Goal: Information Seeking & Learning: Learn about a topic

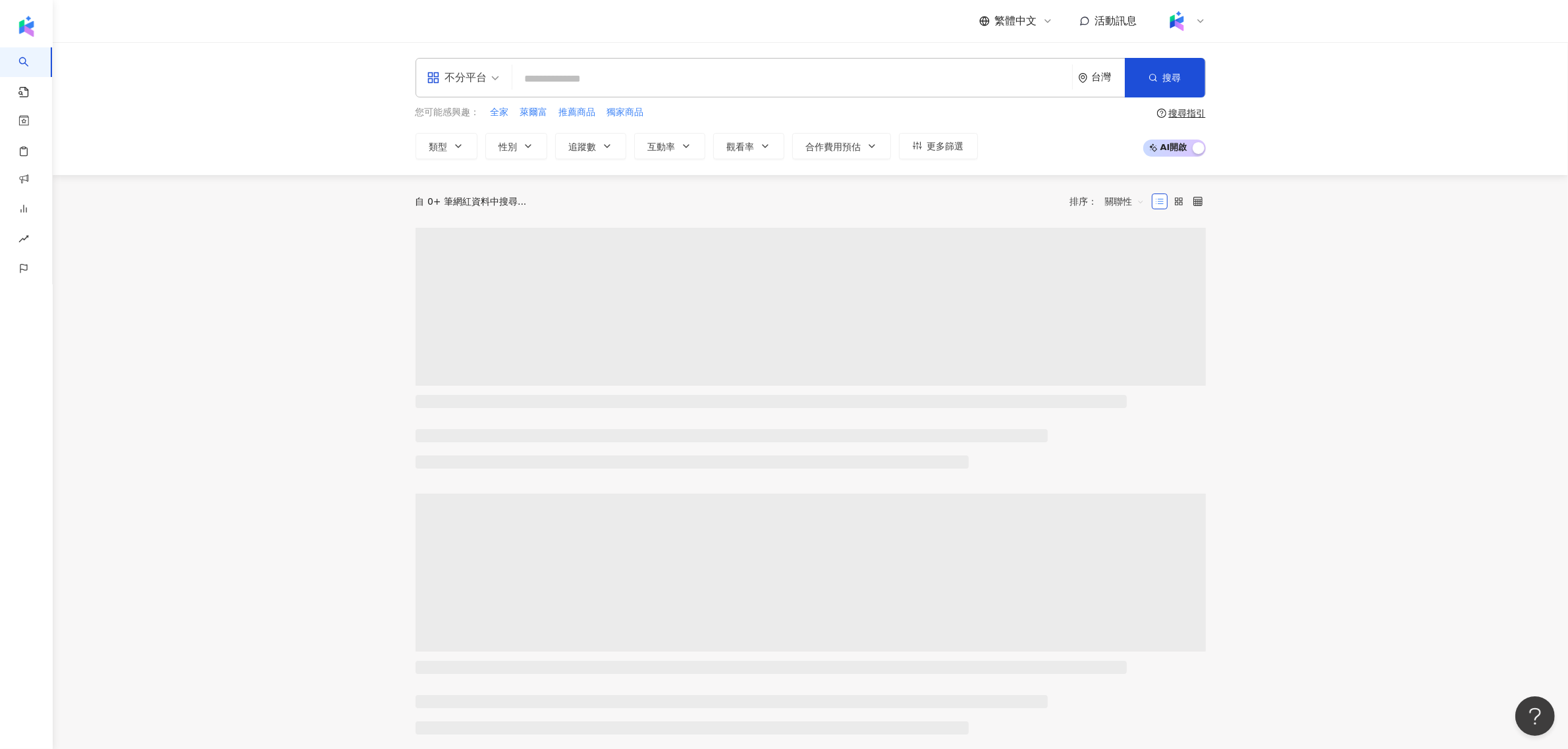
click at [675, 78] on input "search" at bounding box center [792, 79] width 550 height 25
paste input "**********"
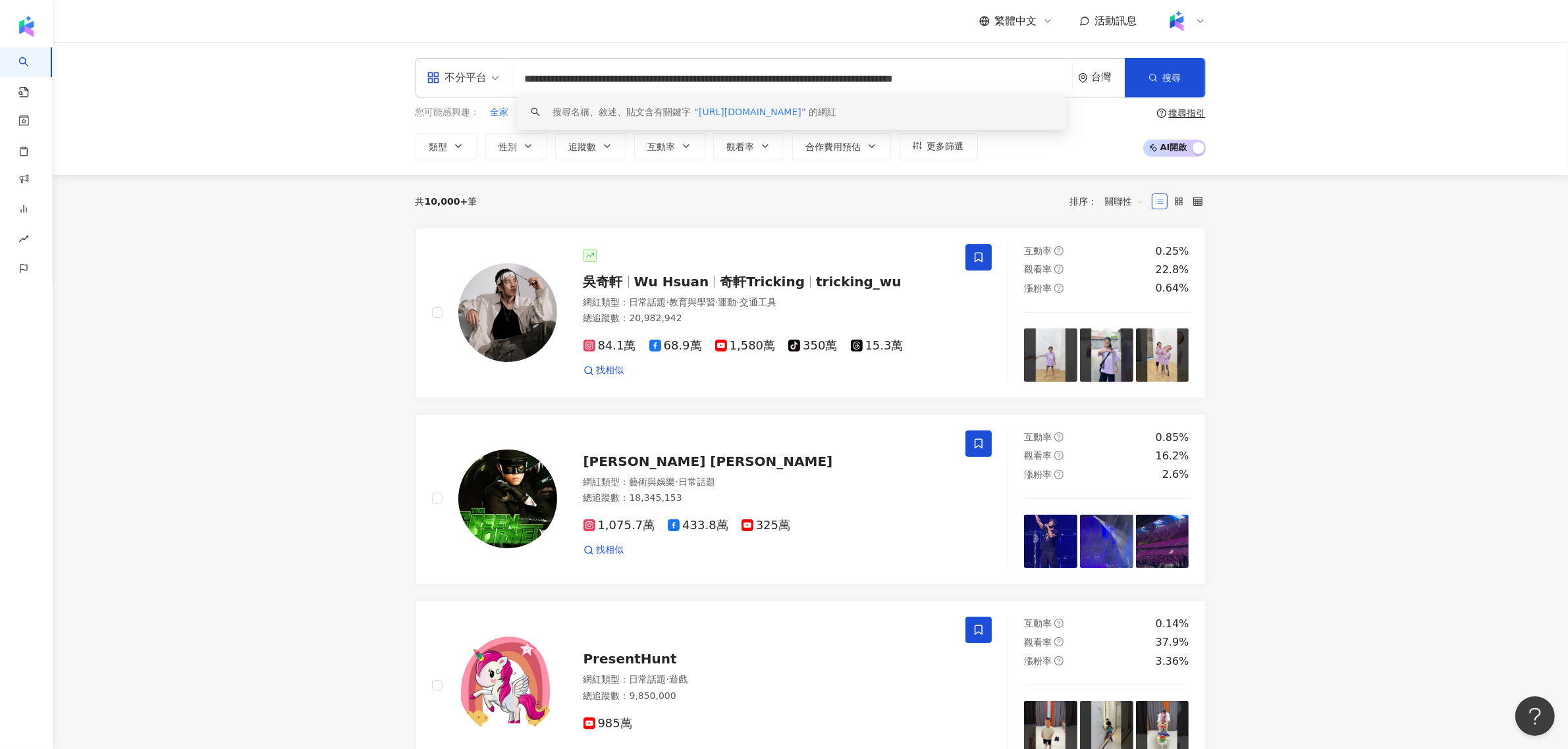
click at [988, 76] on input "**********" at bounding box center [792, 79] width 550 height 25
paste input "search"
type input "**********"
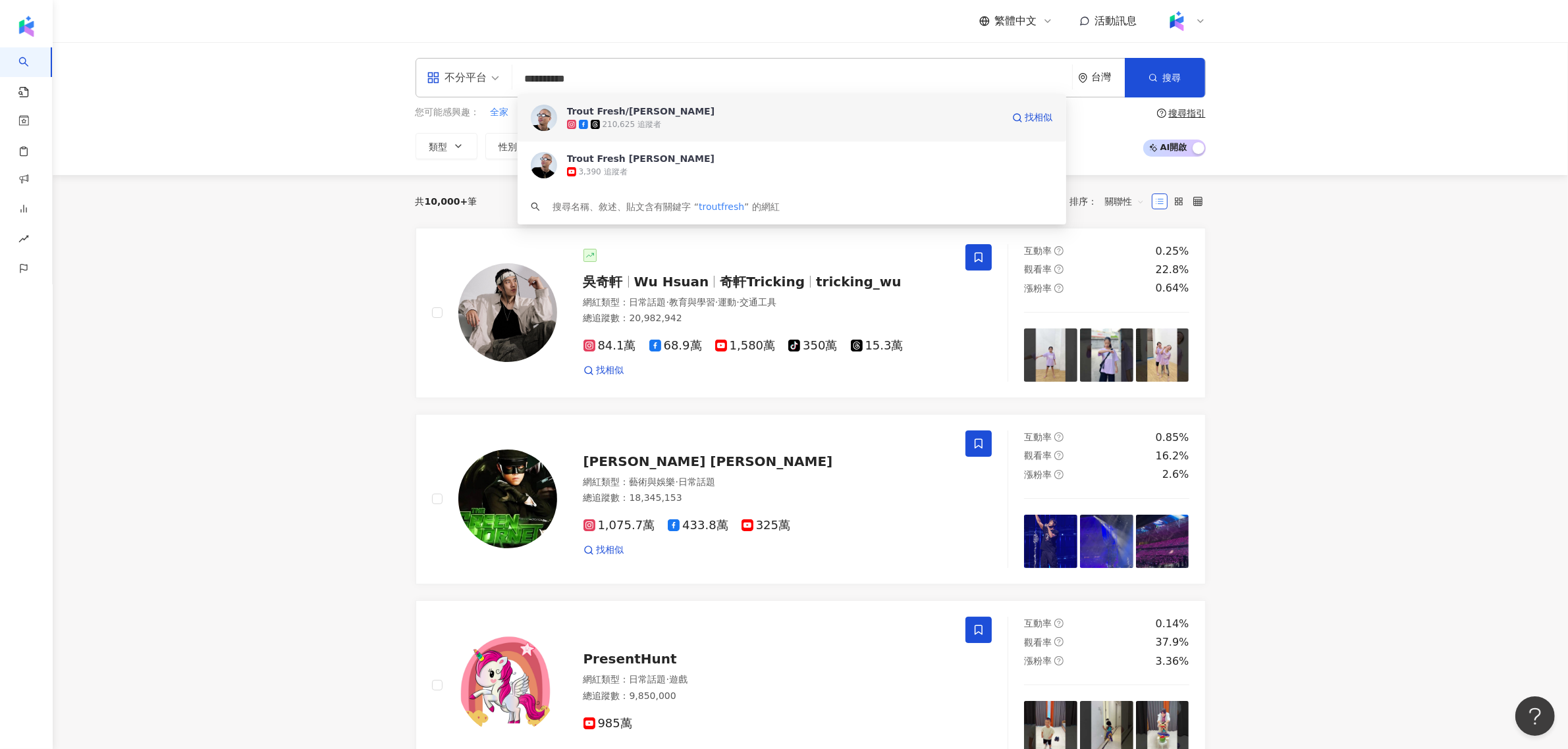
click at [752, 103] on div "Trout Fresh/呂士軒 210,625 追蹤者 找相似" at bounding box center [791, 118] width 549 height 48
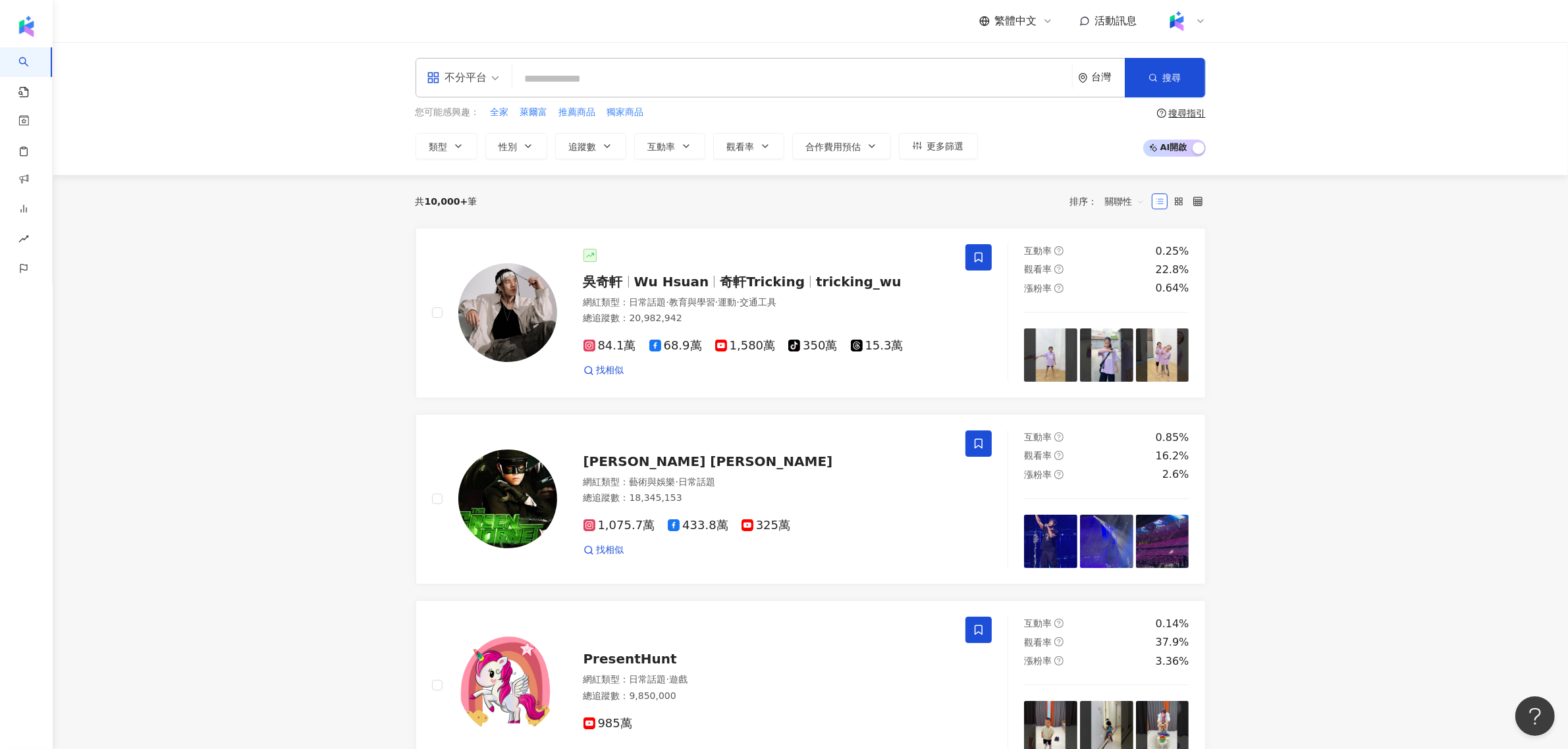
click at [664, 70] on input "search" at bounding box center [792, 79] width 550 height 25
paste input "**********"
type input "**********"
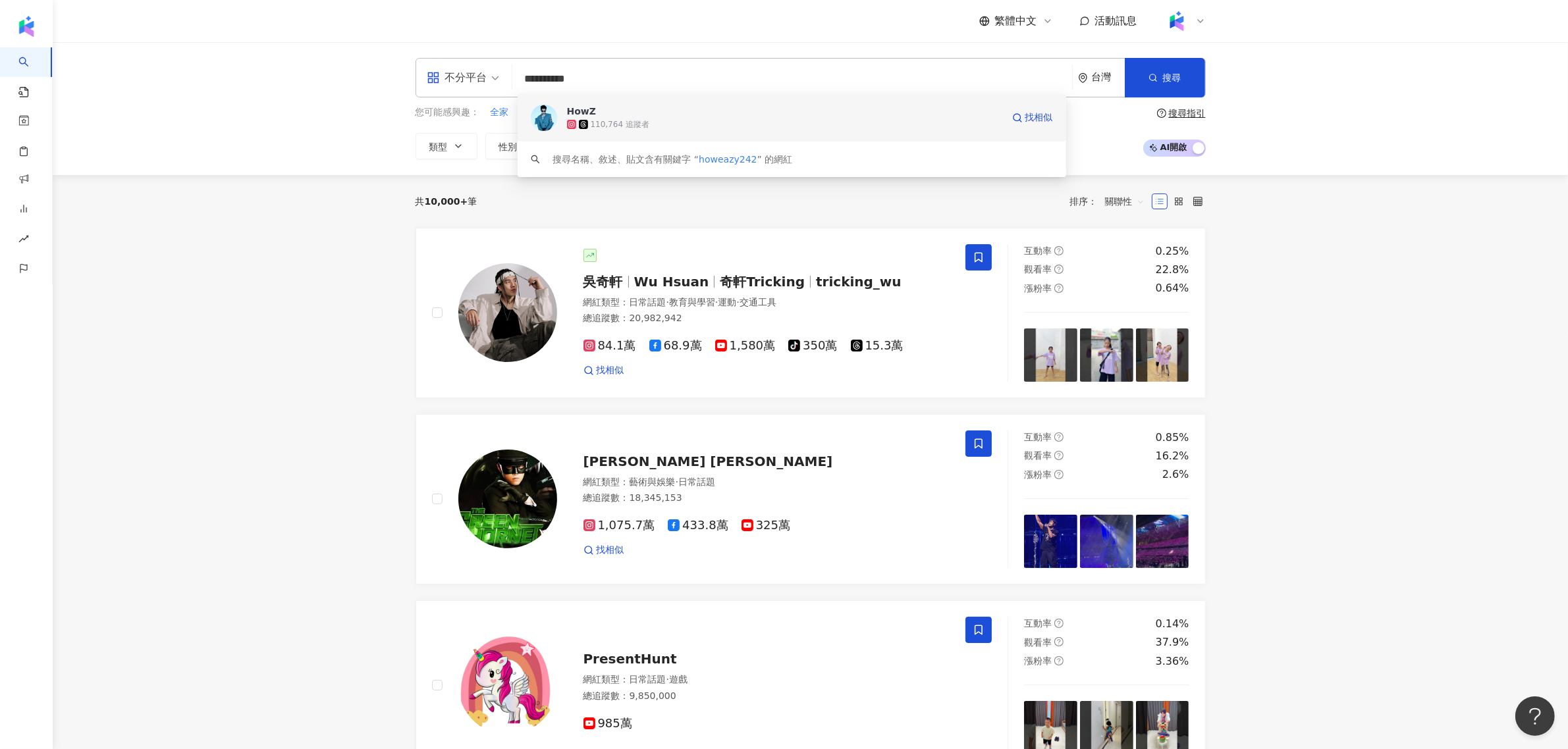
click at [663, 123] on div "110,764 追蹤者" at bounding box center [784, 125] width 436 height 14
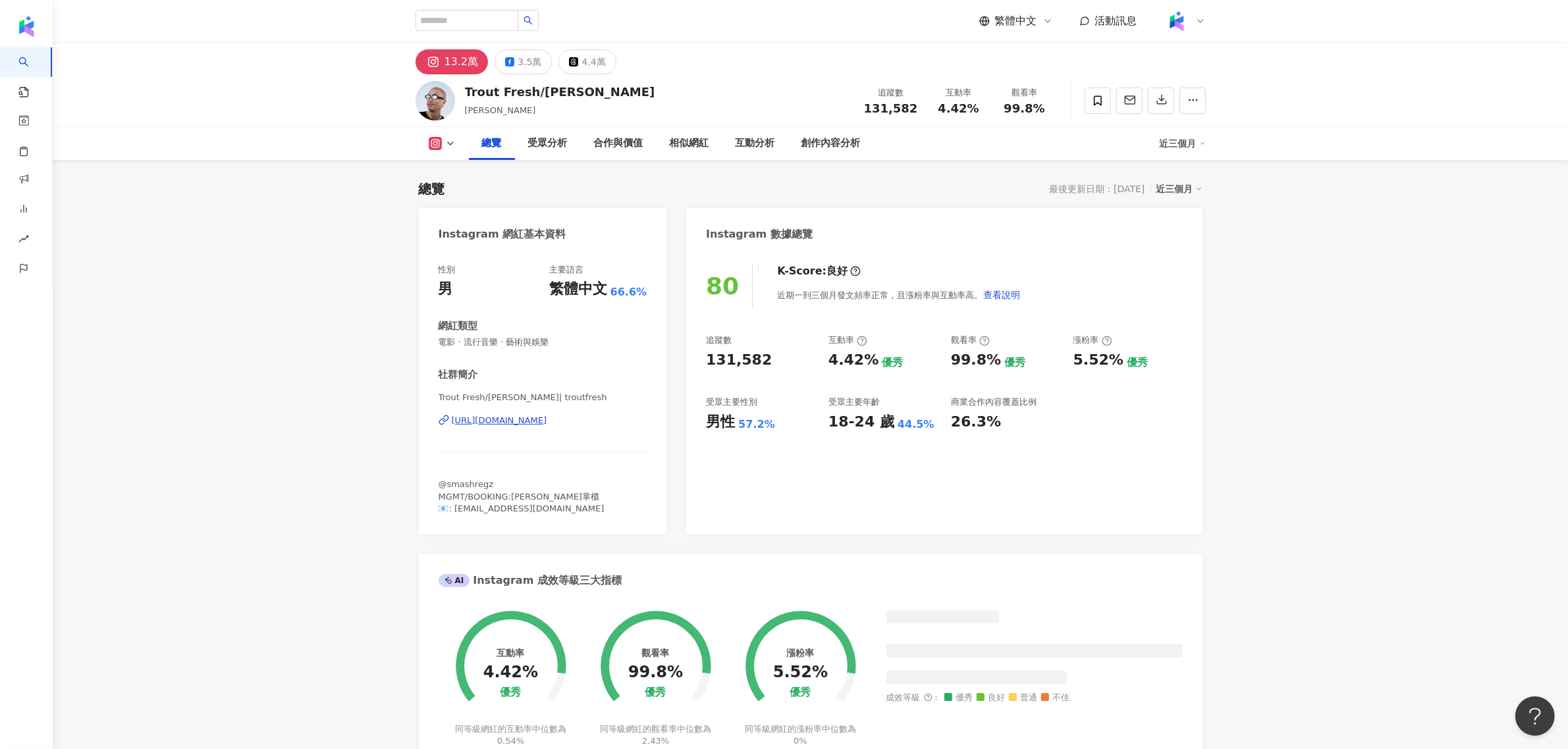
click at [900, 115] on span "131,582" at bounding box center [891, 108] width 54 height 14
click at [902, 103] on span "131,582" at bounding box center [891, 108] width 54 height 14
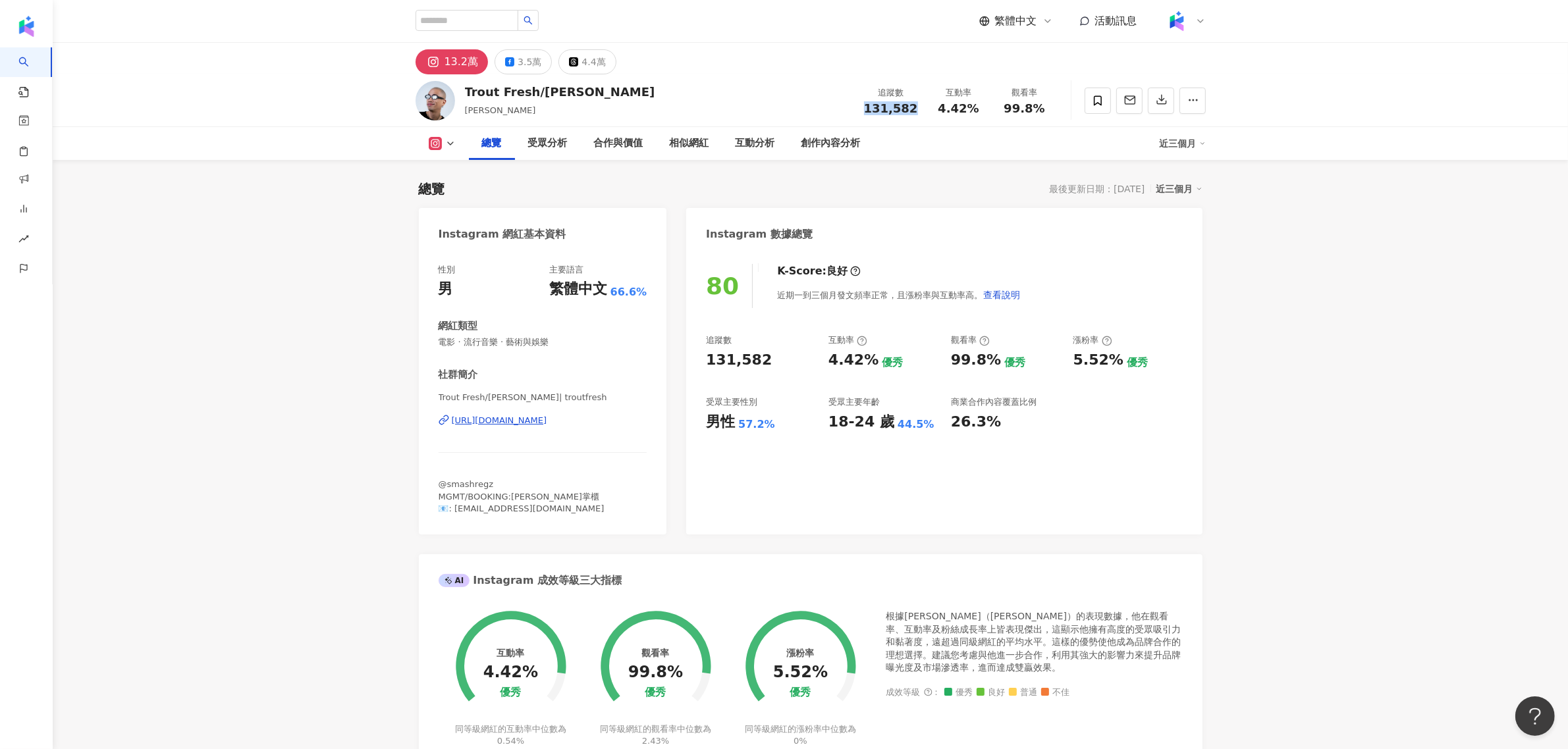
click at [902, 103] on span "131,582" at bounding box center [891, 108] width 54 height 14
copy span "131,582"
drag, startPoint x: 943, startPoint y: 109, endPoint x: 994, endPoint y: 103, distance: 51.4
click at [994, 103] on div "追蹤數 131,582 互動率 4.42% 觀看率 99.8%" at bounding box center [957, 100] width 202 height 39
click at [949, 106] on span "4.42%" at bounding box center [958, 109] width 41 height 14
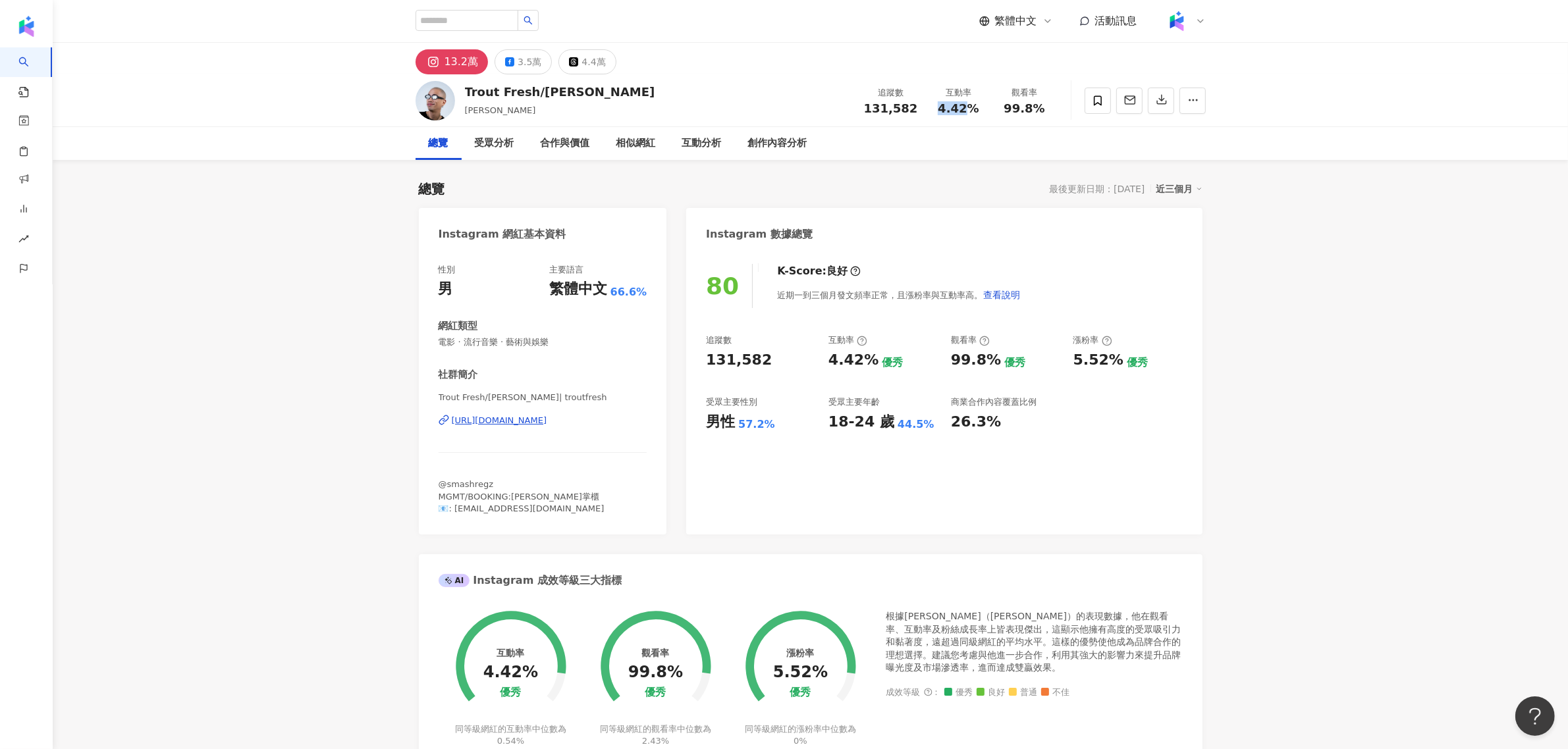
click at [949, 106] on span "4.42%" at bounding box center [958, 109] width 41 height 14
click at [1006, 115] on span "99.8%" at bounding box center [1024, 109] width 41 height 14
drag, startPoint x: 1006, startPoint y: 115, endPoint x: 1068, endPoint y: 114, distance: 62.0
click at [1068, 114] on div "Trout Fresh/呂士軒 呂士軒 追蹤數 131,582 互動率 4.42% 觀看率 99.8%" at bounding box center [810, 99] width 843 height 52
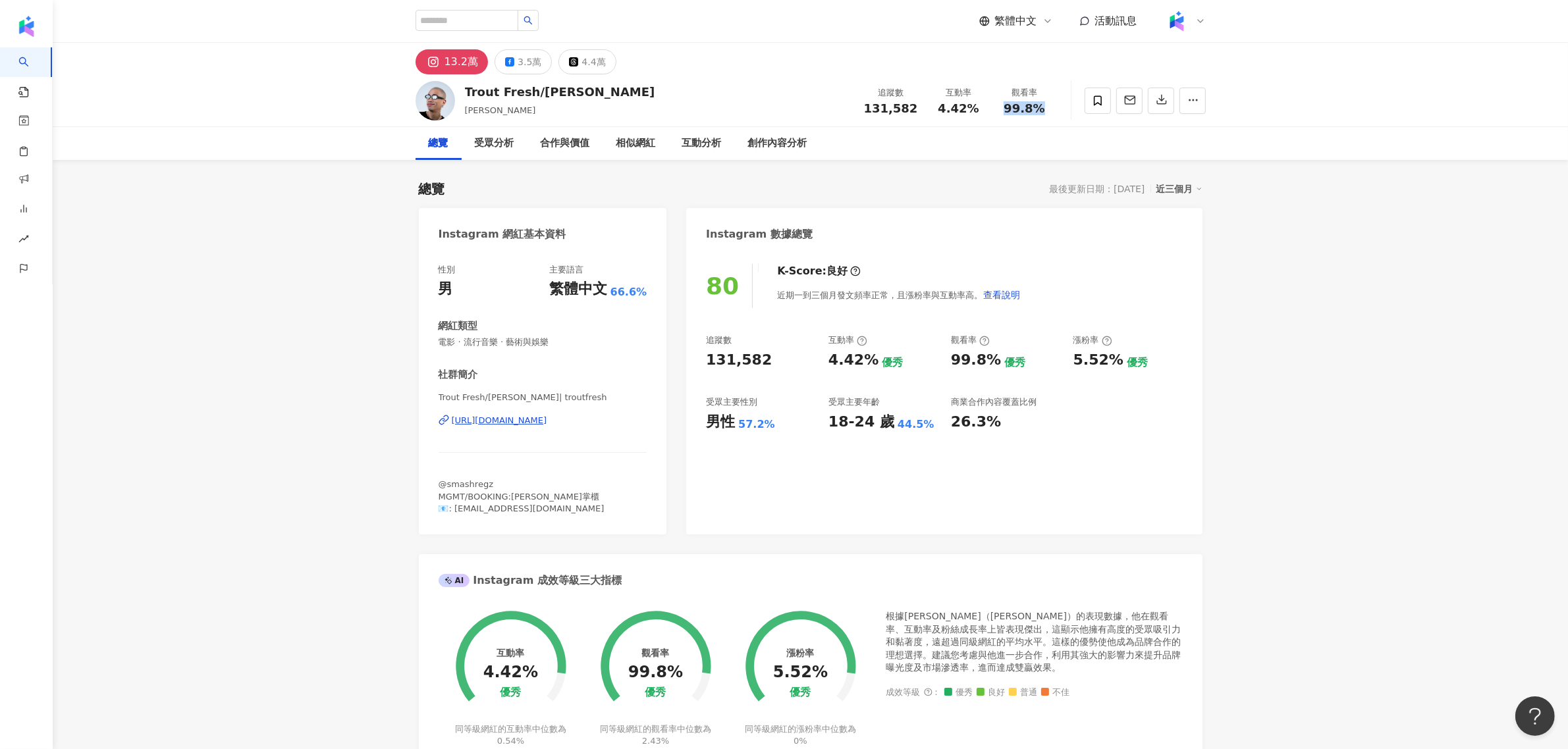
copy div "99.8%"
drag, startPoint x: 1071, startPoint y: 365, endPoint x: 1122, endPoint y: 360, distance: 51.2
click at [1122, 360] on div "追蹤數 131,582 互動率 4.42% 優秀 觀看率 99.8% 優秀 漲粉率 5.52% 優秀 受眾主要性別 男性 57.2% 受眾主要年齡 18-24…" at bounding box center [943, 383] width 477 height 97
copy div "5.52%"
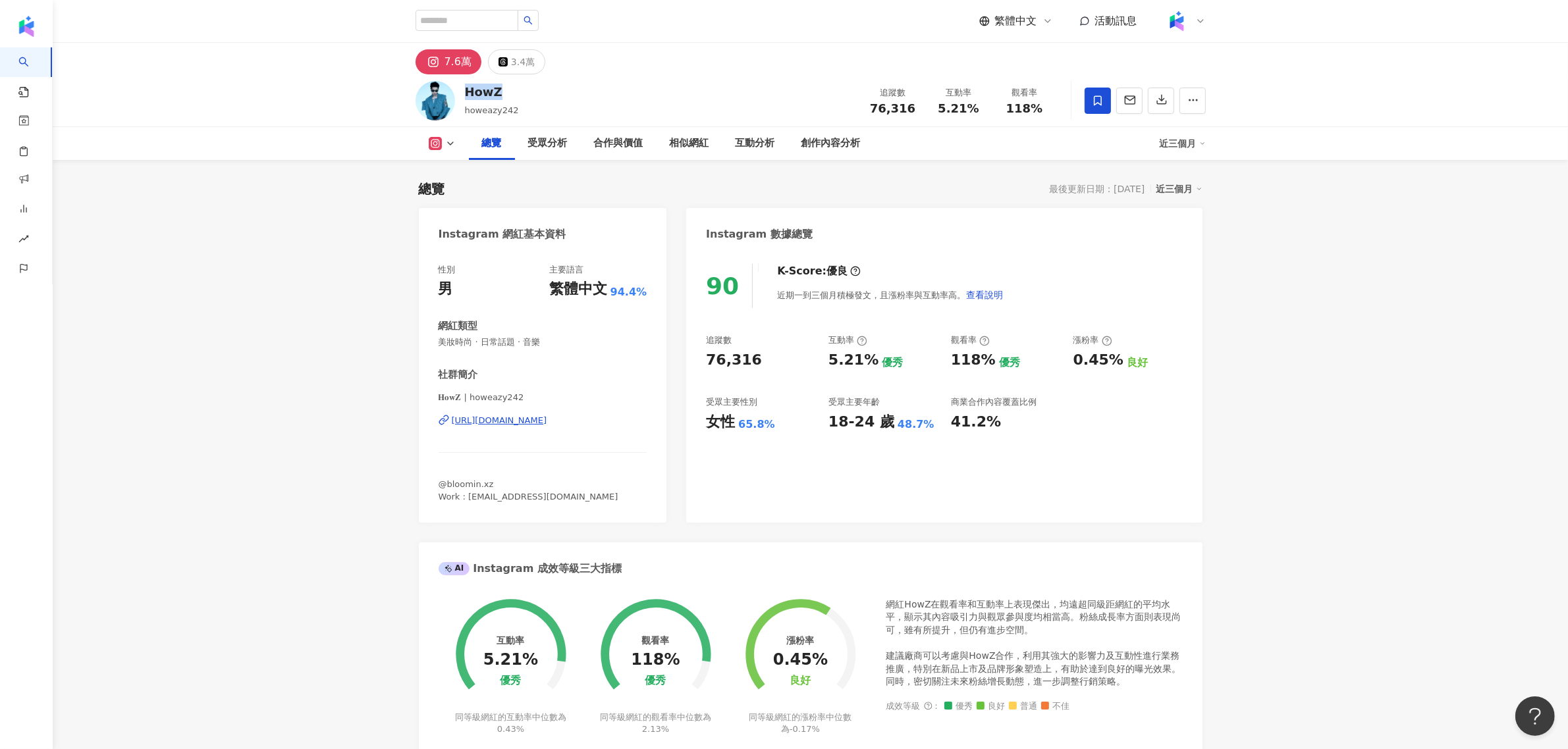
drag, startPoint x: 462, startPoint y: 94, endPoint x: 498, endPoint y: 94, distance: 36.0
click at [498, 94] on div "HowZ howeazy242 追蹤數 76,316 互動率 5.21% 觀看率 118%" at bounding box center [810, 99] width 843 height 52
copy div "HowZ"
drag, startPoint x: 861, startPoint y: 100, endPoint x: 912, endPoint y: 102, distance: 51.0
click at [912, 102] on div "追蹤數 76,316" at bounding box center [894, 100] width 66 height 28
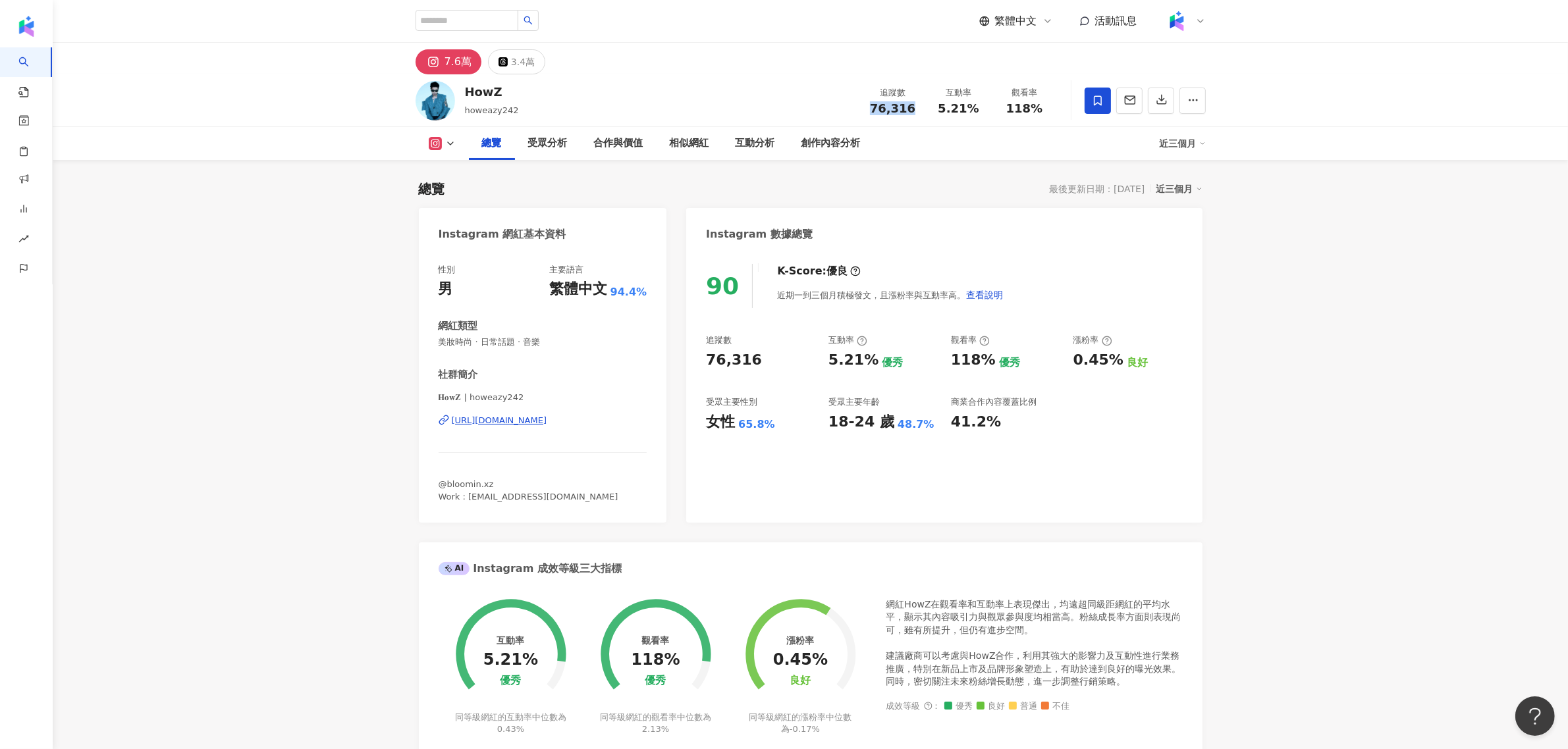
copy span "76,316"
drag, startPoint x: 934, startPoint y: 114, endPoint x: 981, endPoint y: 113, distance: 47.0
click at [981, 113] on div "5.21%" at bounding box center [958, 109] width 50 height 14
copy span "5.21%"
drag, startPoint x: 1011, startPoint y: 107, endPoint x: 1039, endPoint y: 109, distance: 28.1
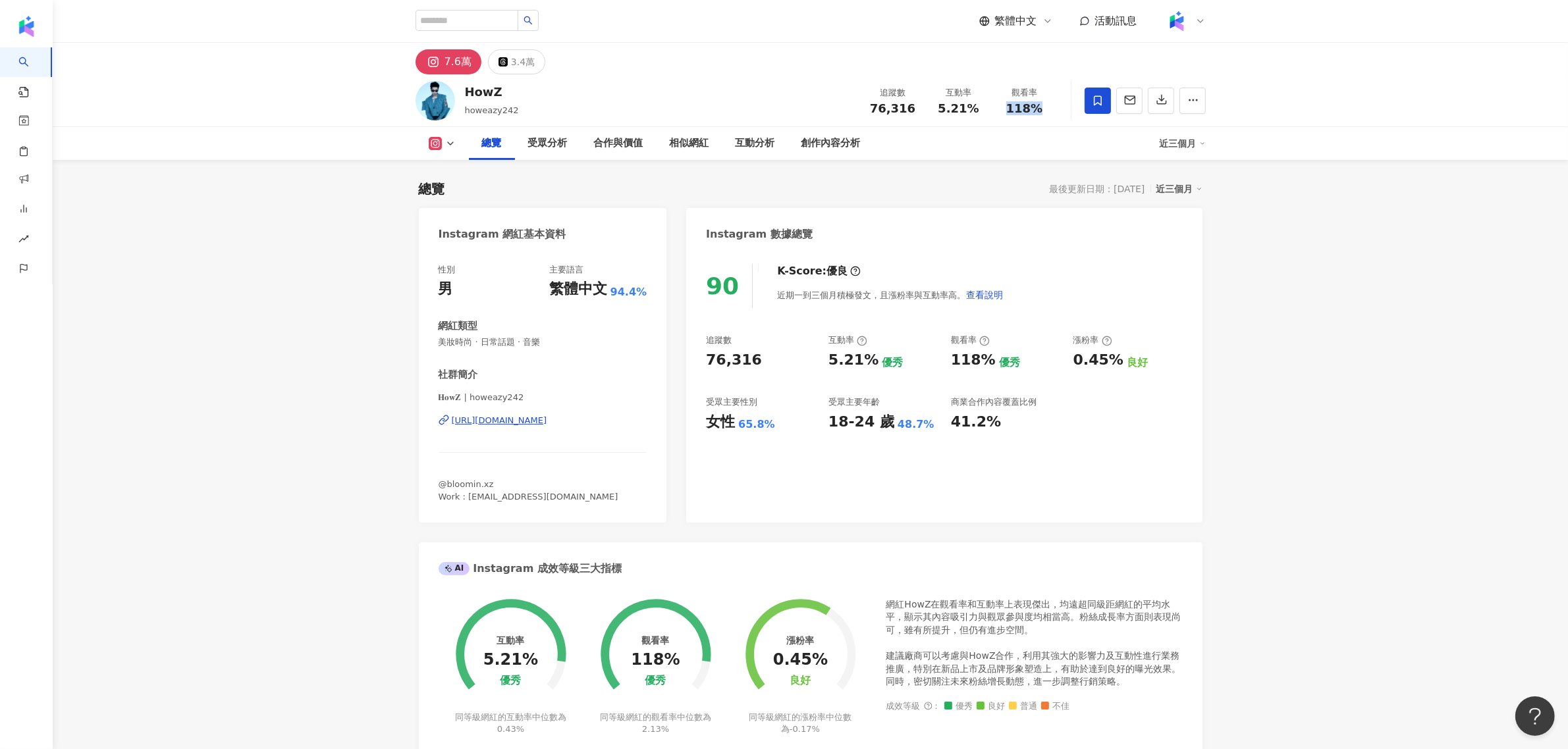
click at [1039, 109] on span "118%" at bounding box center [1025, 109] width 37 height 14
copy span "118%"
click at [1079, 363] on div "0.45%" at bounding box center [1098, 360] width 50 height 20
drag, startPoint x: 1074, startPoint y: 362, endPoint x: 1111, endPoint y: 356, distance: 37.5
click at [1111, 356] on div "0.45%" at bounding box center [1098, 360] width 50 height 20
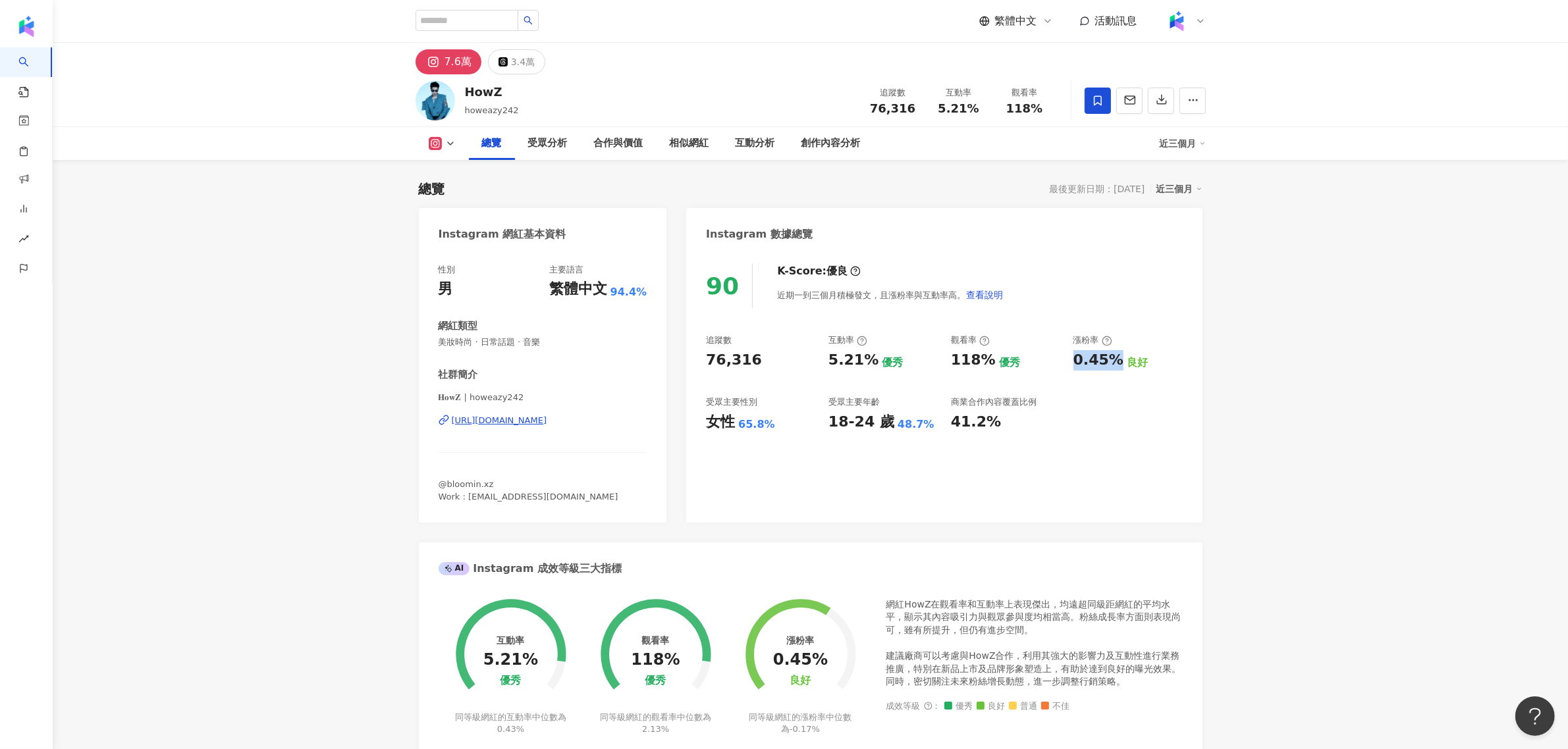
copy div "0.45%"
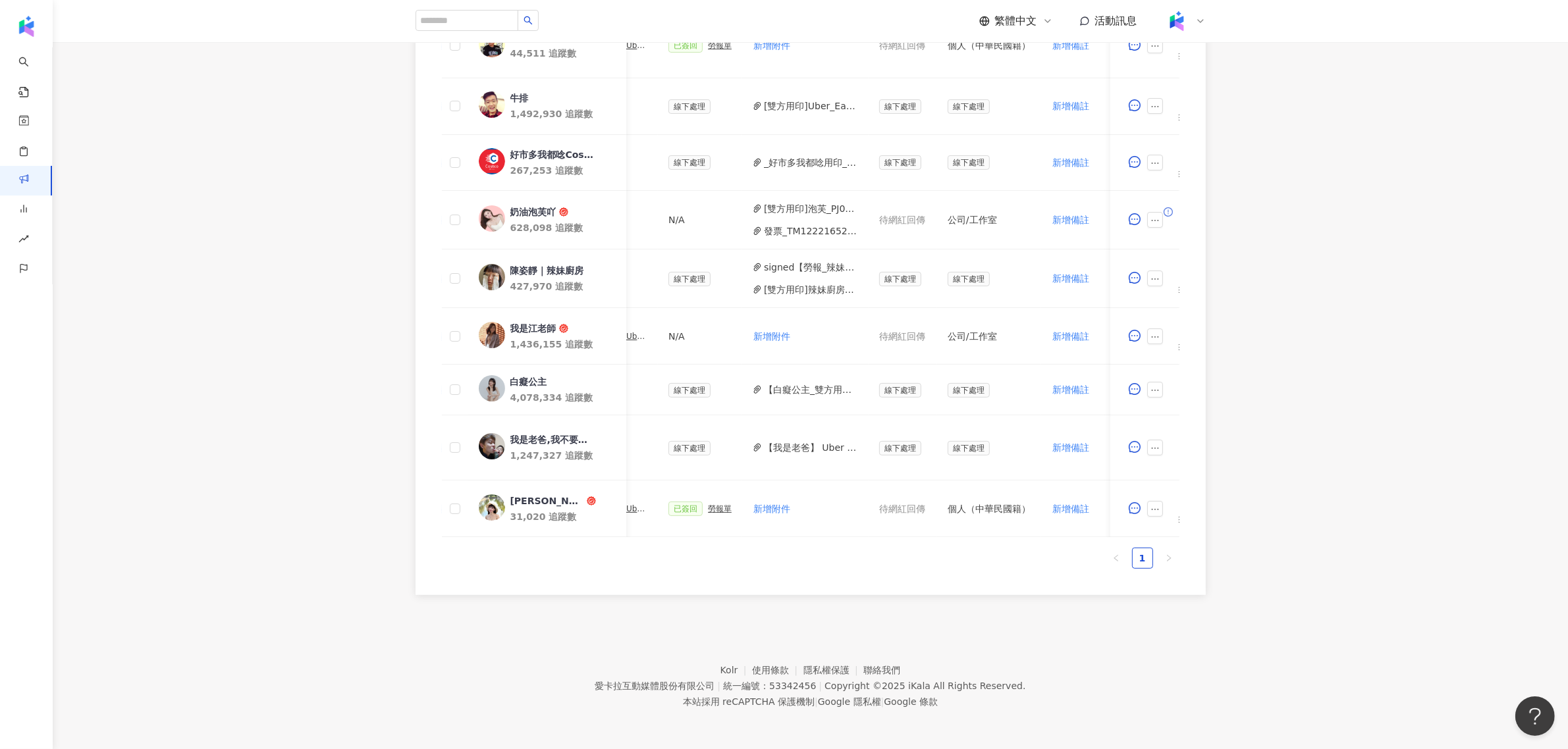
scroll to position [0, 604]
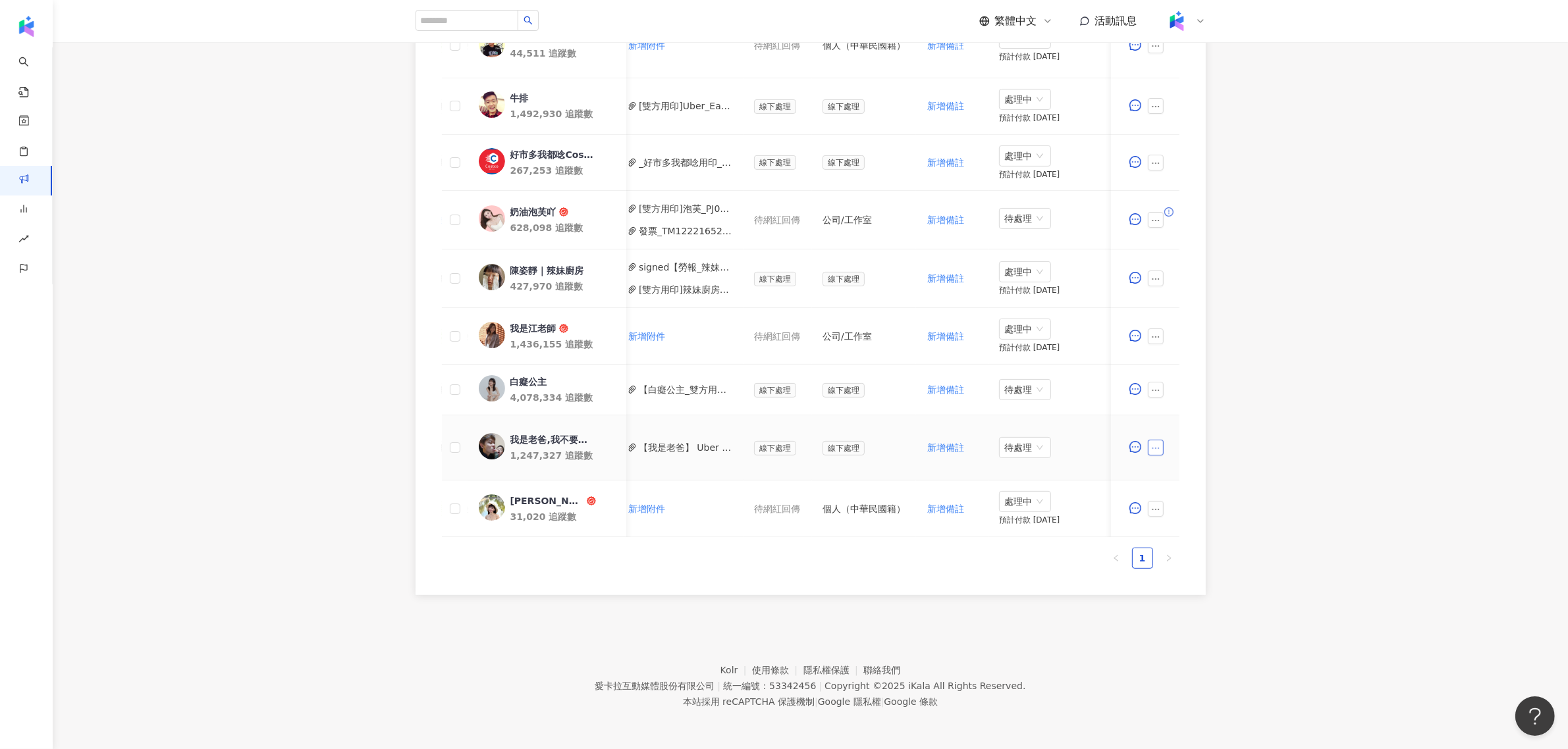
click at [1158, 443] on icon "ellipsis" at bounding box center [1155, 447] width 9 height 9
click at [1182, 549] on span "新增附件" at bounding box center [1177, 554] width 37 height 11
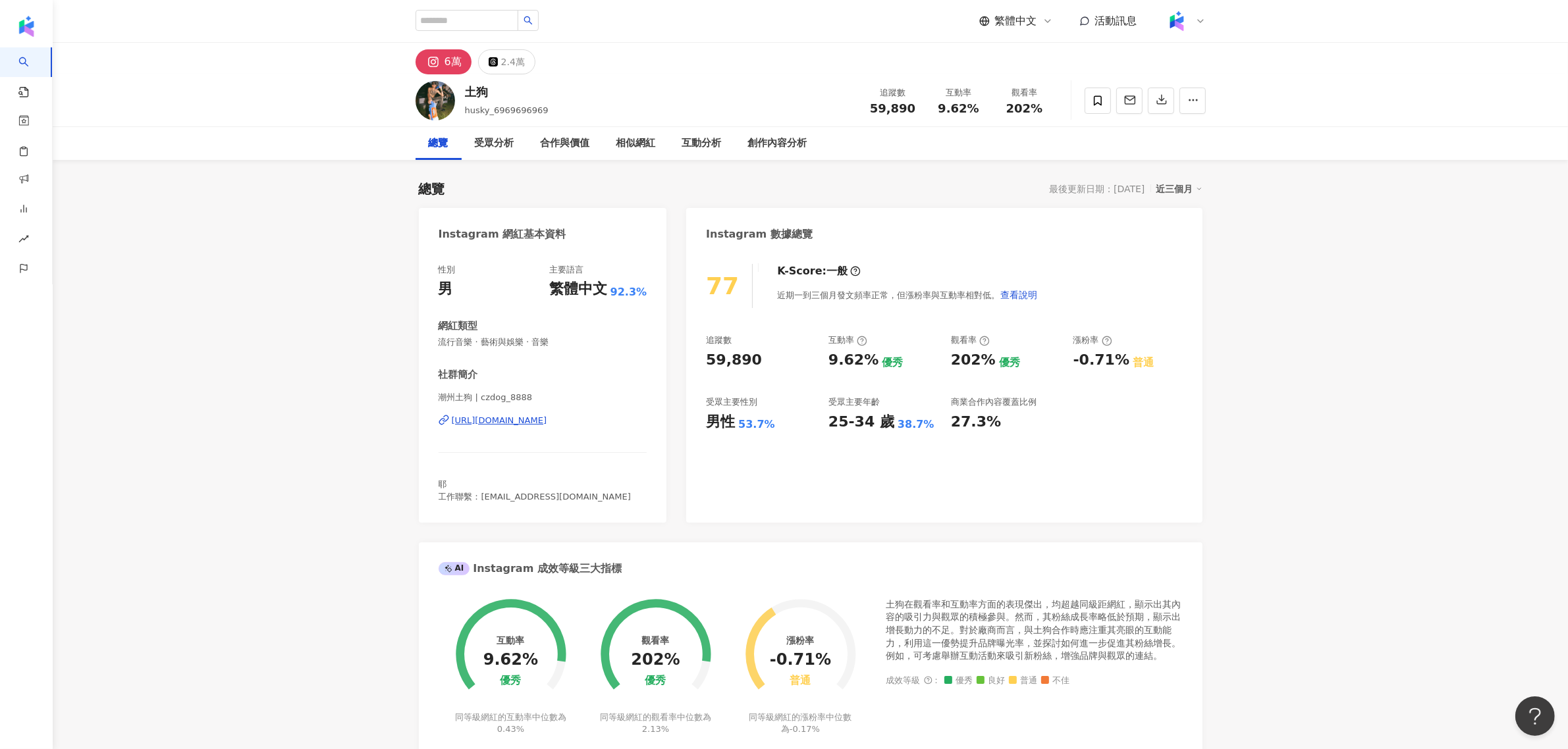
scroll to position [81, 0]
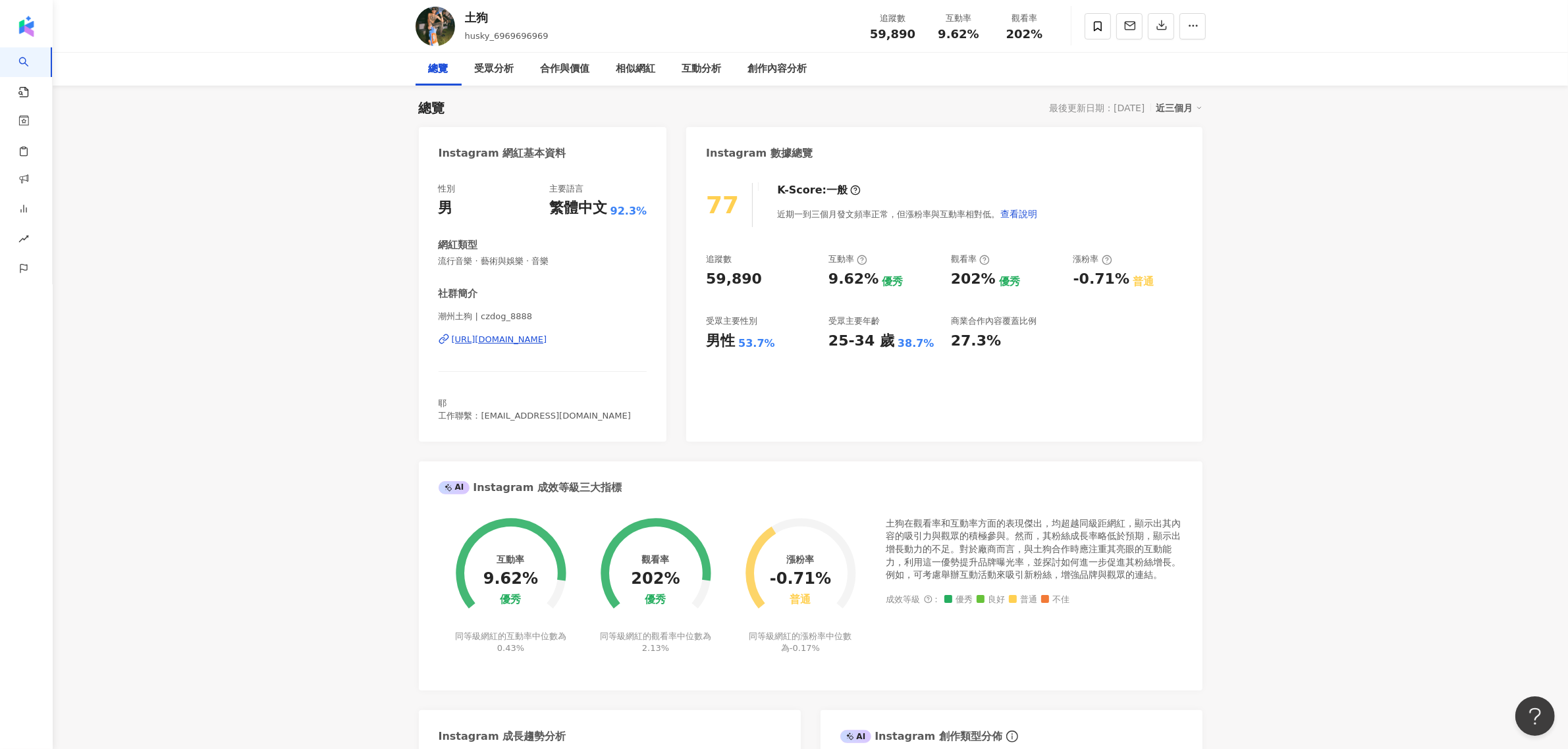
click at [879, 55] on div "土狗 husky_6969696969 追蹤數 59,890 互動率 9.62% 觀看率 202% 總覽 受眾分析 合作與價值 相似網紅 互動分析 創作內容分析" at bounding box center [810, 43] width 1515 height 86
click at [886, 37] on span "59,890" at bounding box center [893, 34] width 46 height 14
copy span "59,890"
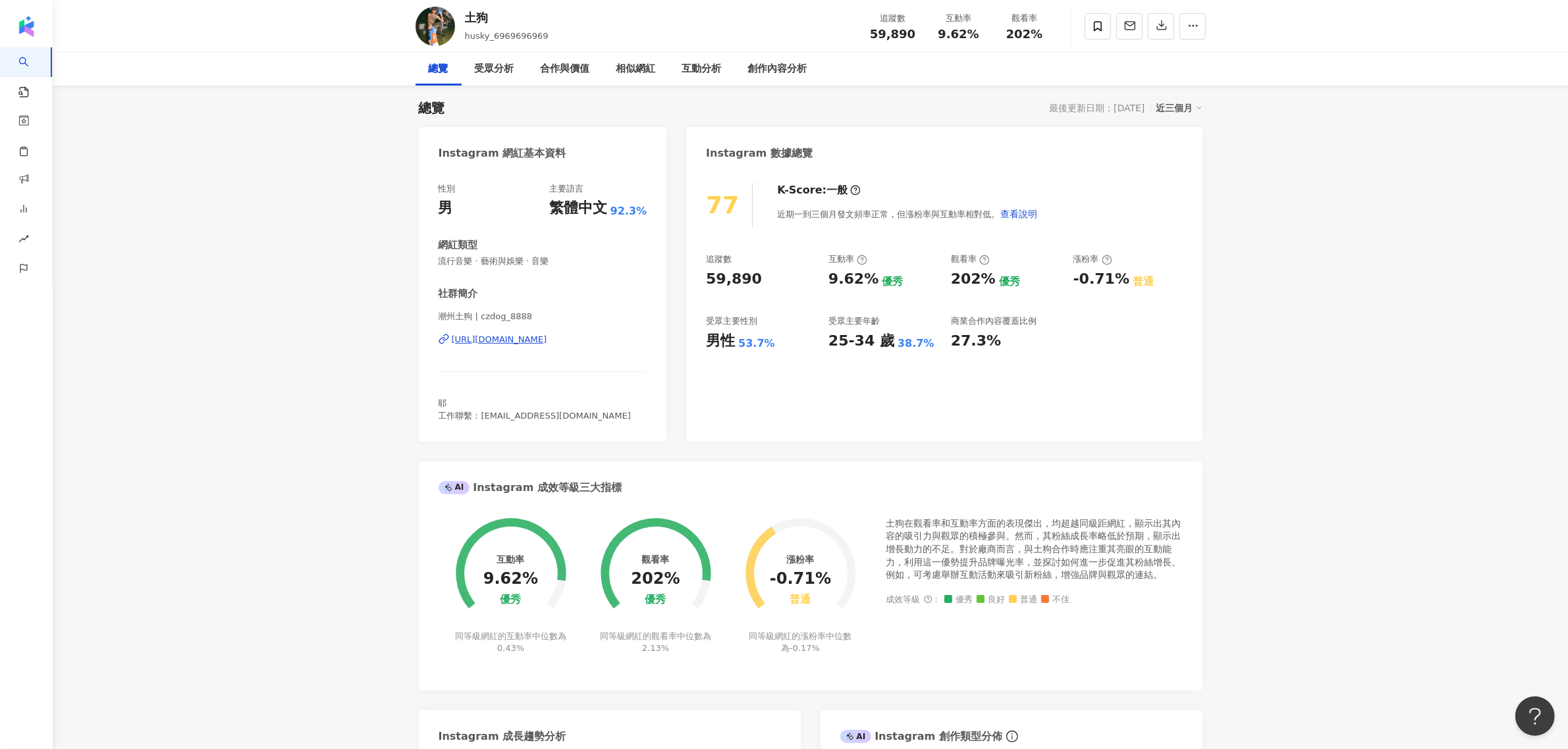
click at [946, 37] on span "9.62%" at bounding box center [958, 34] width 41 height 14
copy span "9.62%"
click at [1029, 27] on span "202%" at bounding box center [1025, 34] width 37 height 14
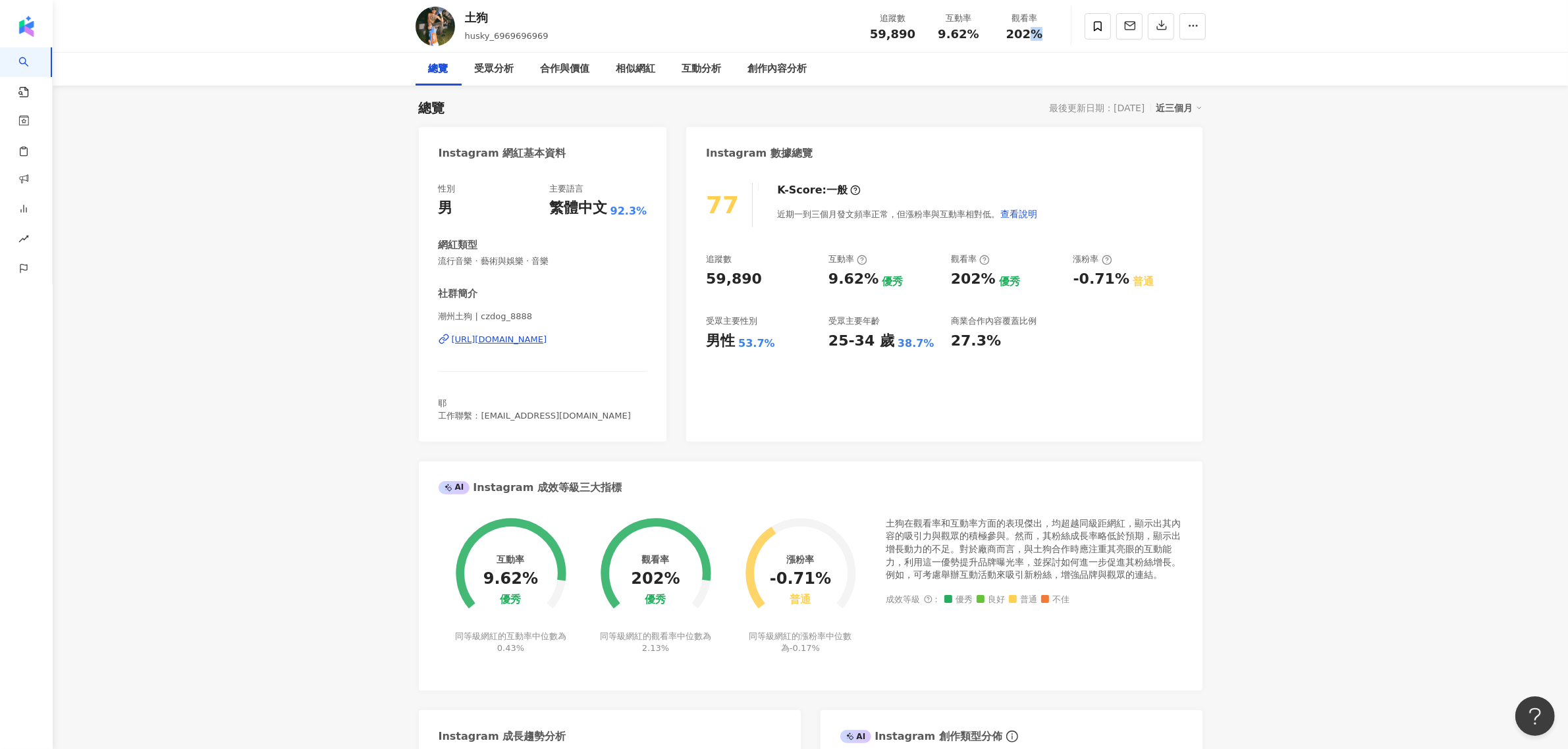
click at [1029, 27] on span "202%" at bounding box center [1025, 34] width 37 height 14
copy span "202%"
drag, startPoint x: 1070, startPoint y: 281, endPoint x: 1120, endPoint y: 281, distance: 50.0
click at [1120, 281] on div "追蹤數 59,890 互動率 9.62% 優秀 觀看率 202% 優秀 漲粉率 -0.71% 普通 受眾主要性別 男性 53.7% 受眾主要年齡 25-34 …" at bounding box center [943, 302] width 477 height 97
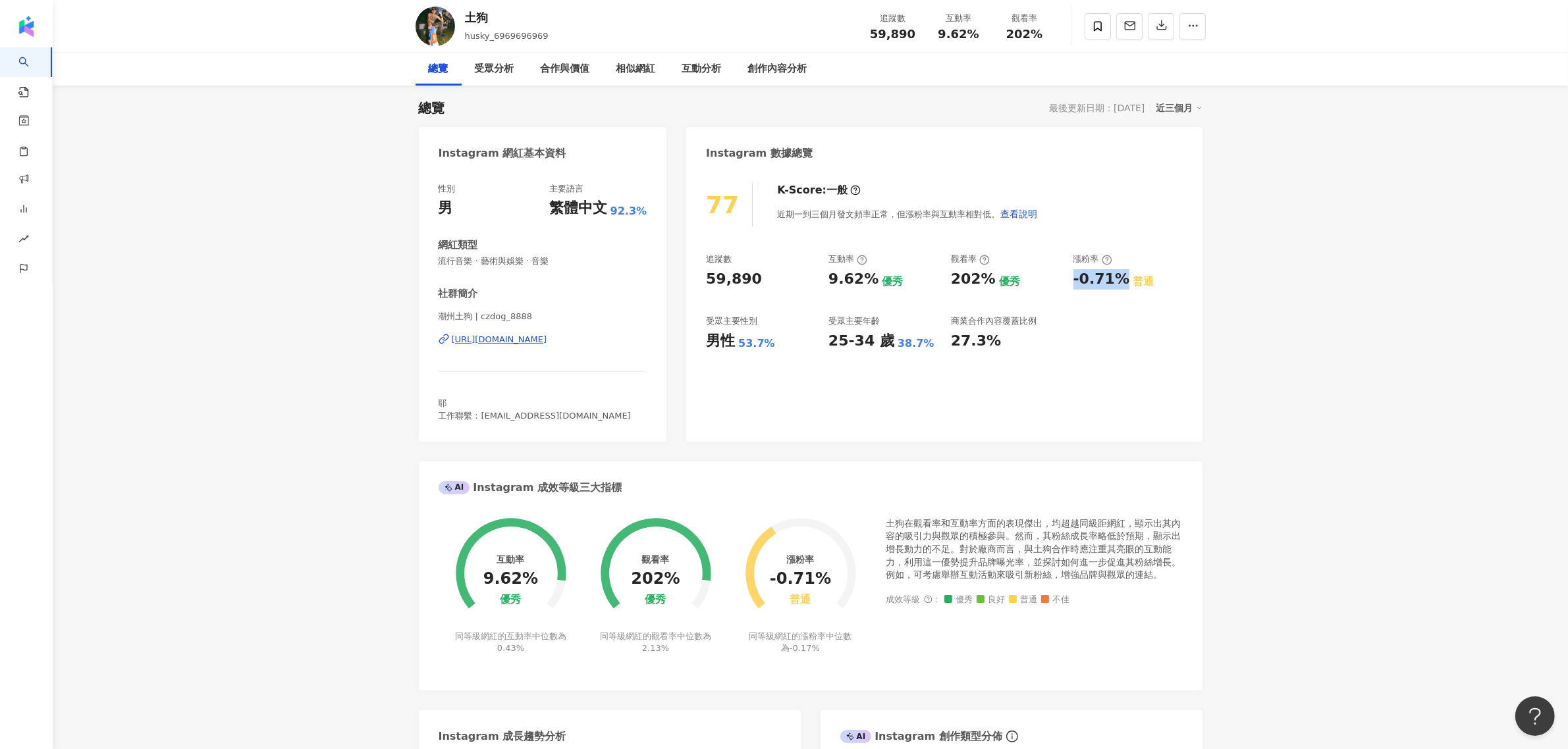
copy div "-0.71%"
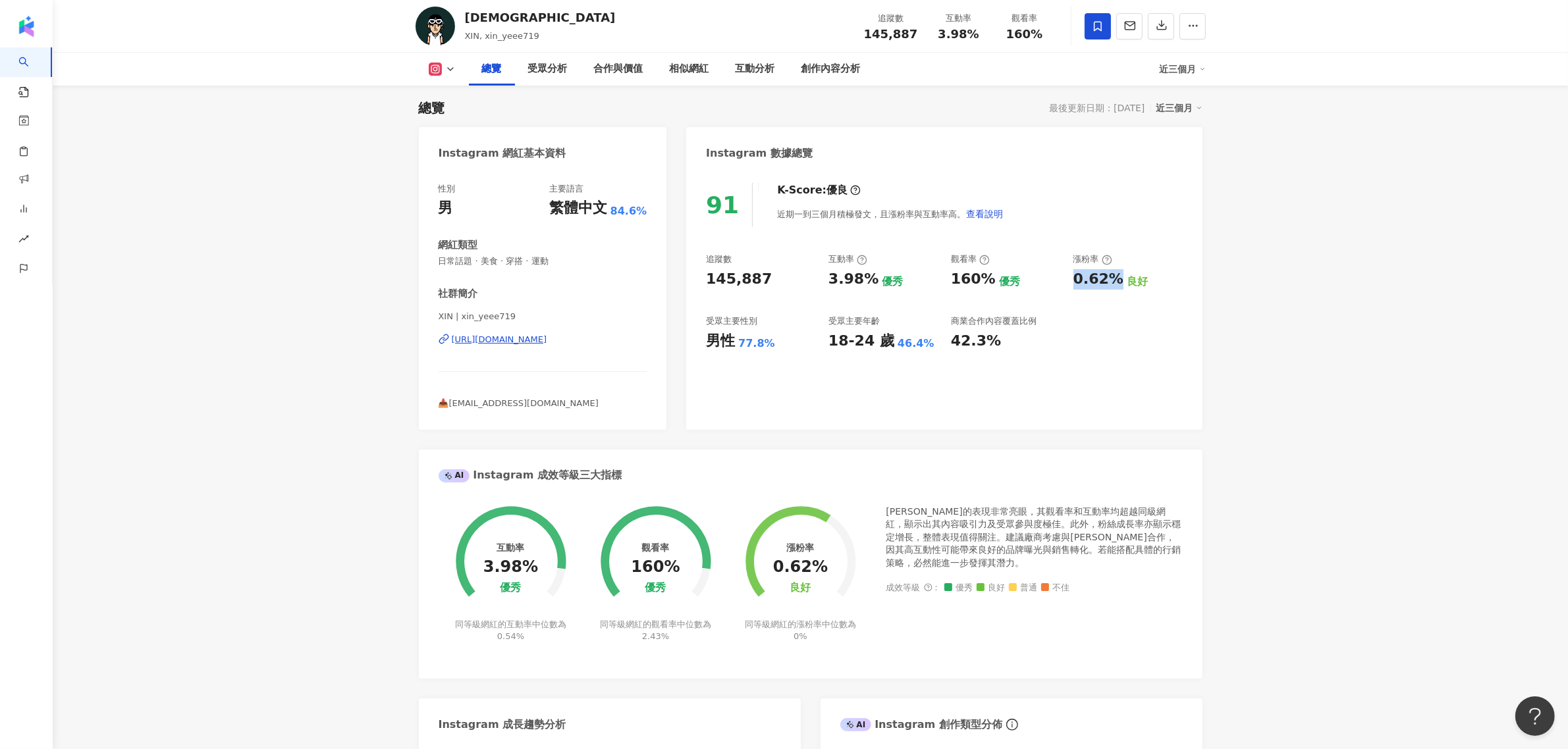
drag, startPoint x: 1076, startPoint y: 280, endPoint x: 1118, endPoint y: 280, distance: 42.0
click at [1118, 280] on div "0.62% 良好" at bounding box center [1128, 279] width 109 height 20
copy div "0.62%"
click at [680, 80] on div "相似網紅" at bounding box center [690, 69] width 66 height 33
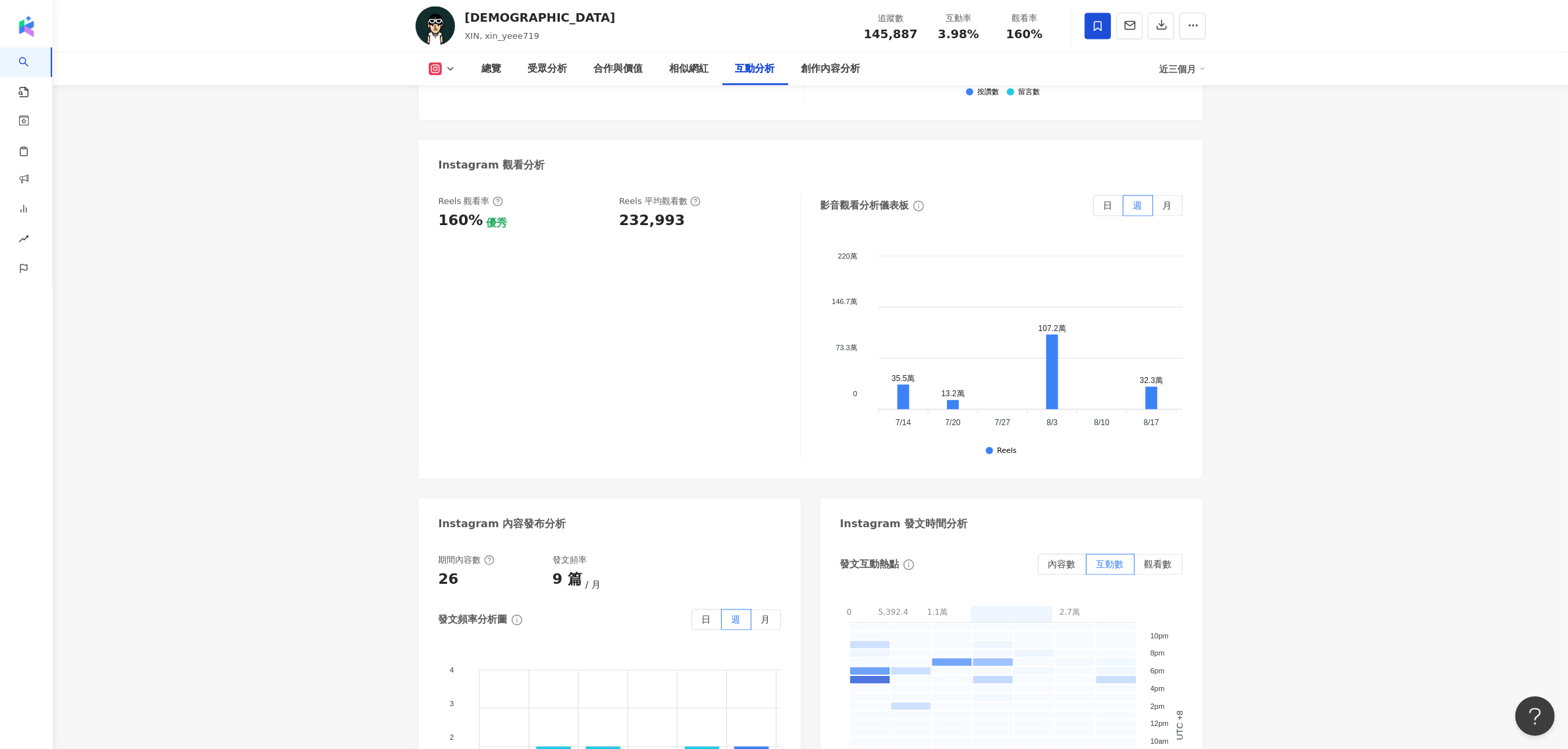
scroll to position [3026, 0]
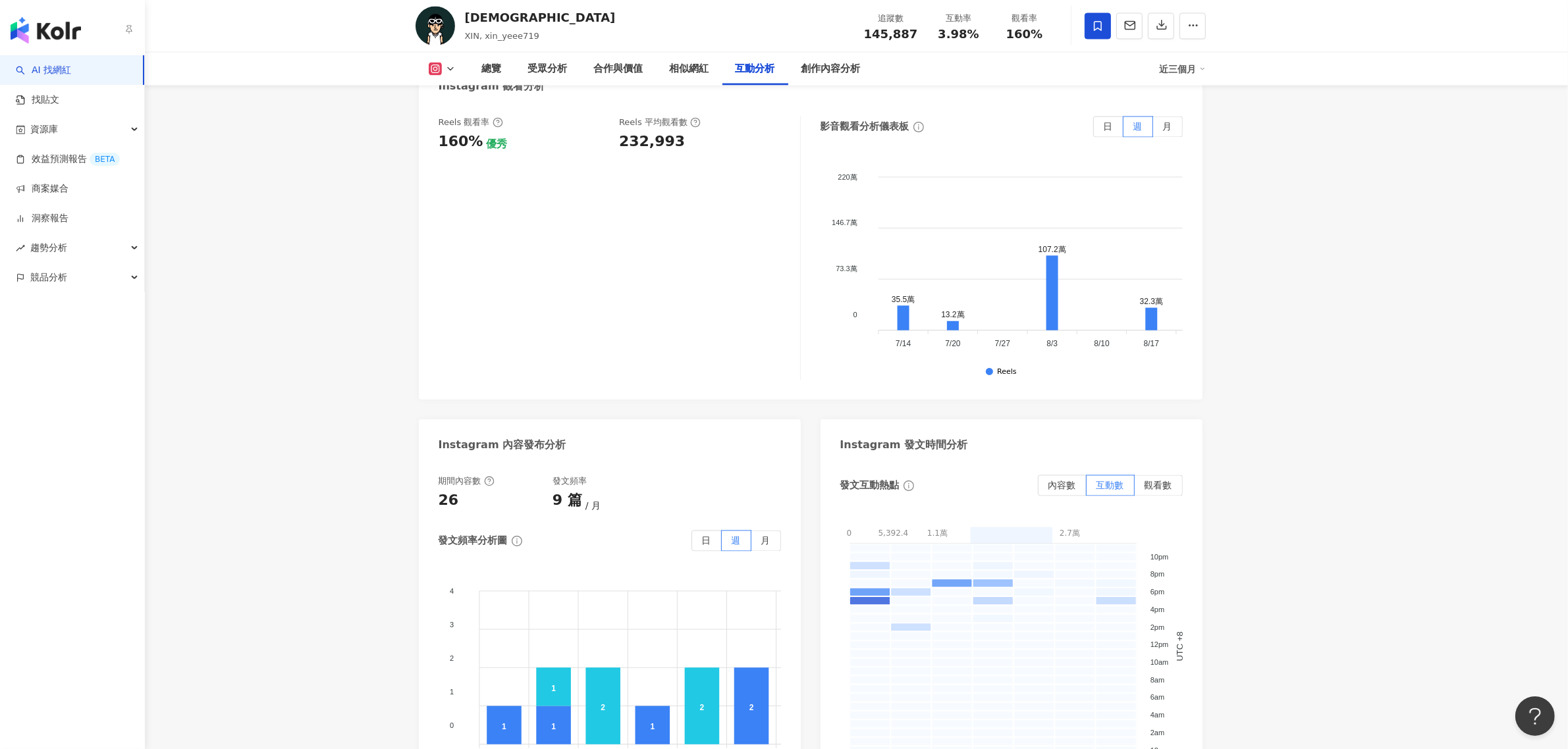
click at [68, 73] on link "AI 找網紅" at bounding box center [43, 71] width 56 height 14
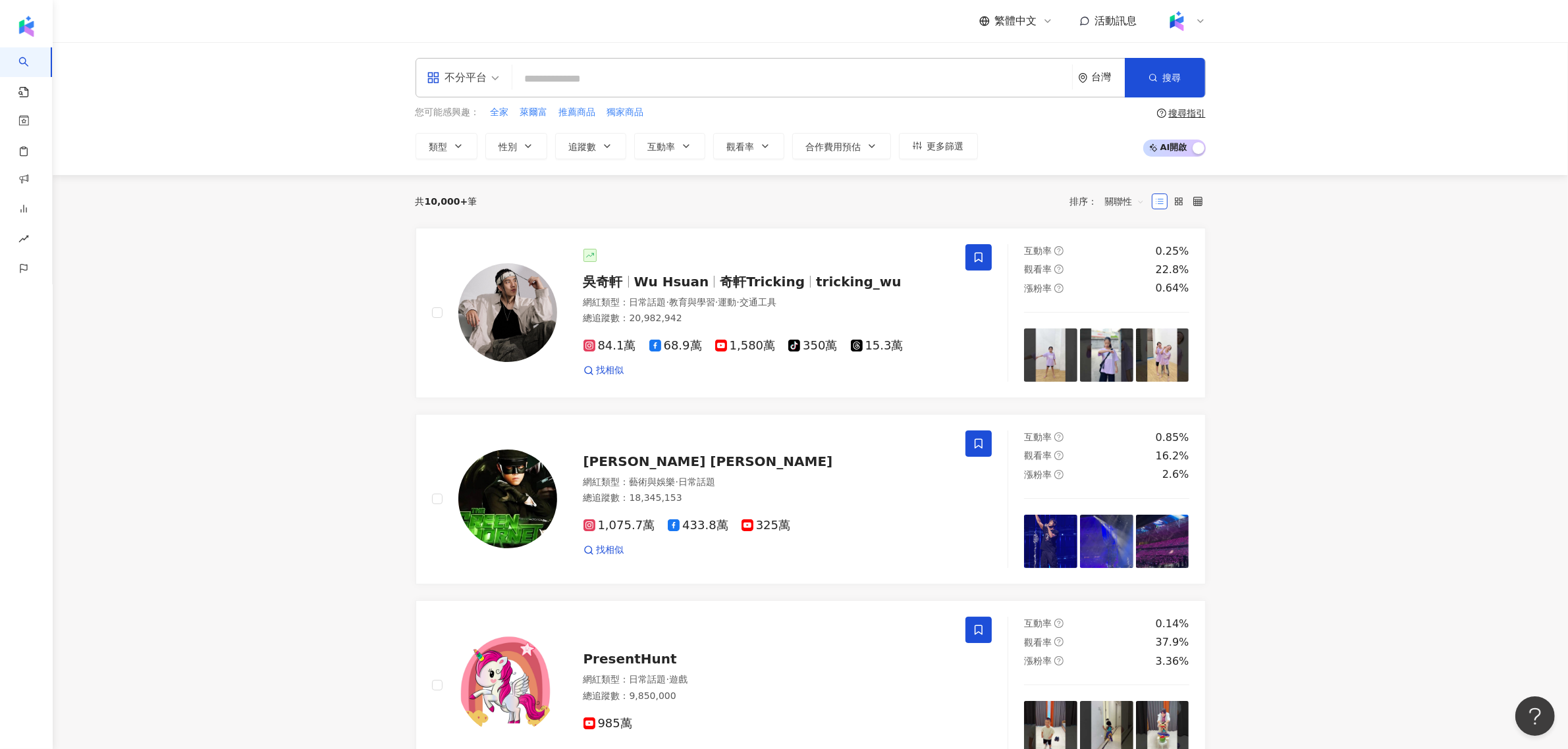
click at [771, 64] on div "不分平台 台灣 搜尋" at bounding box center [810, 77] width 790 height 40
click at [767, 77] on input "search" at bounding box center [792, 79] width 550 height 25
type input "*"
type input "**"
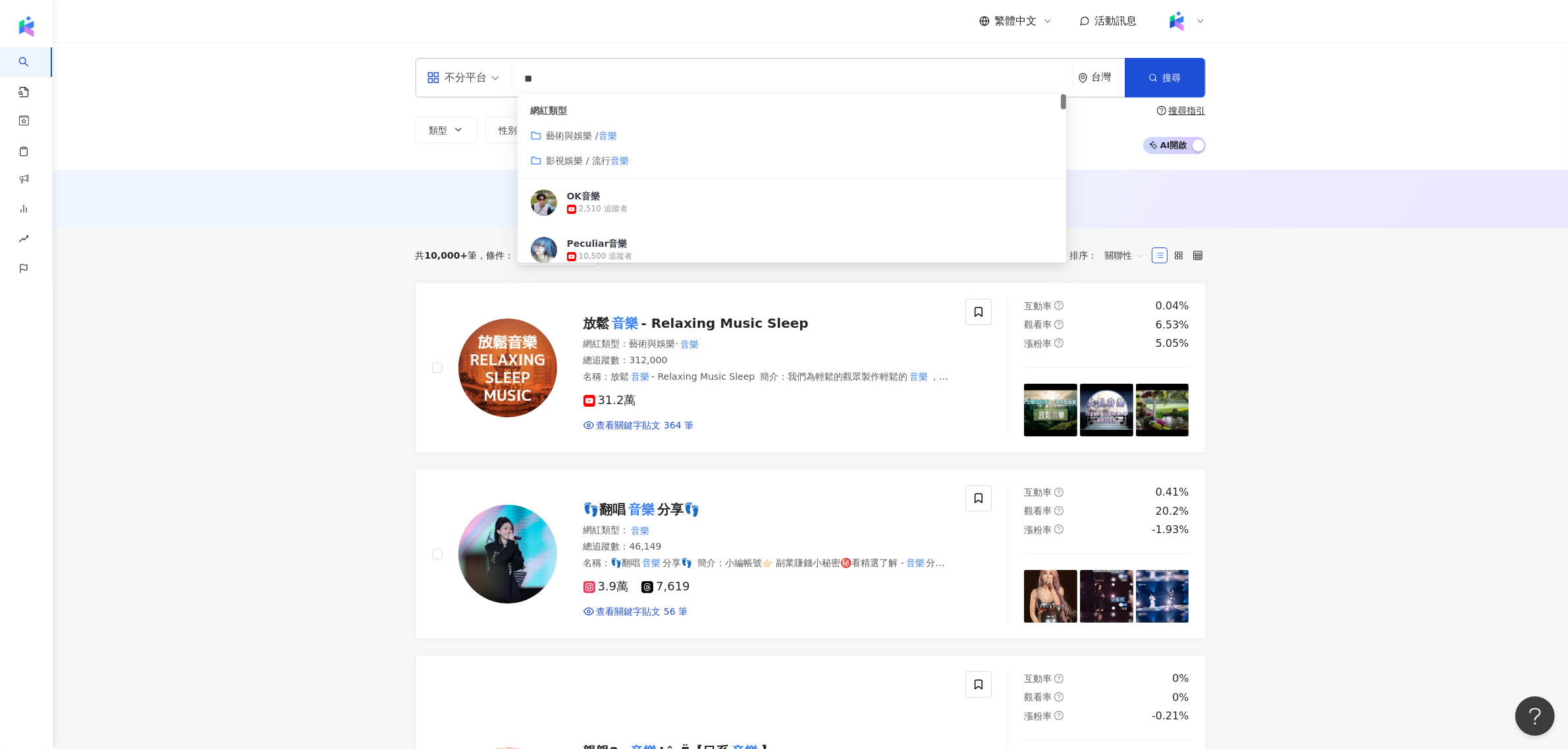
click at [600, 137] on mark "音樂" at bounding box center [607, 135] width 19 height 11
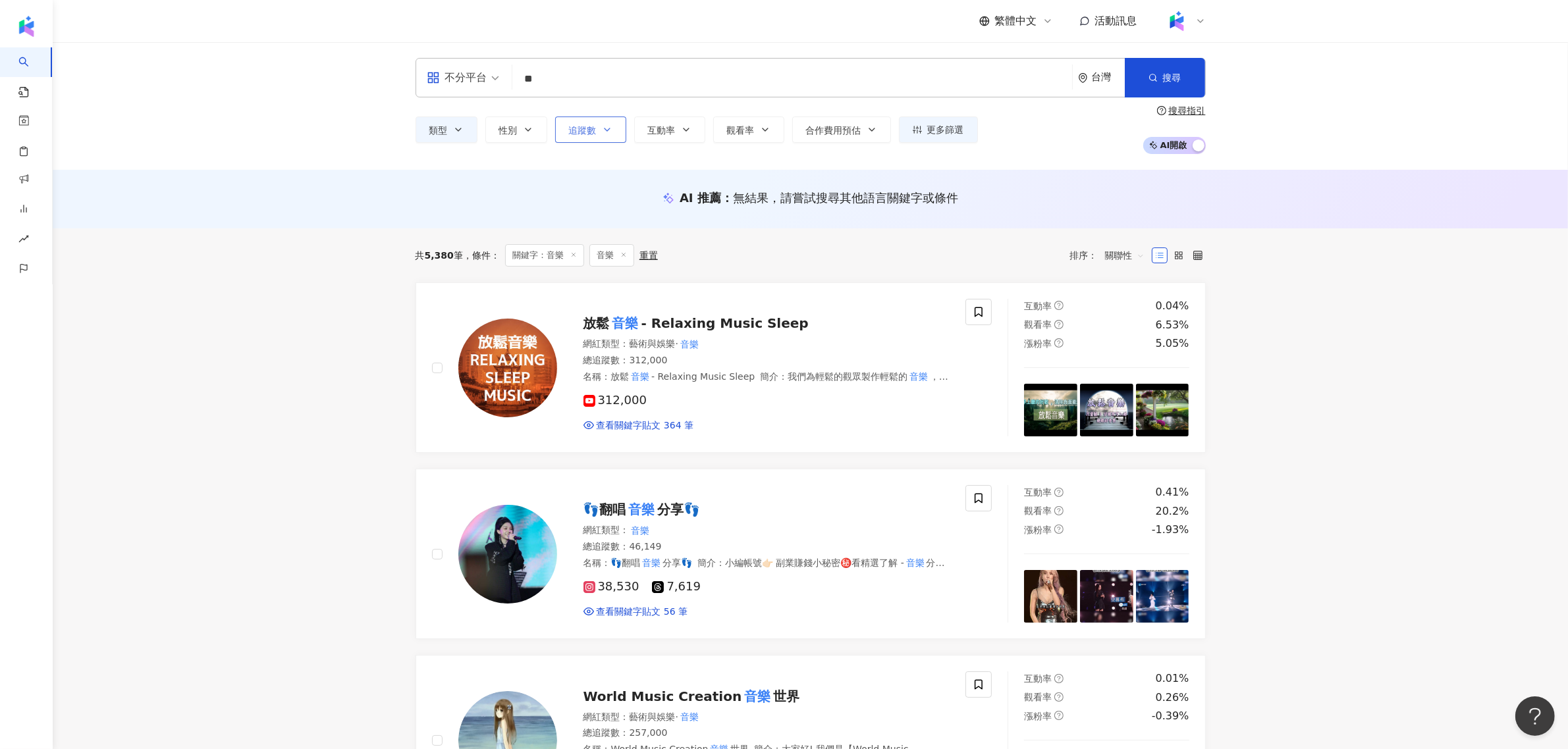
click at [570, 129] on span "追蹤數" at bounding box center [583, 130] width 27 height 11
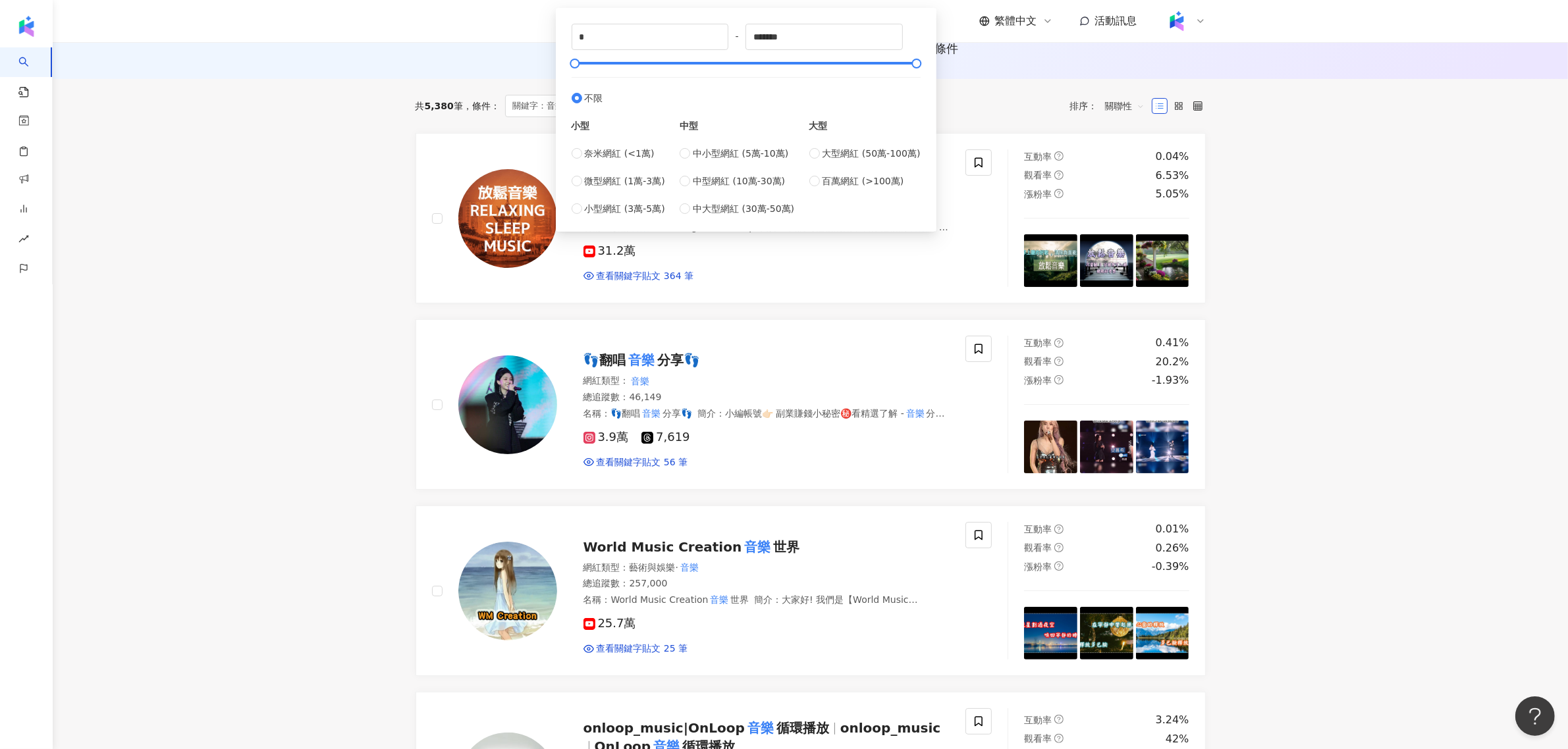
scroll to position [165, 0]
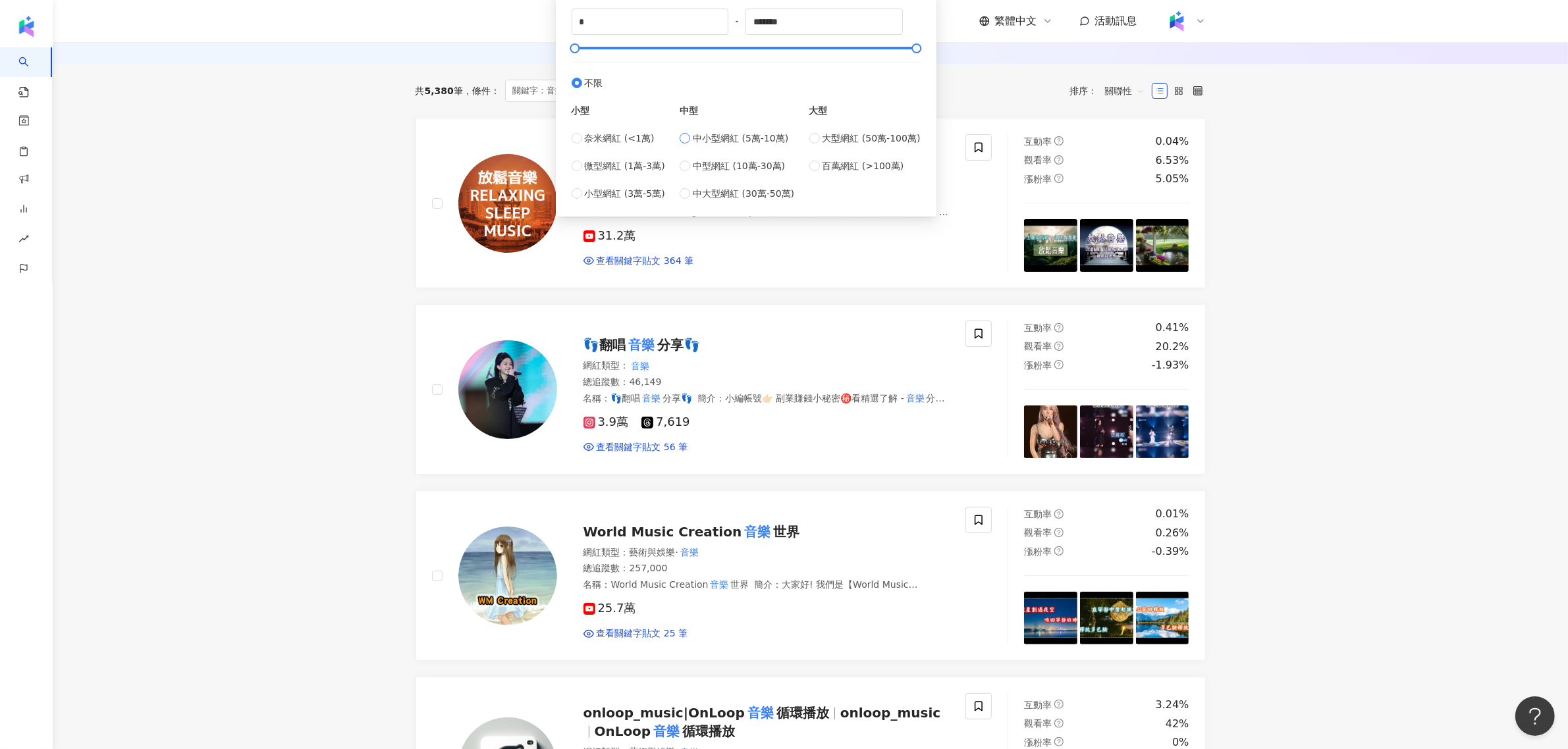
click at [700, 139] on span "中小型網紅 (5萬-10萬)" at bounding box center [741, 137] width 96 height 15
type input "*****"
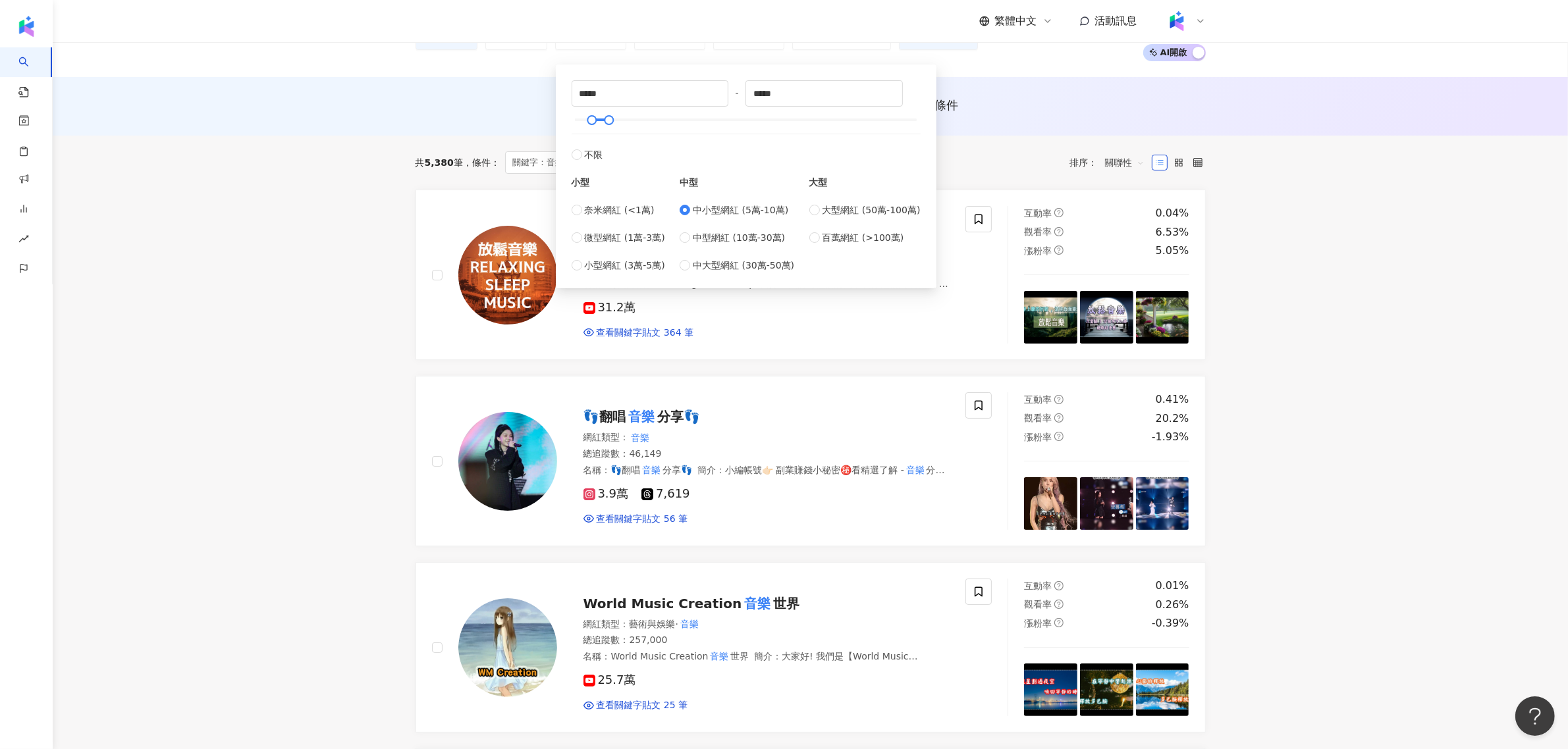
scroll to position [0, 0]
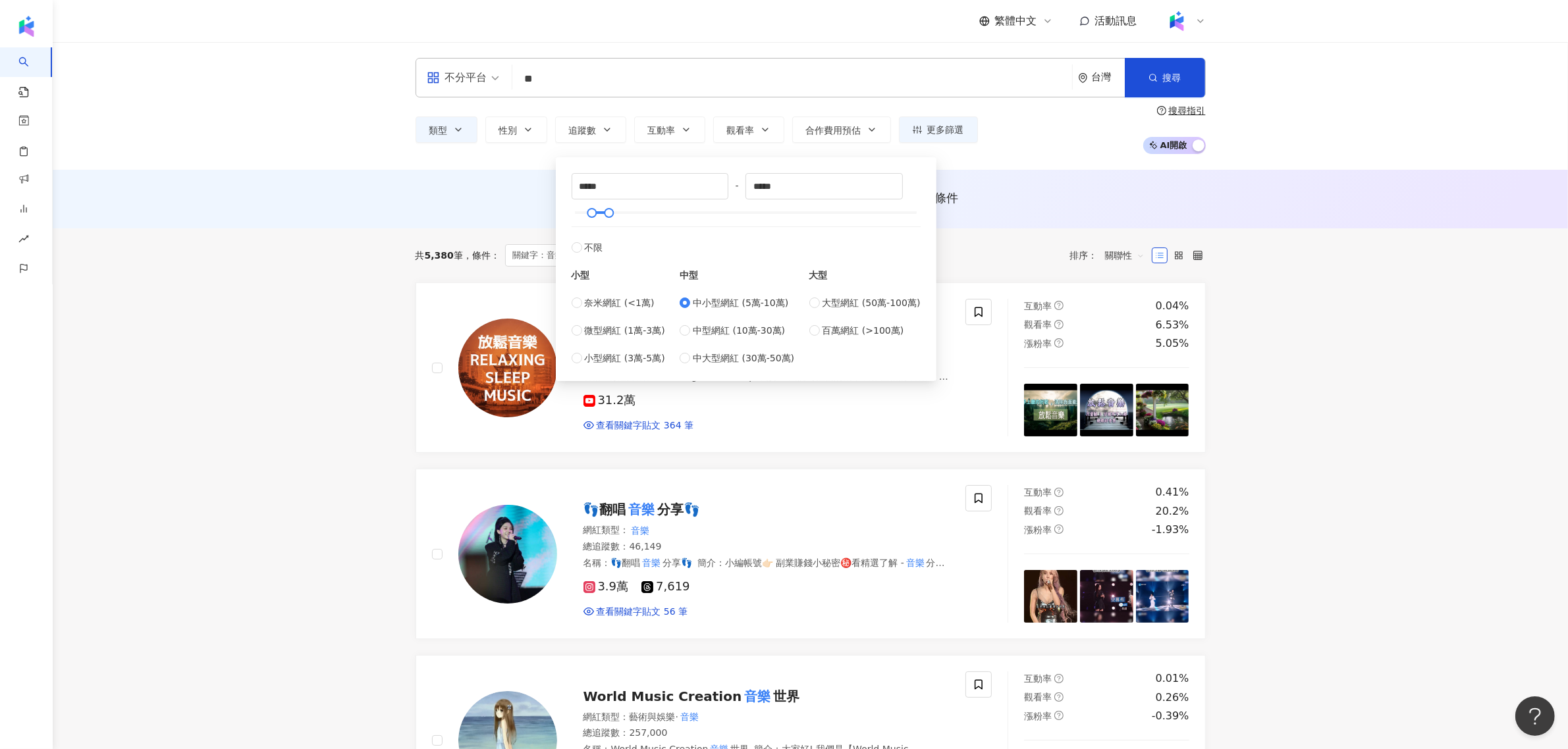
click at [487, 81] on span "不分平台" at bounding box center [463, 78] width 72 height 21
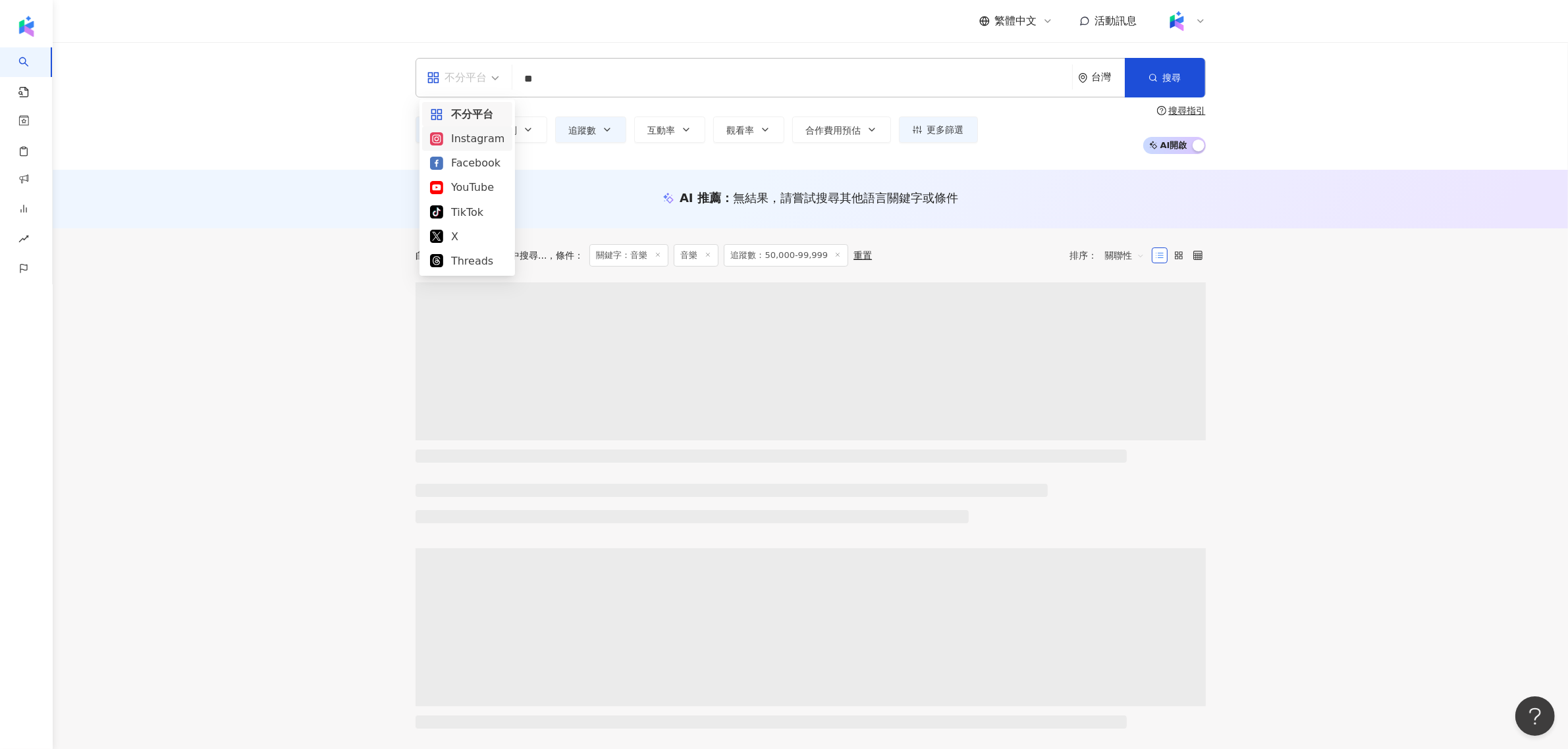
click at [488, 131] on div "Instagram" at bounding box center [467, 138] width 74 height 17
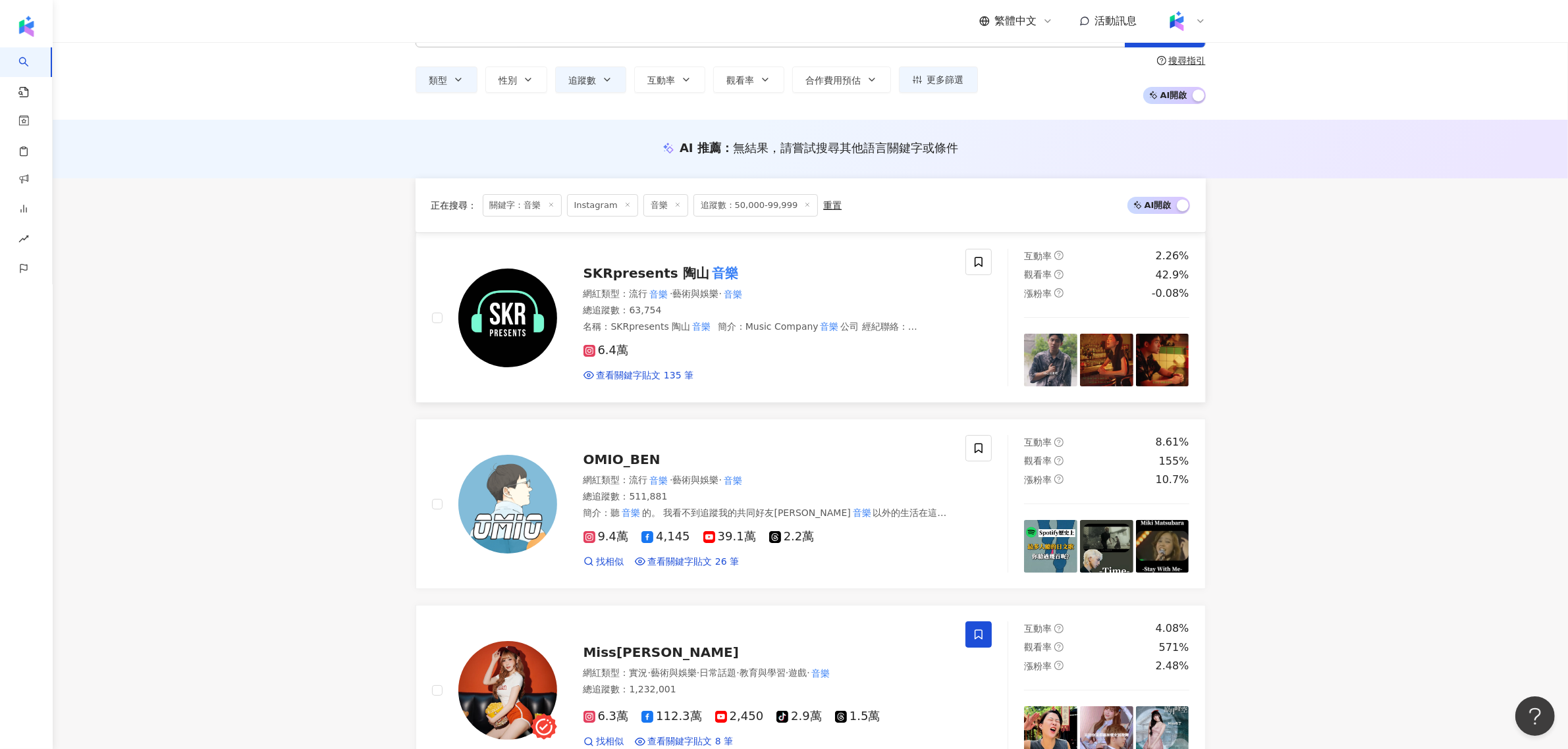
scroll to position [246, 0]
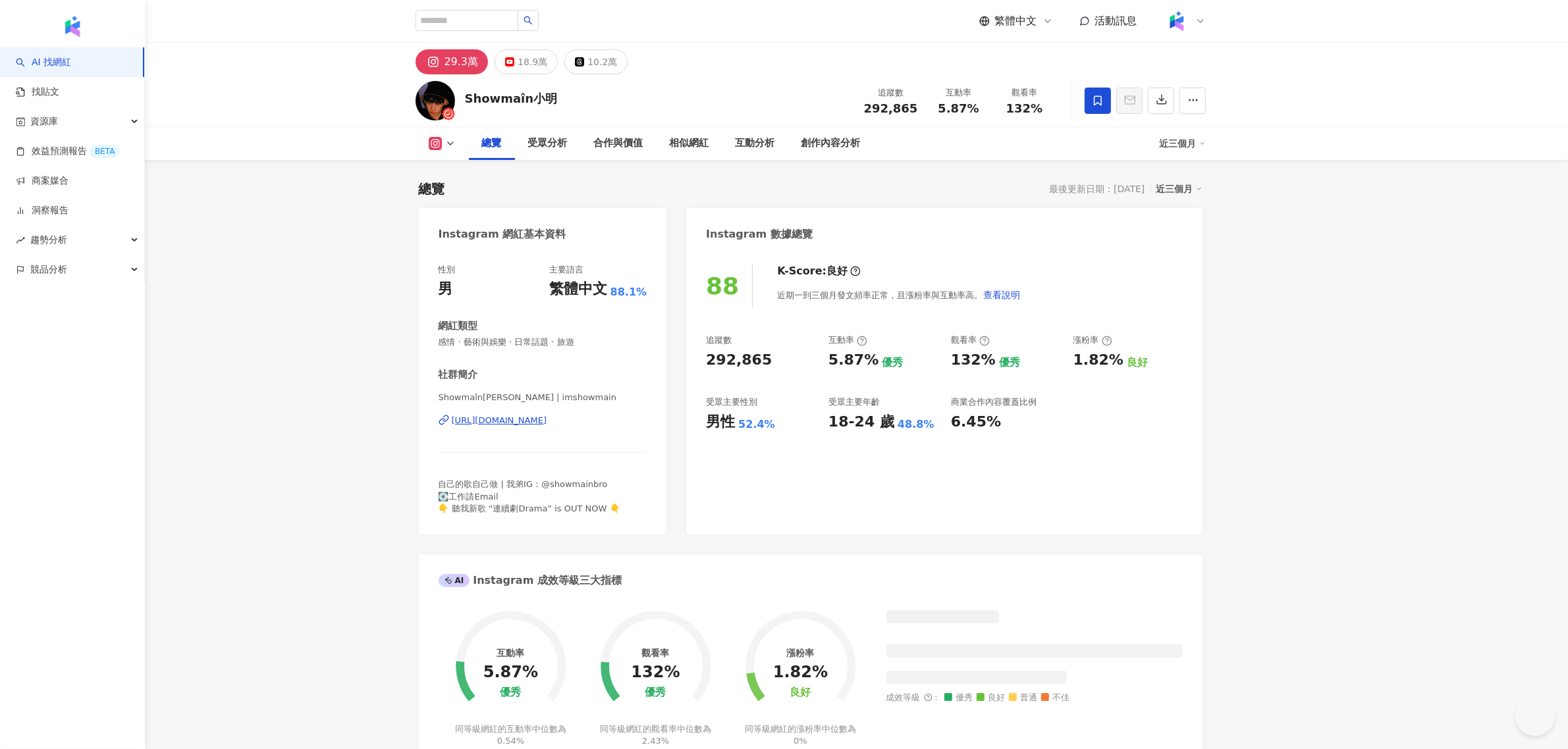
click at [1058, 356] on div "132% 優秀" at bounding box center [1006, 360] width 109 height 20
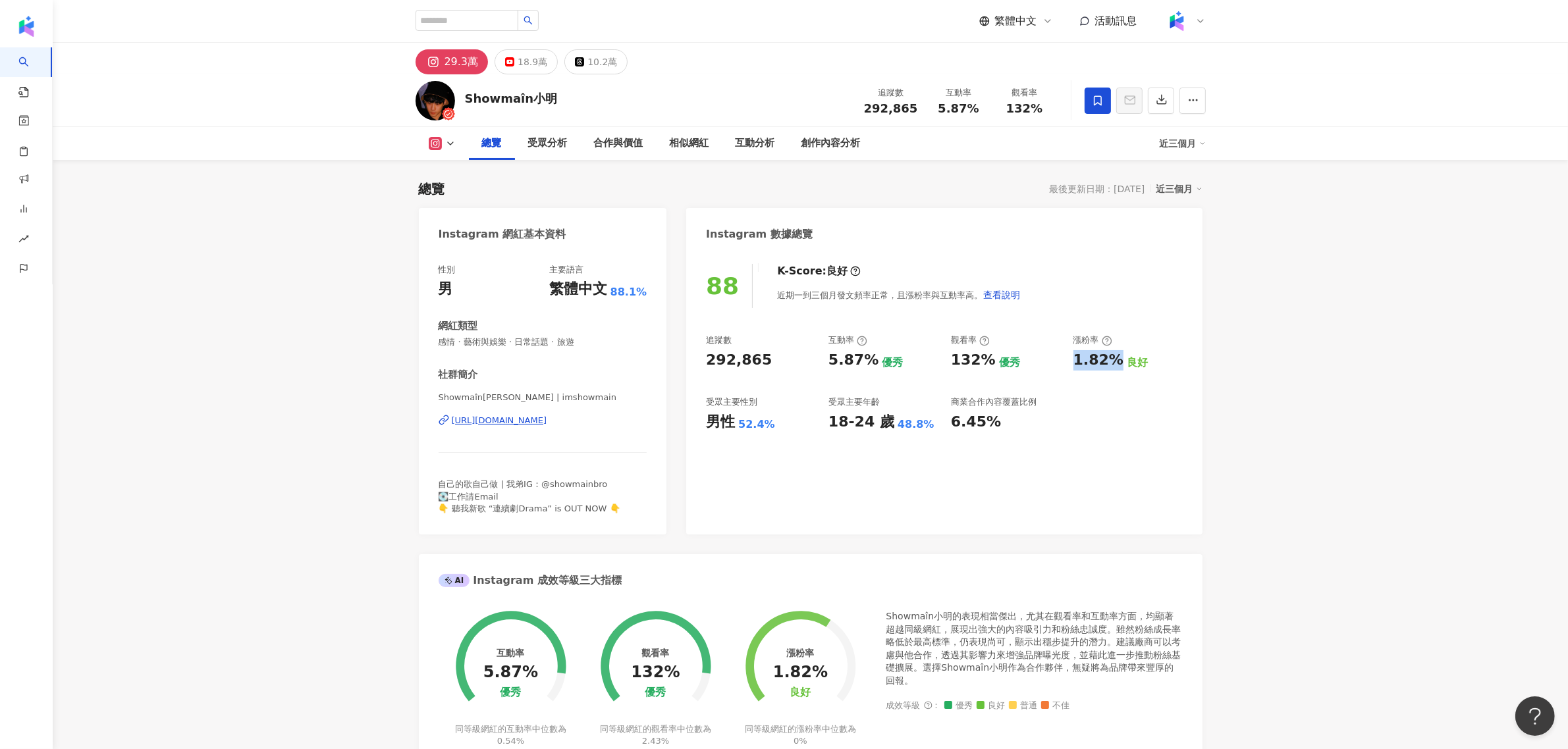
drag, startPoint x: 1068, startPoint y: 362, endPoint x: 1118, endPoint y: 357, distance: 50.2
click at [1118, 357] on div "追蹤數 292,865 互動率 5.87% 優秀 觀看率 132% 優秀 漲粉率 1.82% 良好 受眾主要性別 男性 52.4% 受眾主要年齡 18-24 …" at bounding box center [943, 383] width 477 height 97
copy div "1.82%"
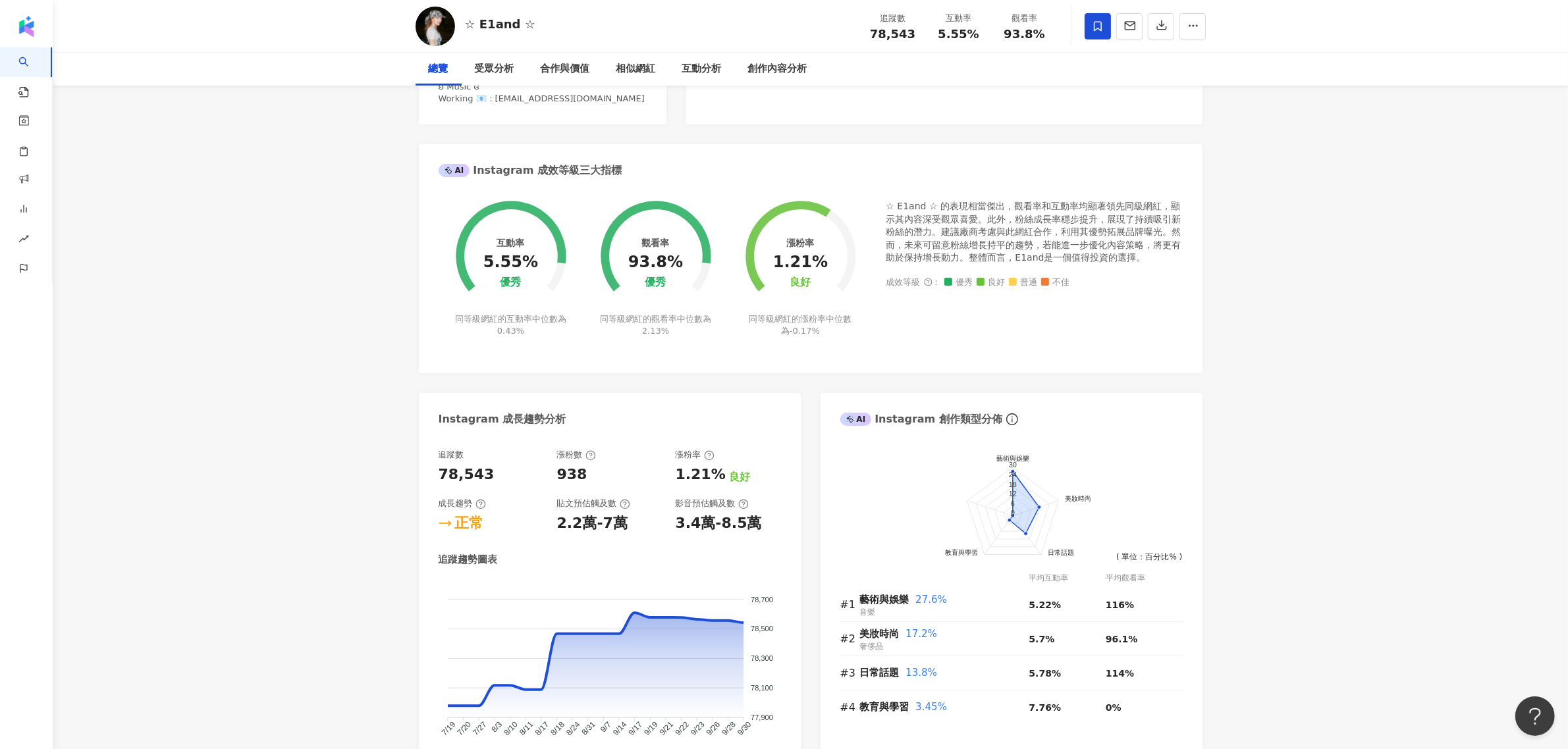
scroll to position [81, 0]
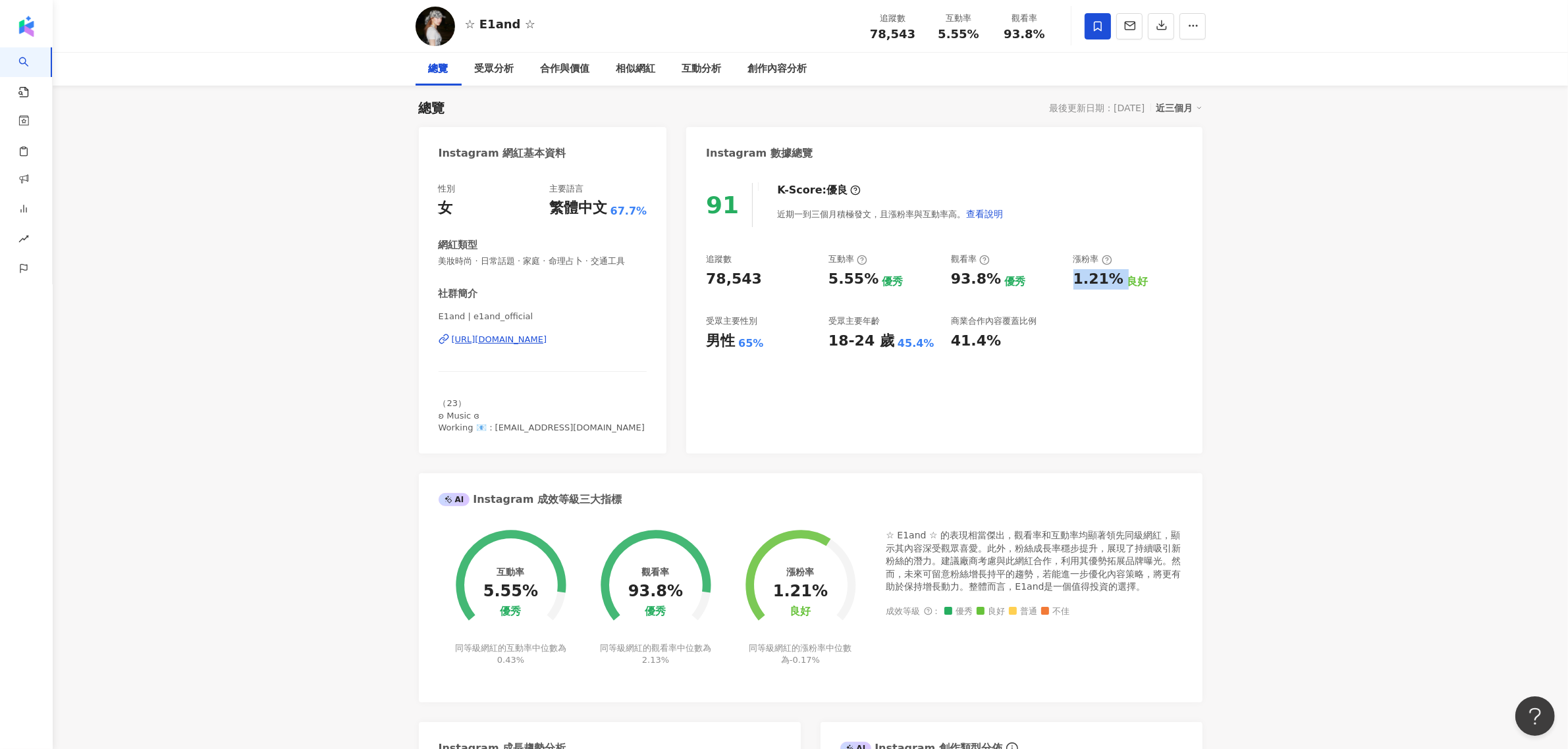
drag, startPoint x: 1070, startPoint y: 280, endPoint x: 1120, endPoint y: 278, distance: 50.0
click at [1120, 278] on div "追蹤數 78,543 互動率 5.55% 優秀 觀看率 93.8% 優秀 漲粉率 1.21% 良好 受眾主要性別 男性 65% 受眾主要年齡 18-24 歲 …" at bounding box center [943, 302] width 477 height 97
copy div "1.21%"
click at [71, 66] on link "AI 找網紅" at bounding box center [43, 71] width 56 height 14
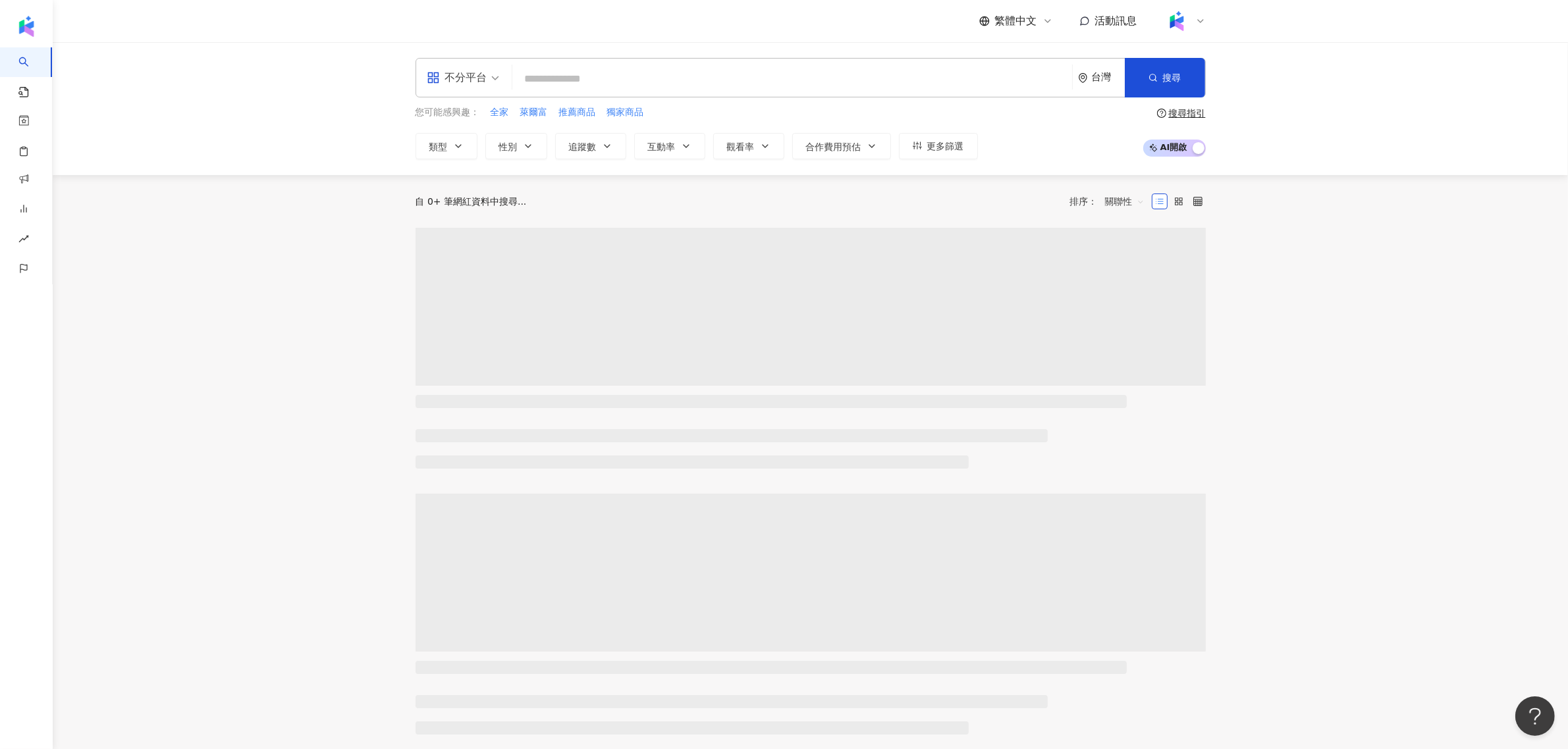
click at [653, 84] on input "search" at bounding box center [792, 79] width 550 height 25
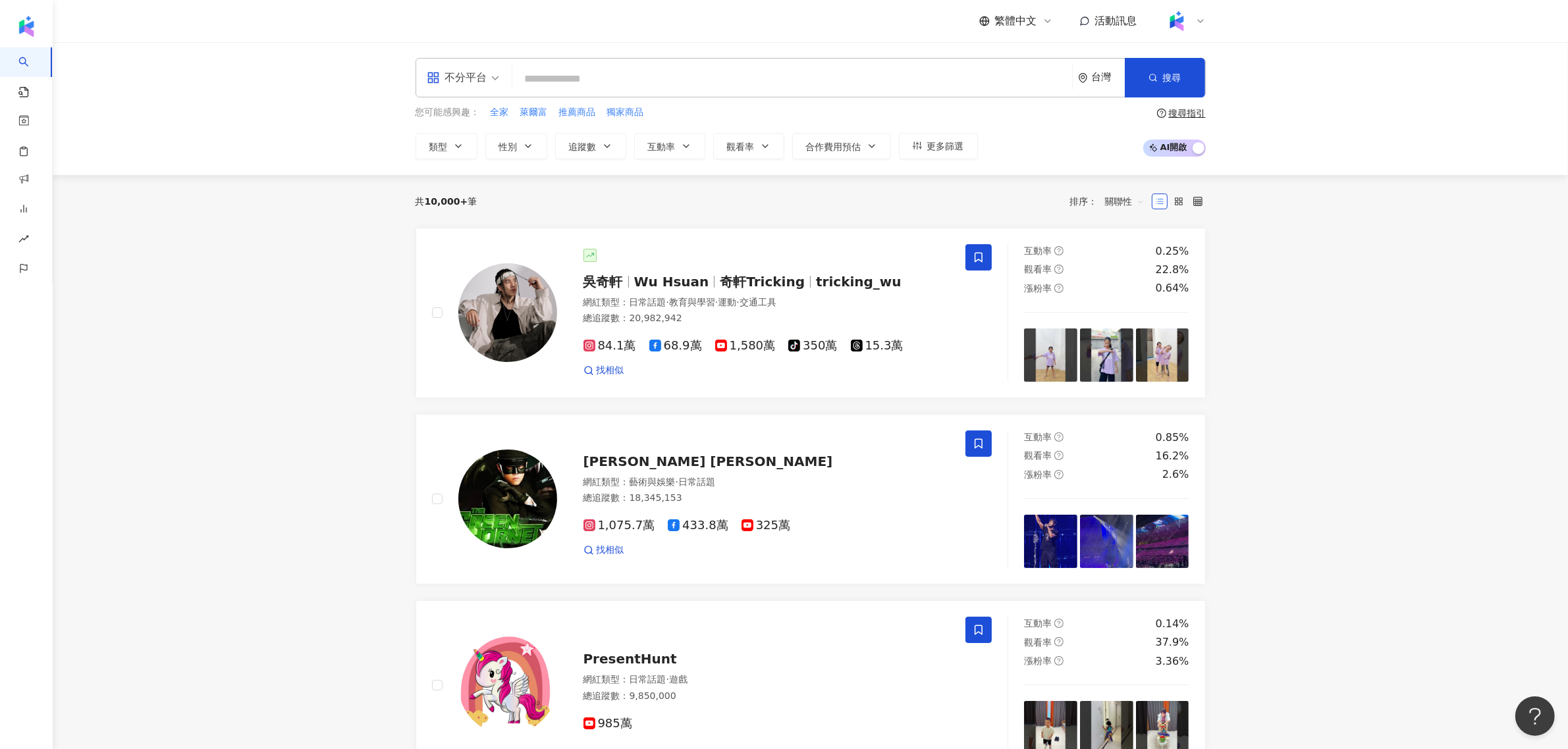
click at [1189, 153] on span "AI 開啟 AI 關閉" at bounding box center [1174, 148] width 62 height 18
click at [1196, 145] on span "AI 開啟 AI 關閉" at bounding box center [1174, 148] width 62 height 18
click at [1196, 145] on div "button" at bounding box center [1199, 149] width 12 height 18
click at [1196, 145] on span "AI 開啟 AI 關閉" at bounding box center [1174, 148] width 62 height 18
click at [600, 74] on input "search" at bounding box center [792, 79] width 550 height 25
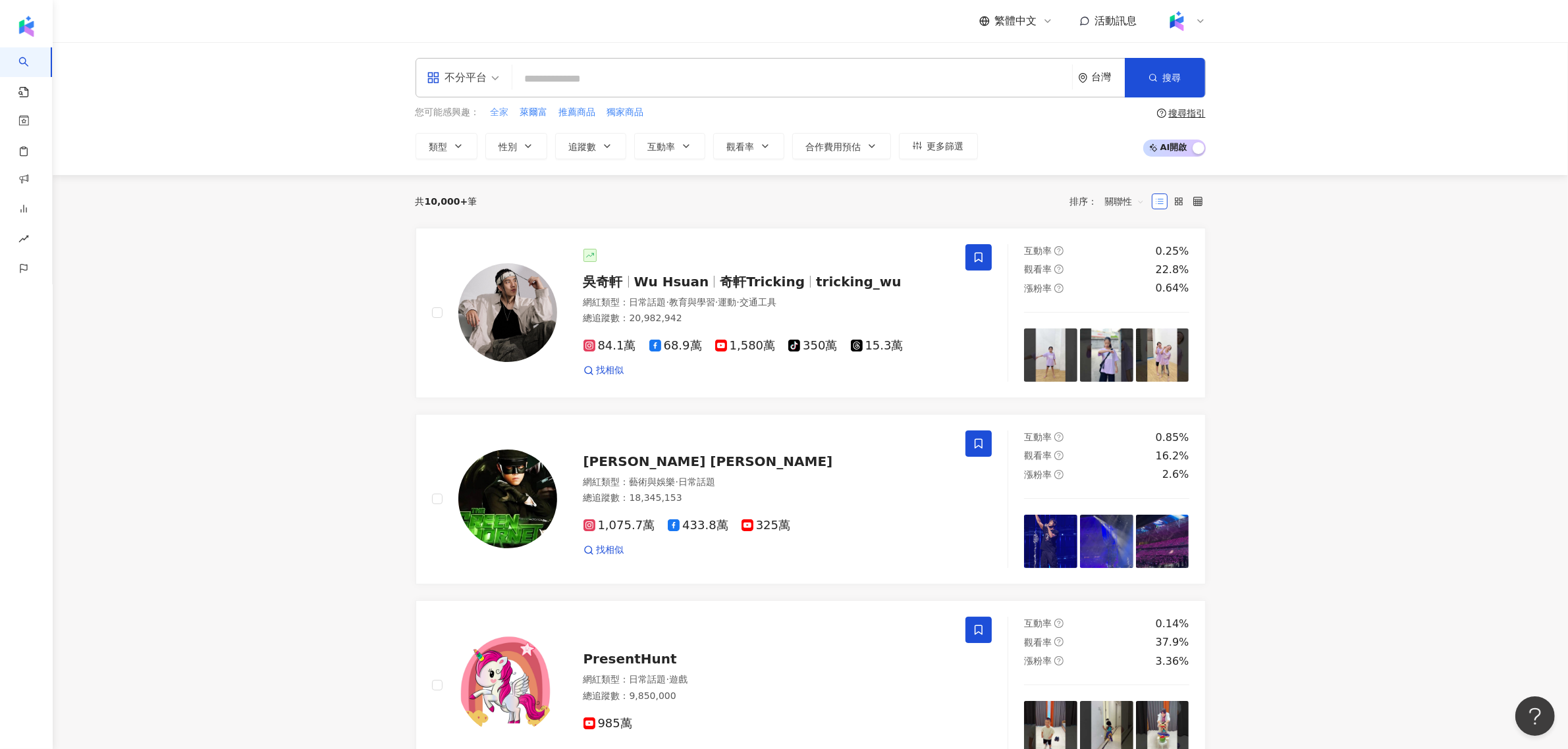
click at [504, 107] on span "全家" at bounding box center [499, 113] width 19 height 14
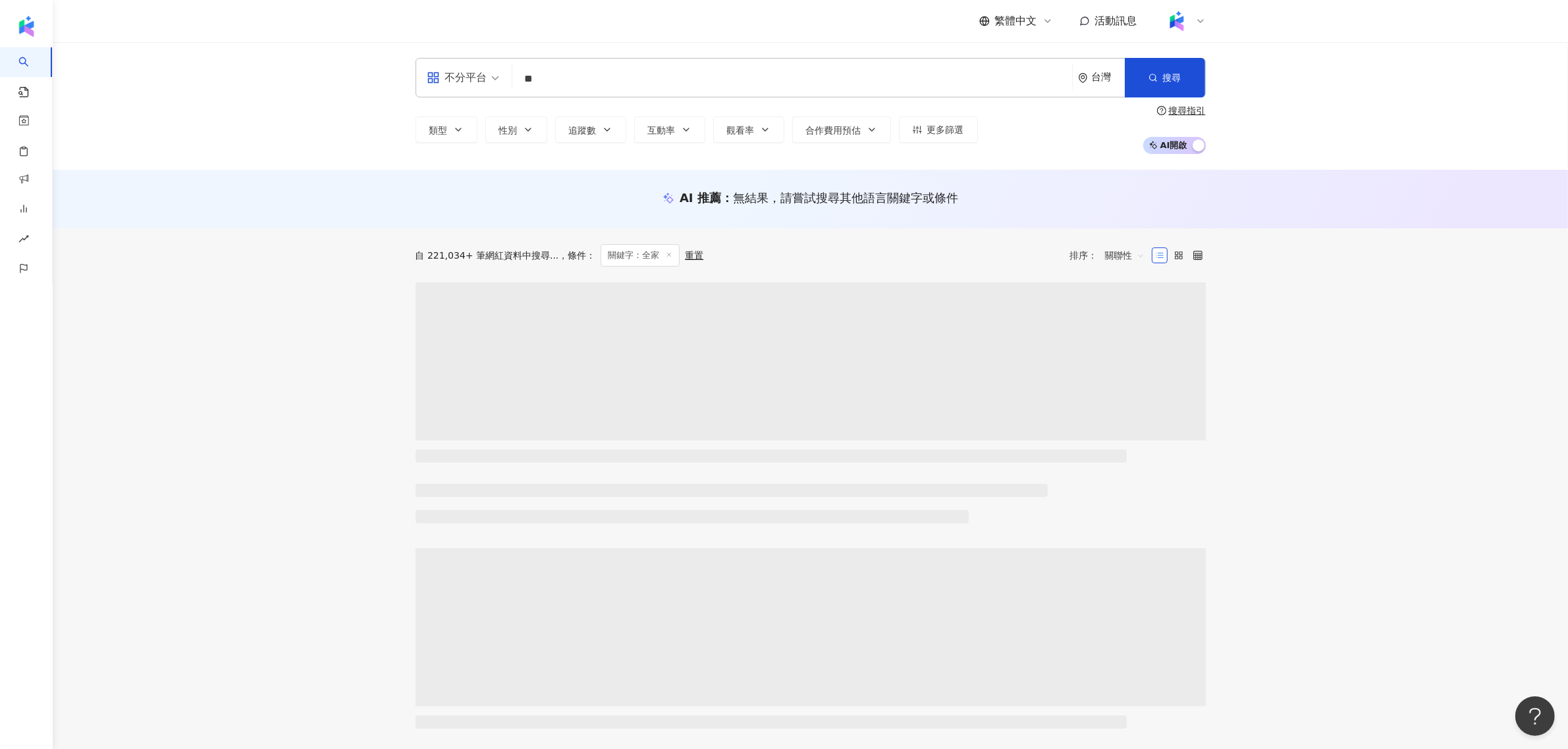
click at [1186, 139] on span "AI 開啟 AI 關閉" at bounding box center [1174, 146] width 62 height 18
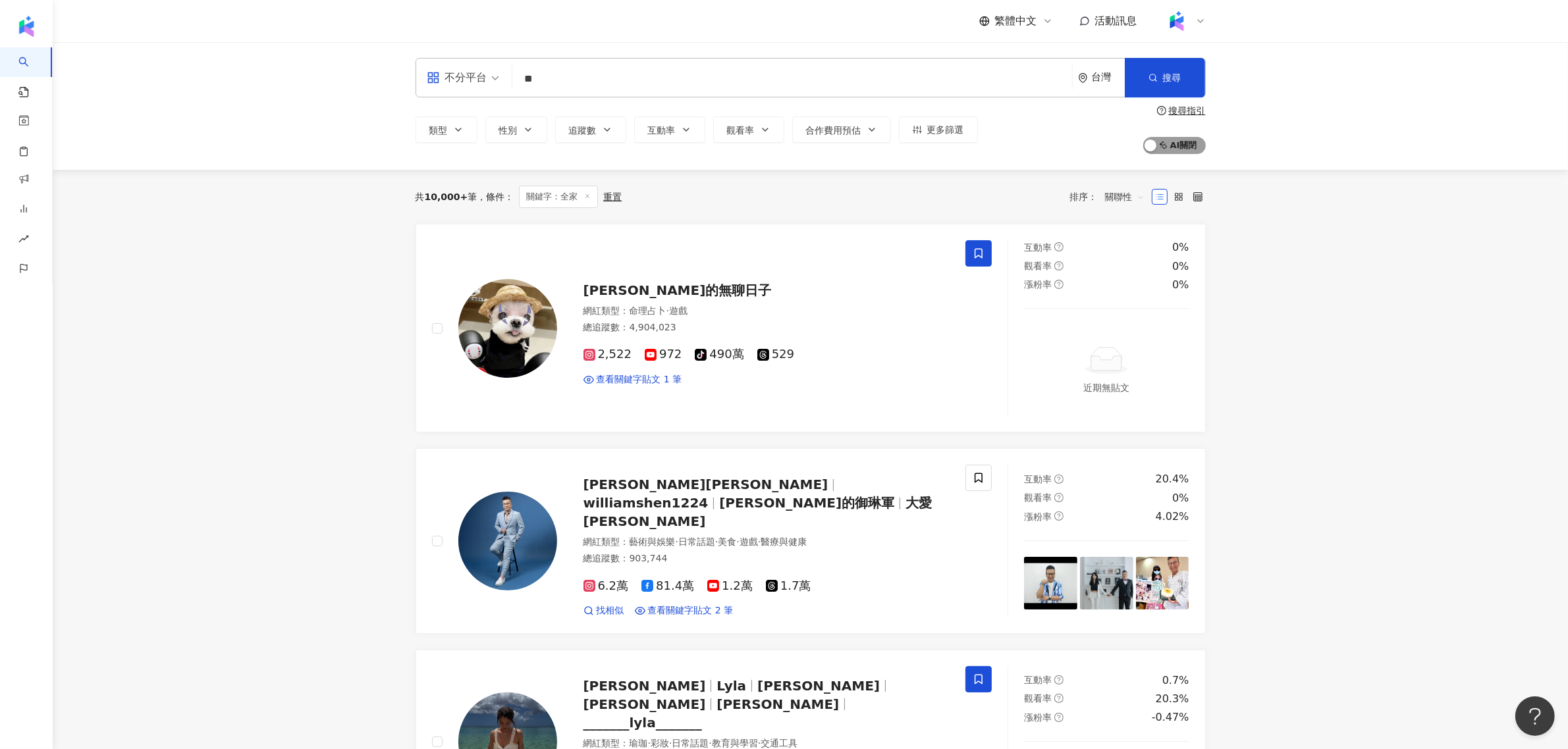
click at [1186, 139] on span "AI 開啟 AI 關閉" at bounding box center [1174, 146] width 62 height 18
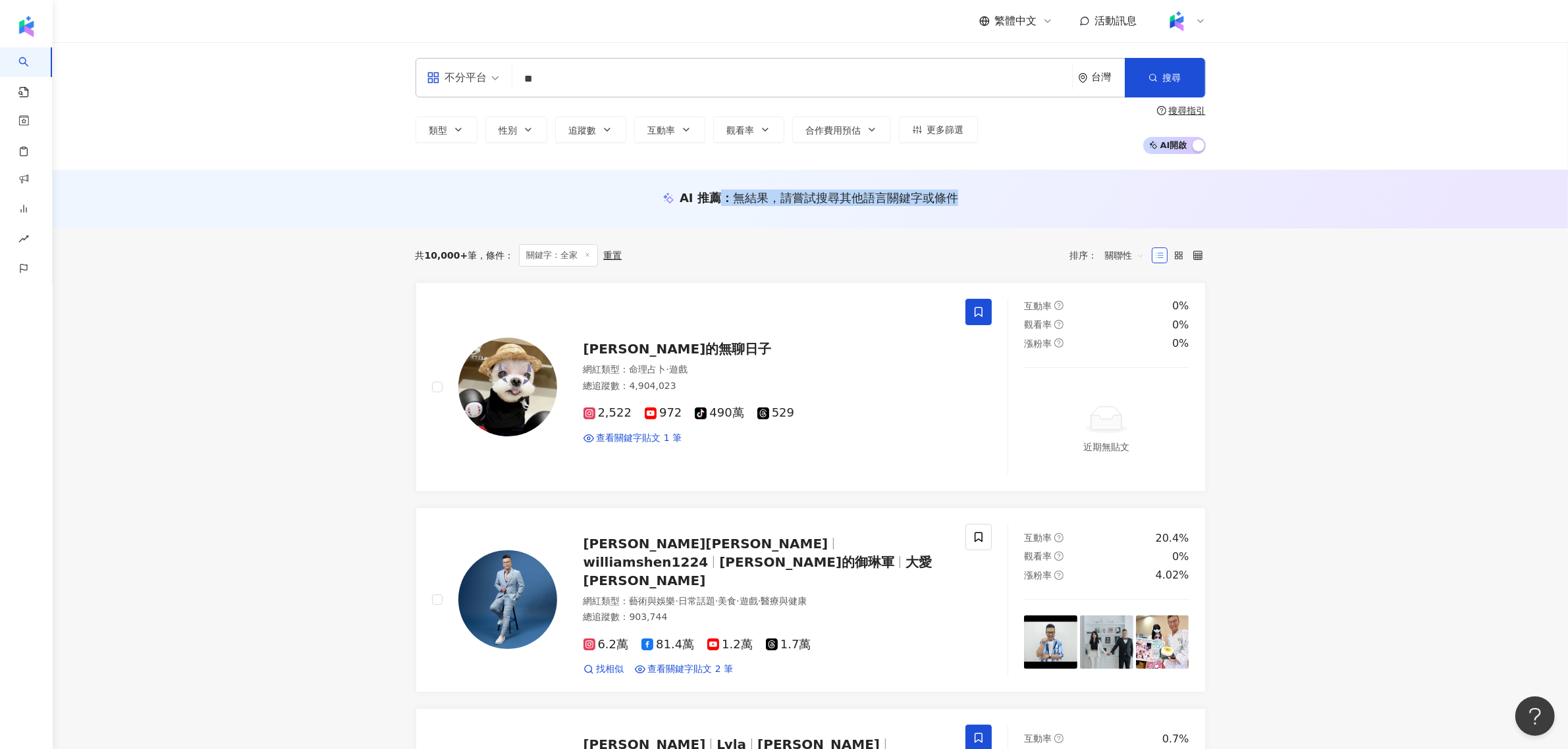
drag, startPoint x: 716, startPoint y: 195, endPoint x: 1009, endPoint y: 205, distance: 293.2
click at [966, 202] on div "AI 推薦 ： 無結果，請嘗試搜尋其他語言關鍵字或條件" at bounding box center [810, 198] width 790 height 17
click at [1009, 205] on div "AI 推薦 ： 無結果，請嘗試搜尋其他語言關鍵字或條件" at bounding box center [810, 198] width 790 height 17
drag, startPoint x: 673, startPoint y: 196, endPoint x: 844, endPoint y: 204, distance: 171.2
click at [743, 196] on div "AI 推薦 ： 無結果，請嘗試搜尋其他語言關鍵字或條件" at bounding box center [810, 198] width 790 height 17
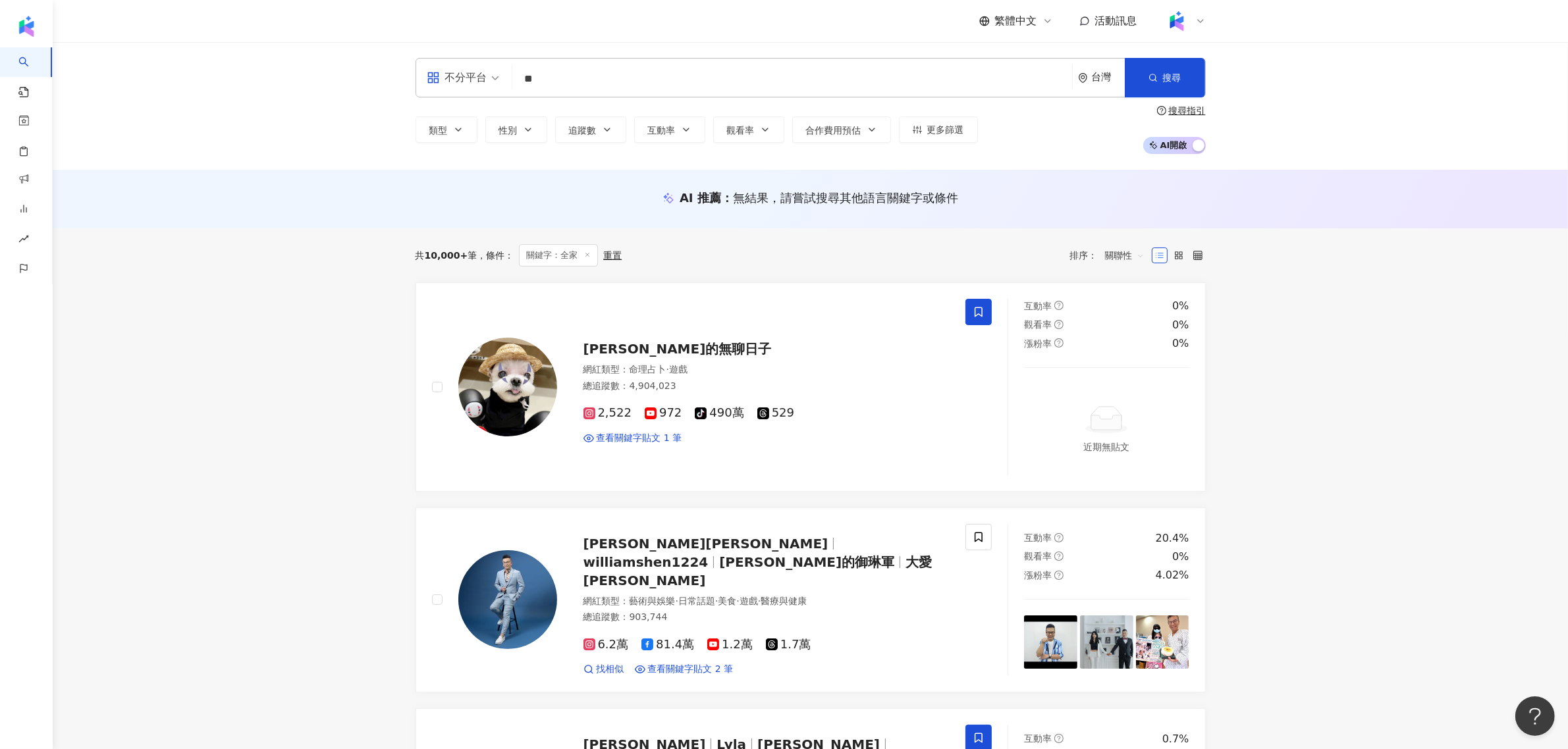
click at [843, 205] on span "無結果，請嘗試搜尋其他語言關鍵字或條件" at bounding box center [845, 198] width 225 height 14
click at [1183, 145] on span "AI 開啟 AI 關閉" at bounding box center [1174, 146] width 62 height 18
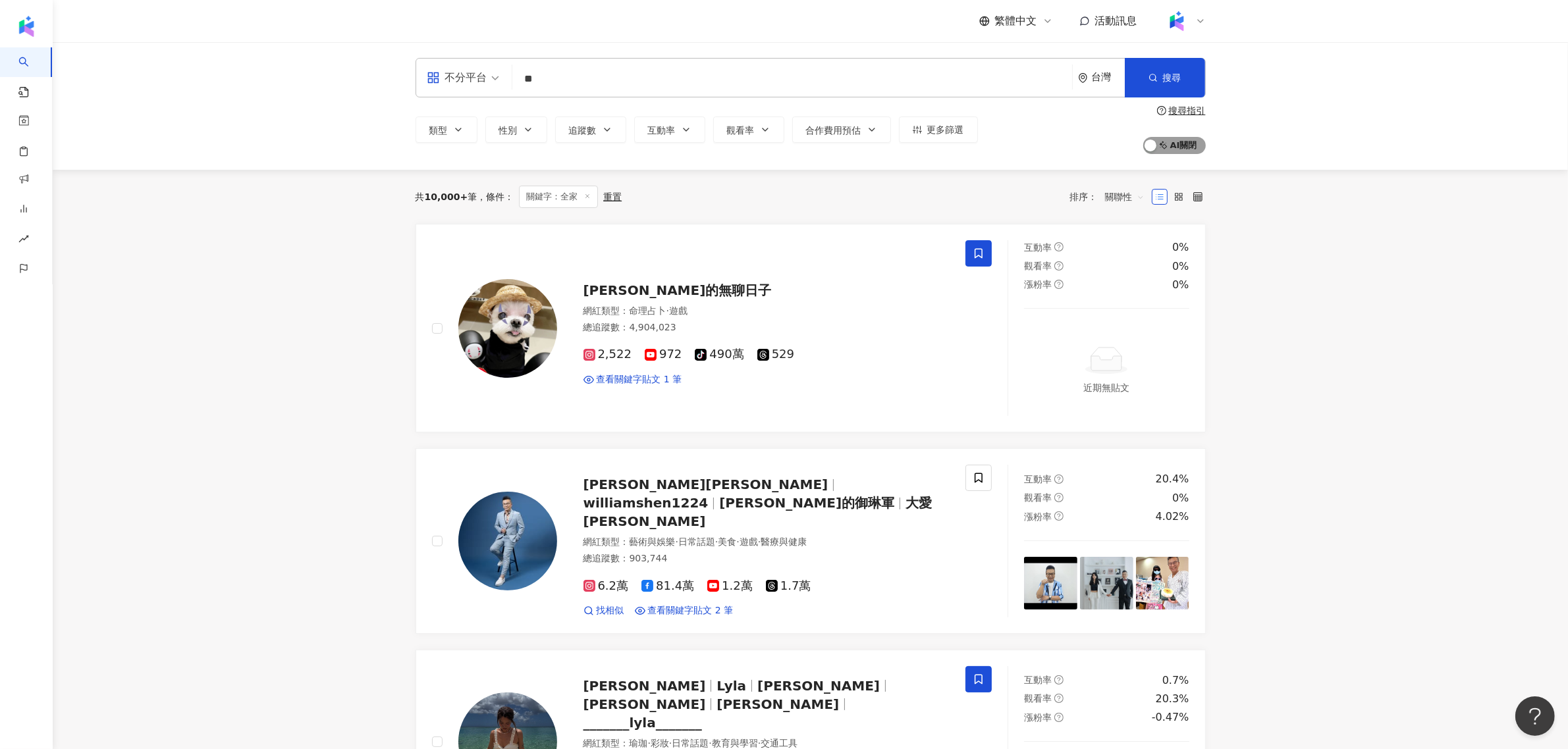
click at [1151, 153] on div "button" at bounding box center [1151, 147] width 12 height 18
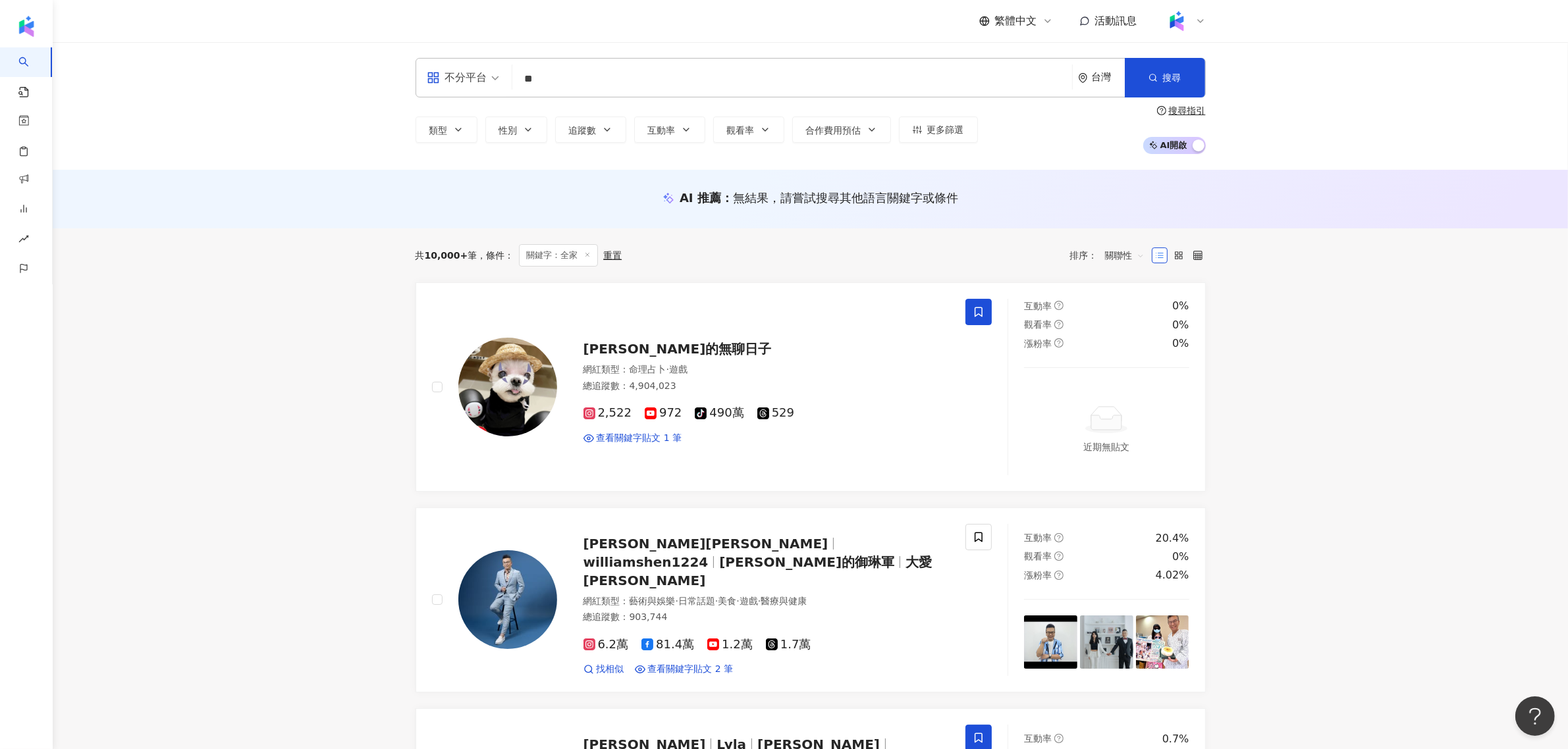
click at [801, 224] on div "AI 推薦 ： 無結果，請嘗試搜尋其他語言關鍵字或條件" at bounding box center [810, 199] width 1515 height 58
click at [1166, 76] on span "搜尋" at bounding box center [1171, 77] width 19 height 11
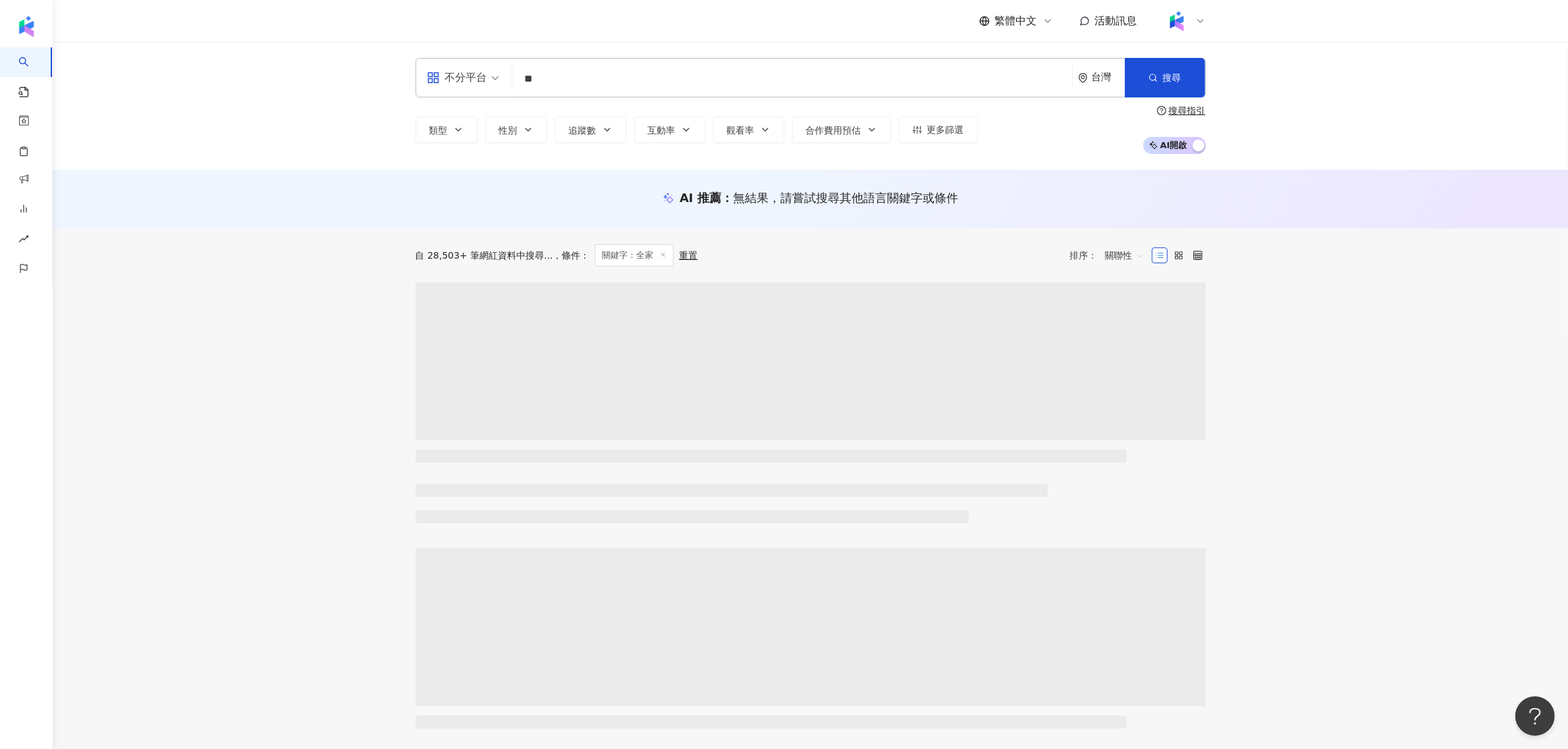
click at [666, 74] on input "**" at bounding box center [792, 79] width 550 height 25
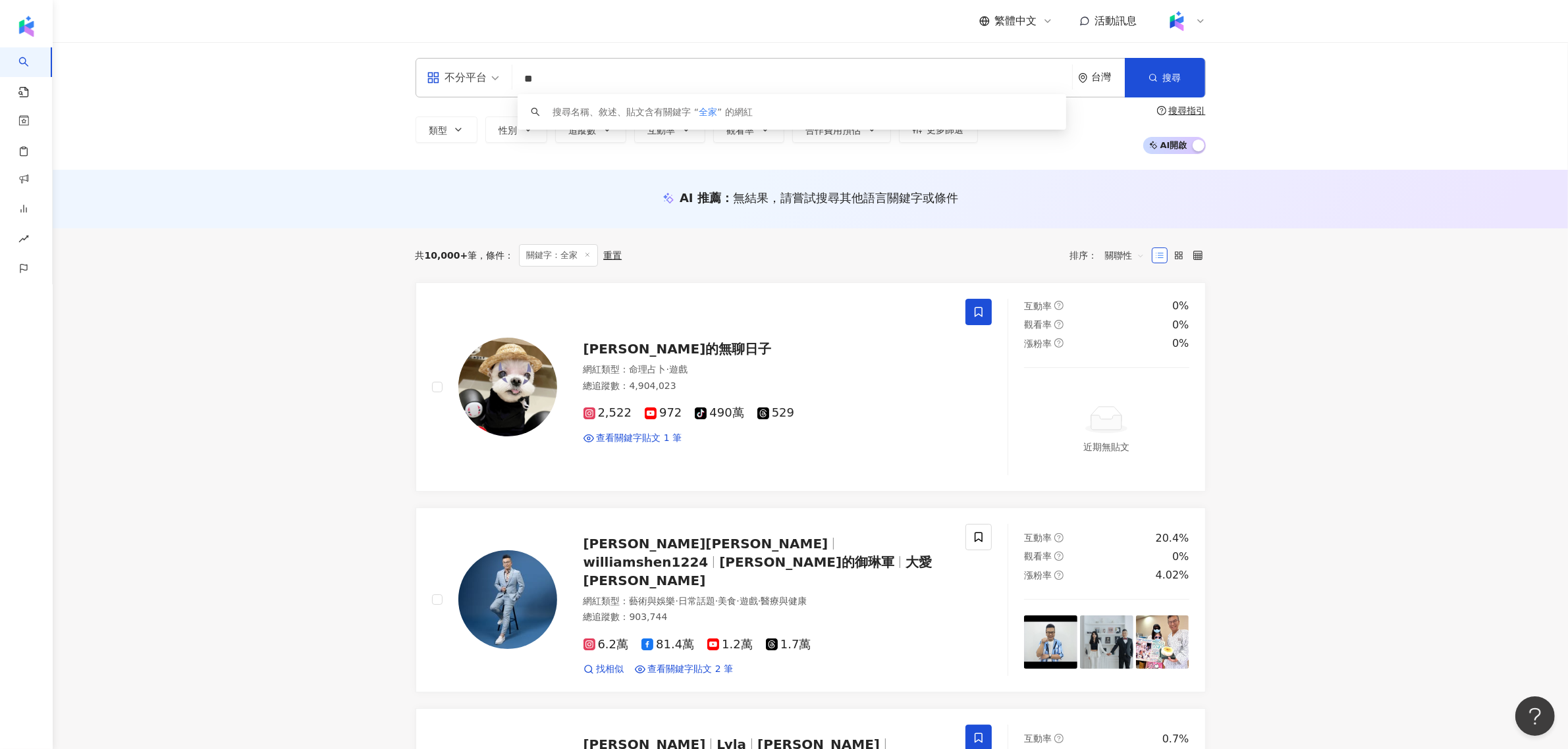
type input "*"
type input "***"
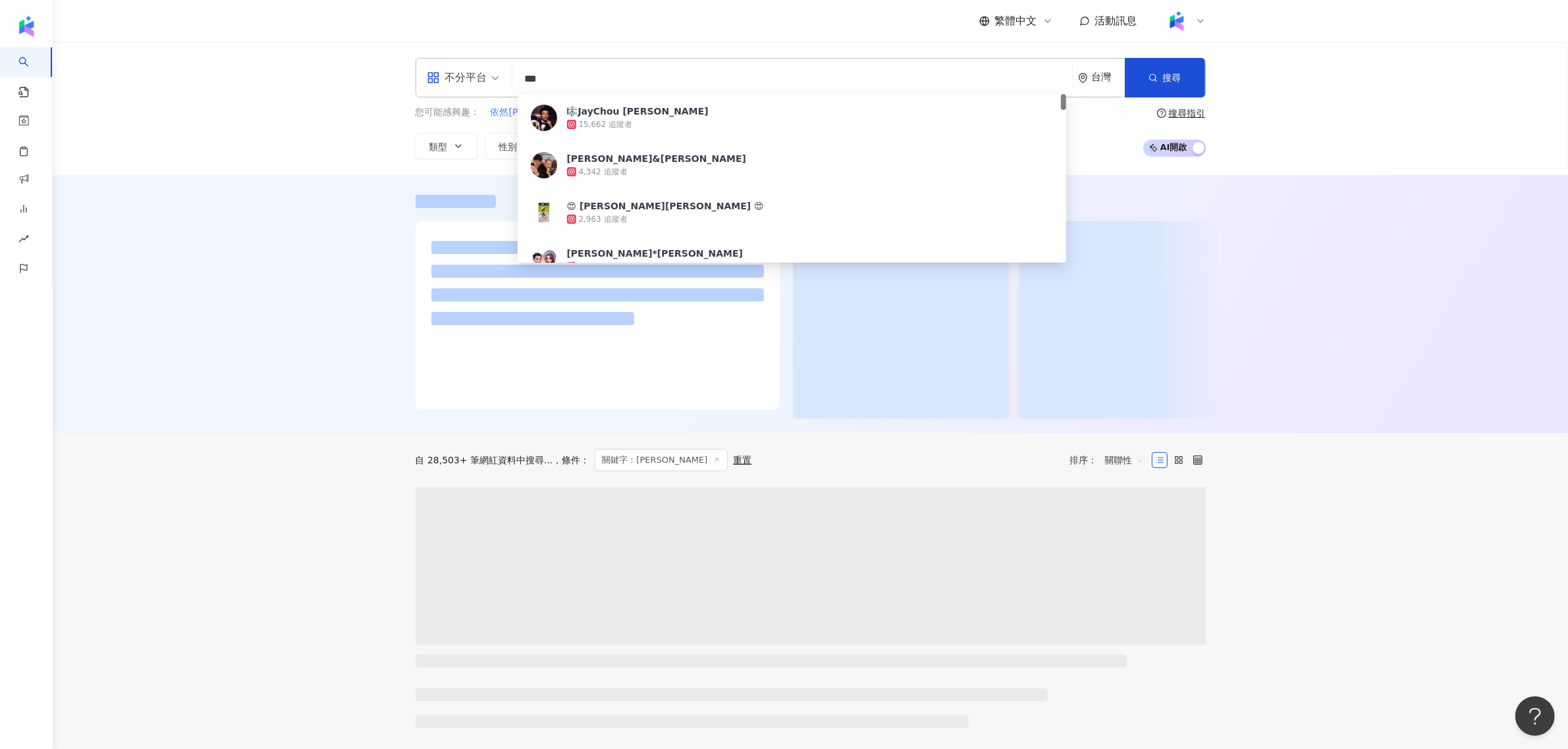
click at [1308, 80] on div "不分平台 *** 台灣 搜尋 66a2b73c-e251-4854-b95a-4ca0af06190f 🎼JayChou 周杰倫 15,662 追蹤者 周杰倫…" at bounding box center [810, 108] width 1515 height 133
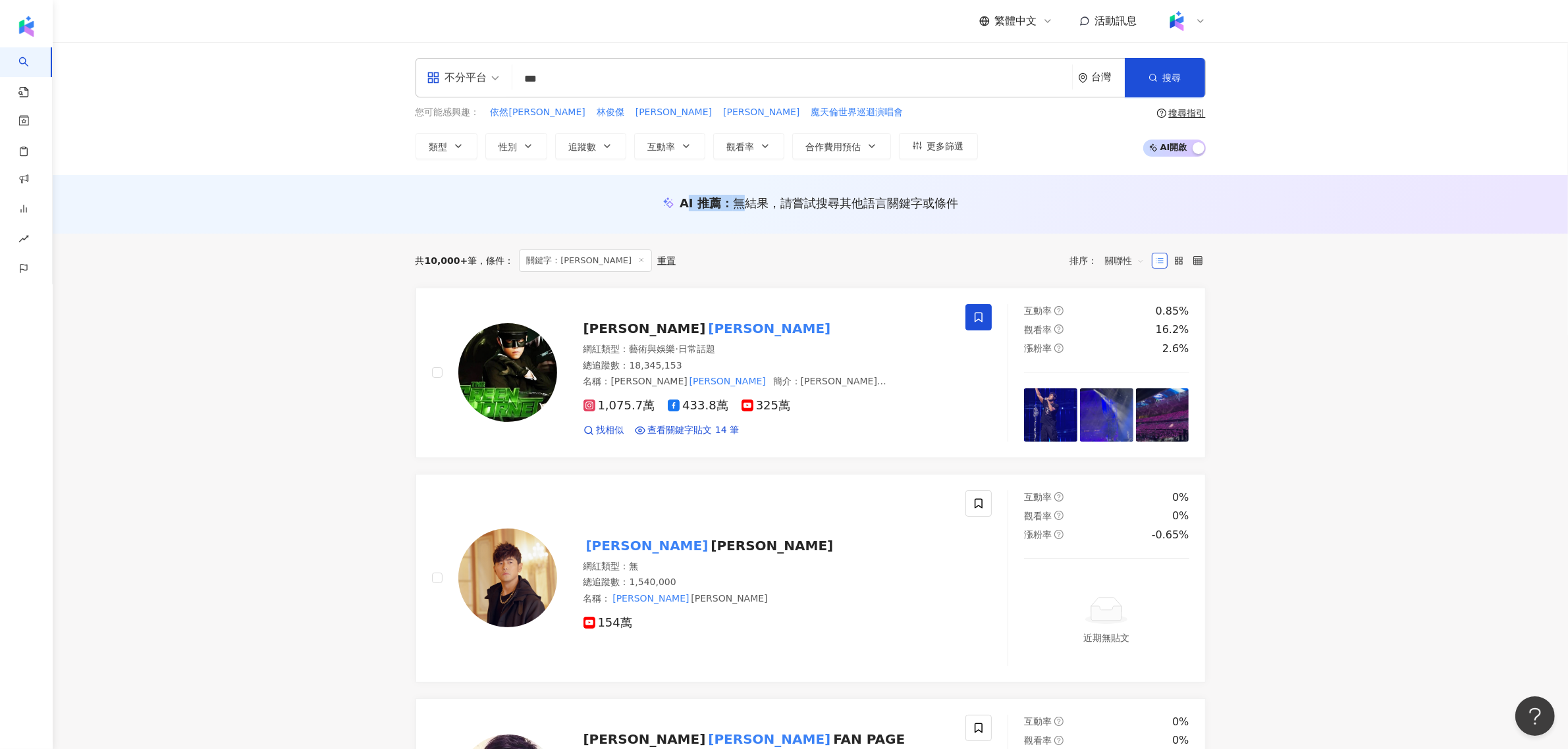
drag, startPoint x: 685, startPoint y: 203, endPoint x: 745, endPoint y: 190, distance: 61.4
click at [745, 190] on div "AI 推薦 ： 無結果，請嘗試搜尋其他語言關鍵字或條件" at bounding box center [810, 205] width 1515 height 58
click at [747, 198] on span "無結果，請嘗試搜尋其他語言關鍵字或條件" at bounding box center [845, 203] width 225 height 14
click at [1196, 147] on div "button" at bounding box center [1199, 150] width 12 height 18
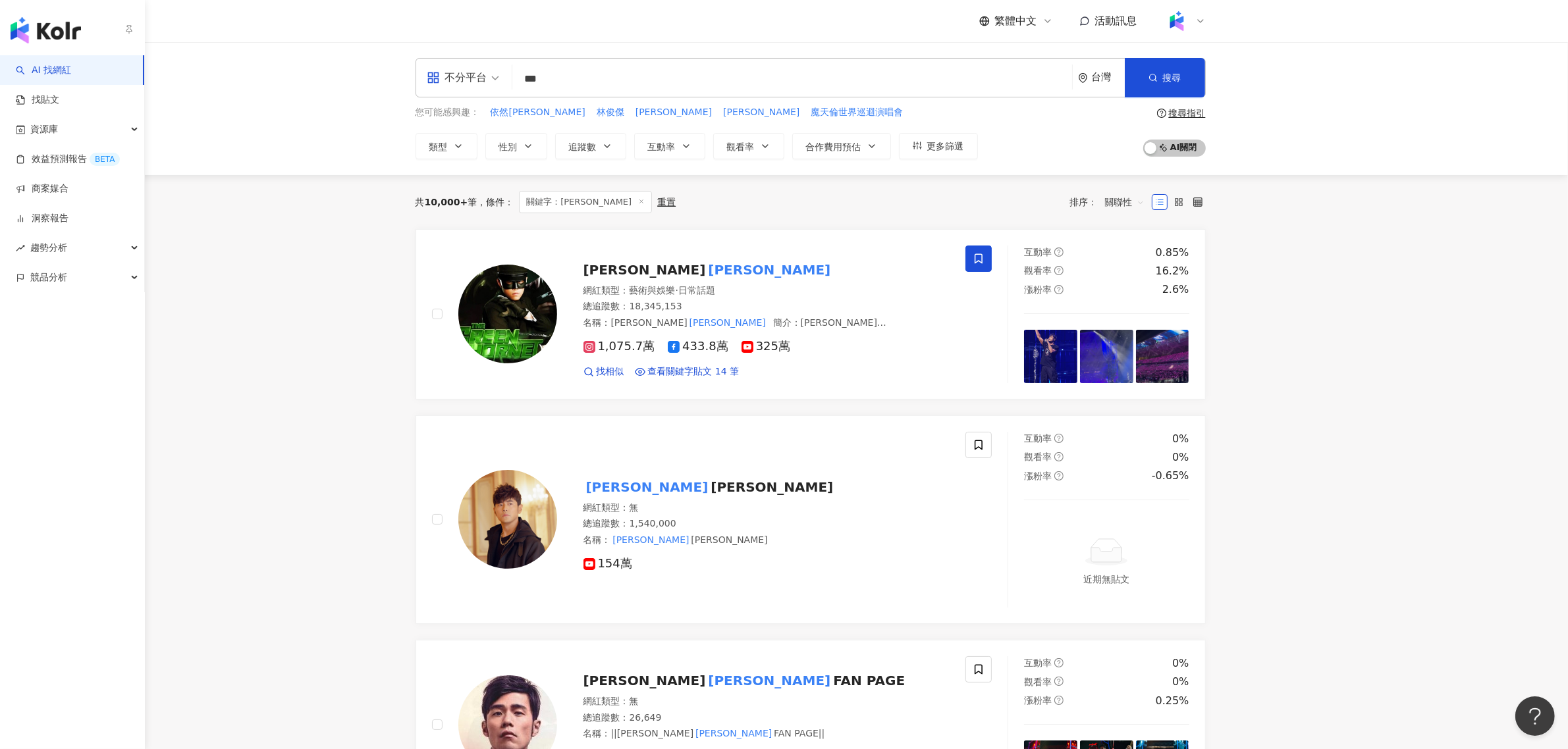
click at [16, 66] on link "AI 找網紅" at bounding box center [43, 71] width 56 height 14
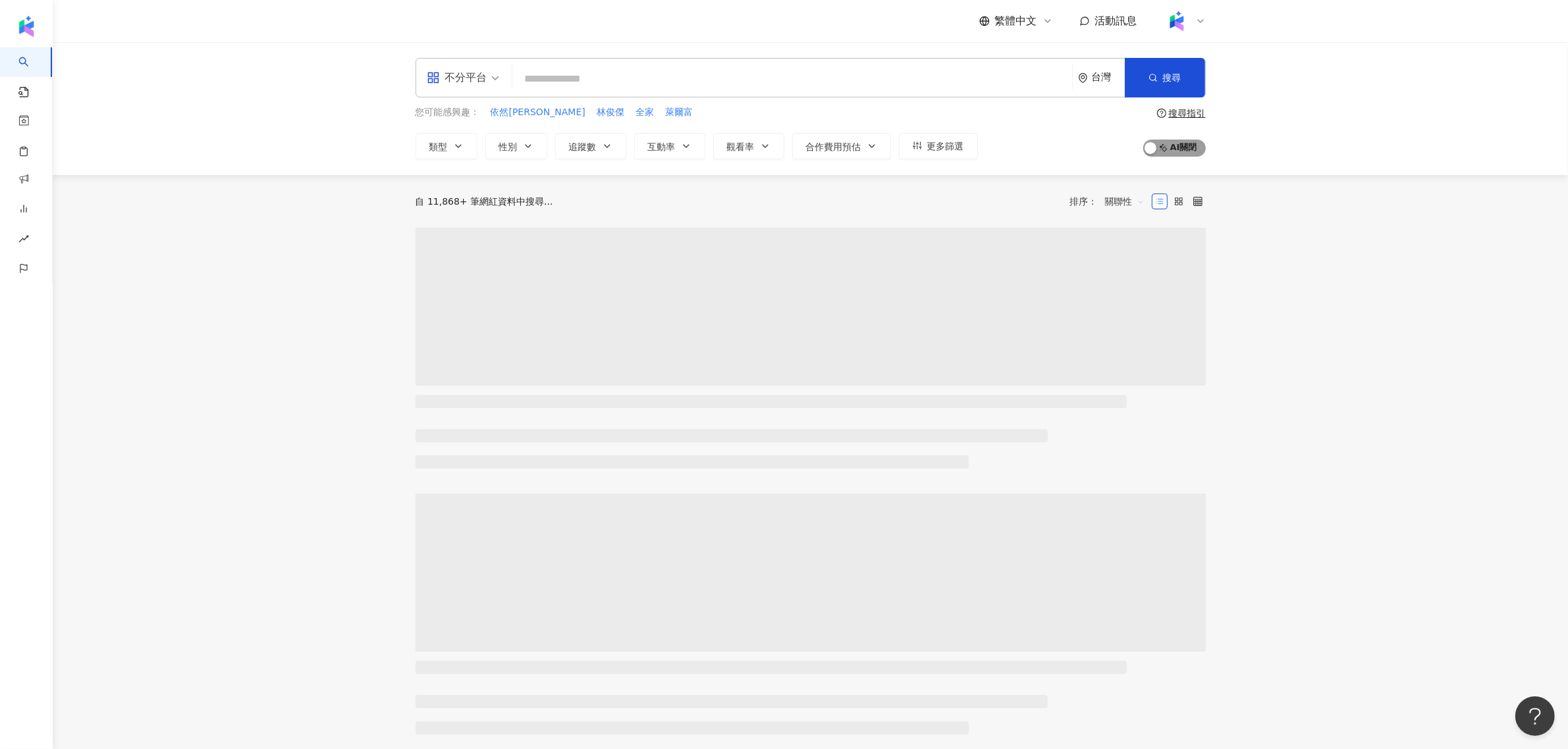
click at [1183, 153] on span "AI 開啟 AI 關閉" at bounding box center [1174, 148] width 62 height 18
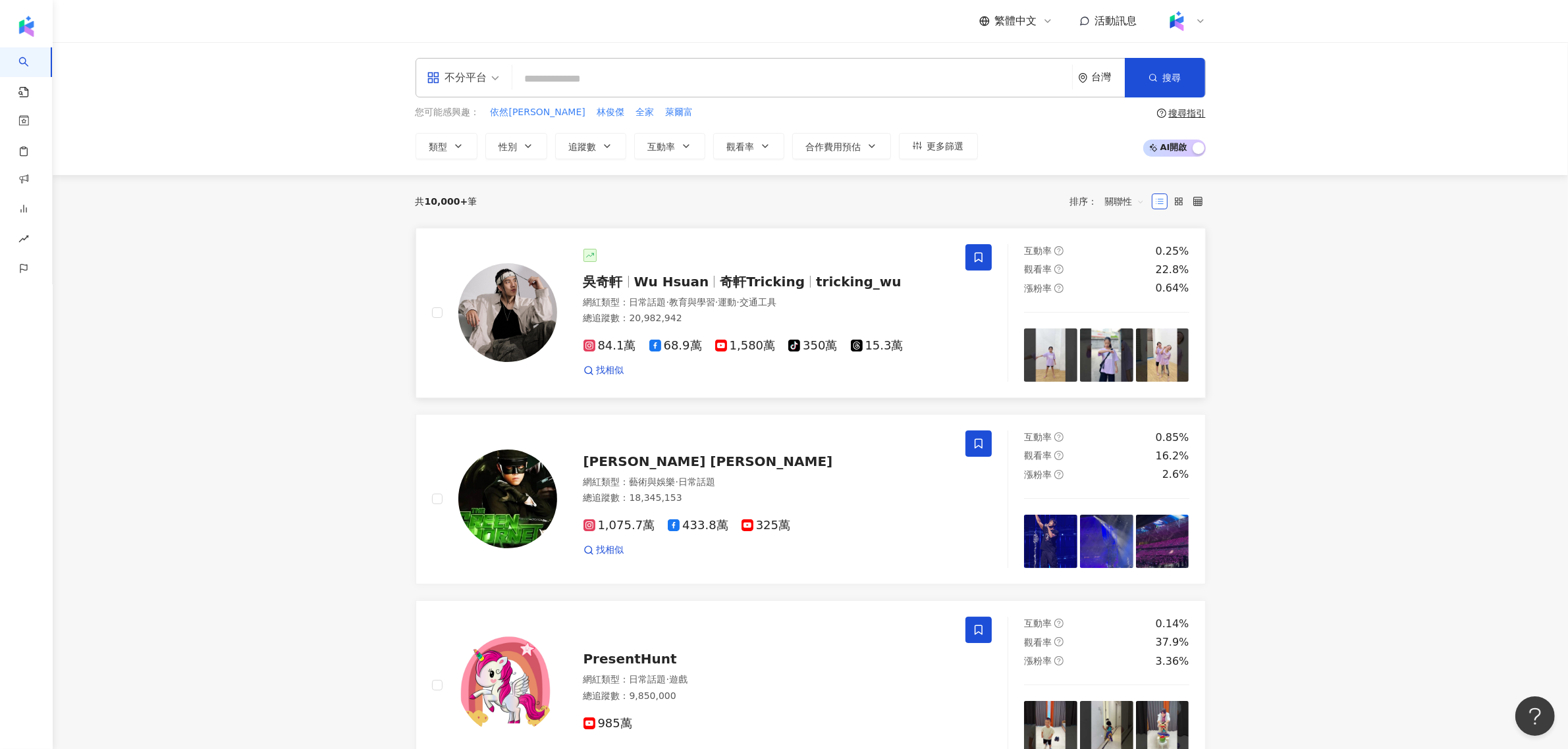
click at [711, 303] on span "教育與學習" at bounding box center [692, 302] width 46 height 11
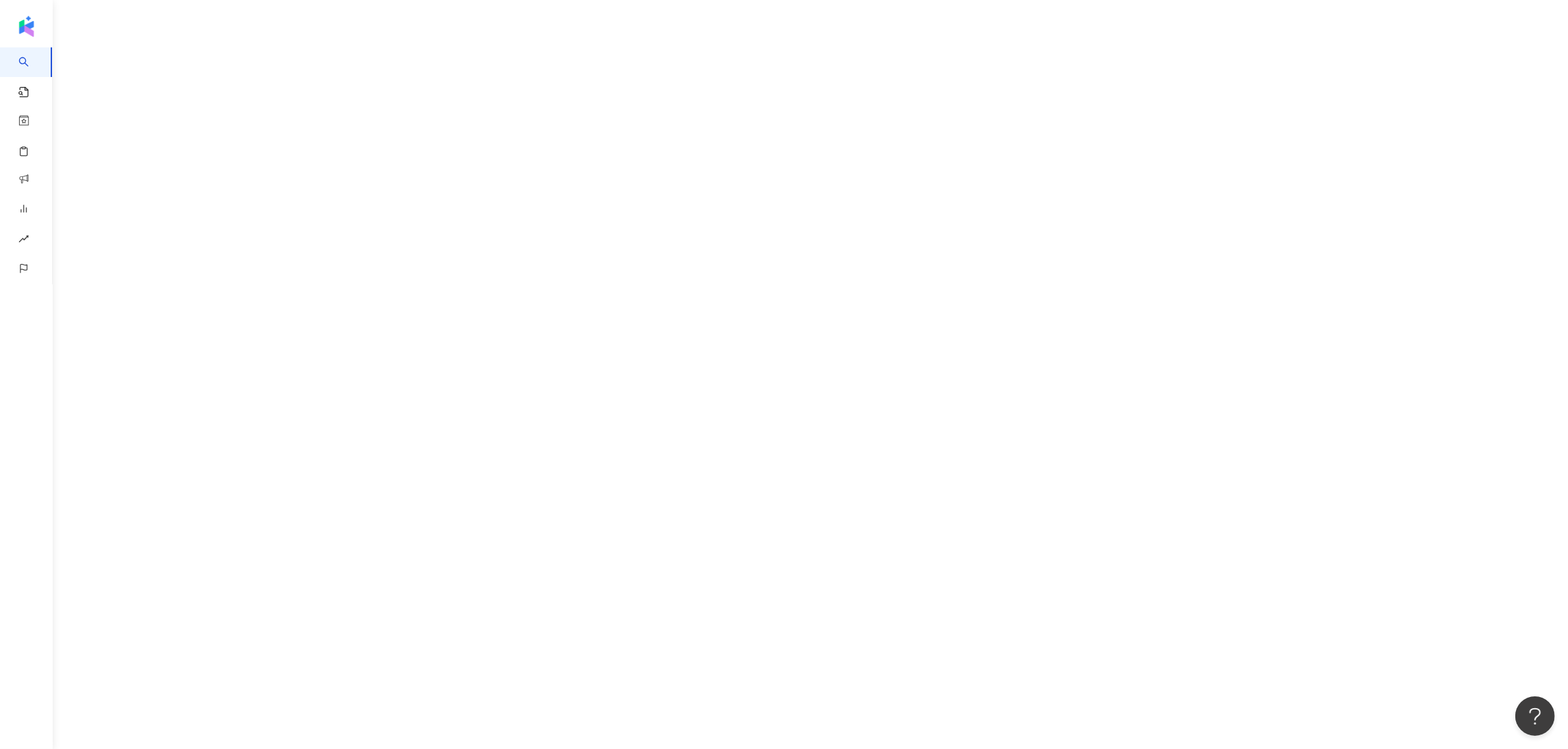
scroll to position [60, 0]
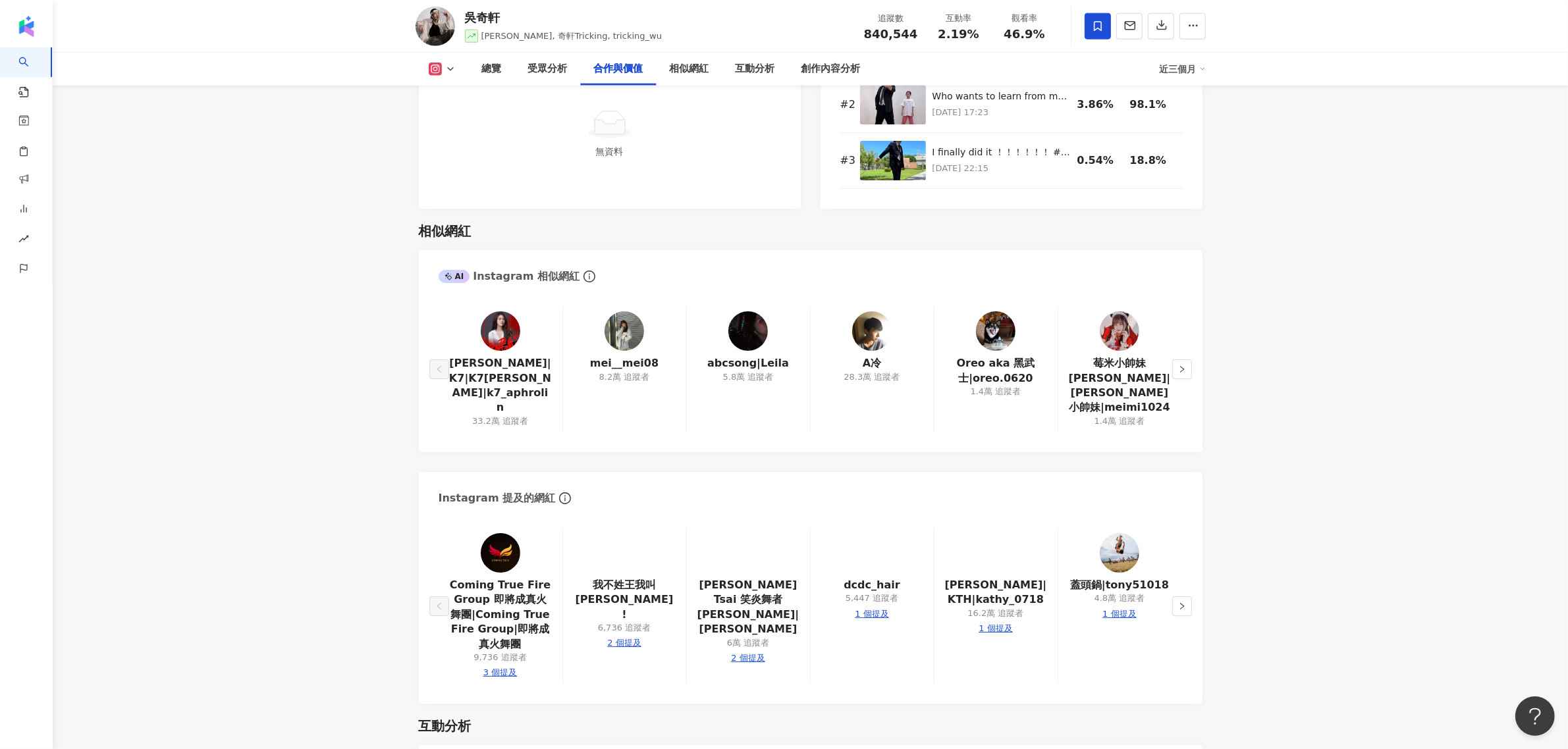
scroll to position [1953, 0]
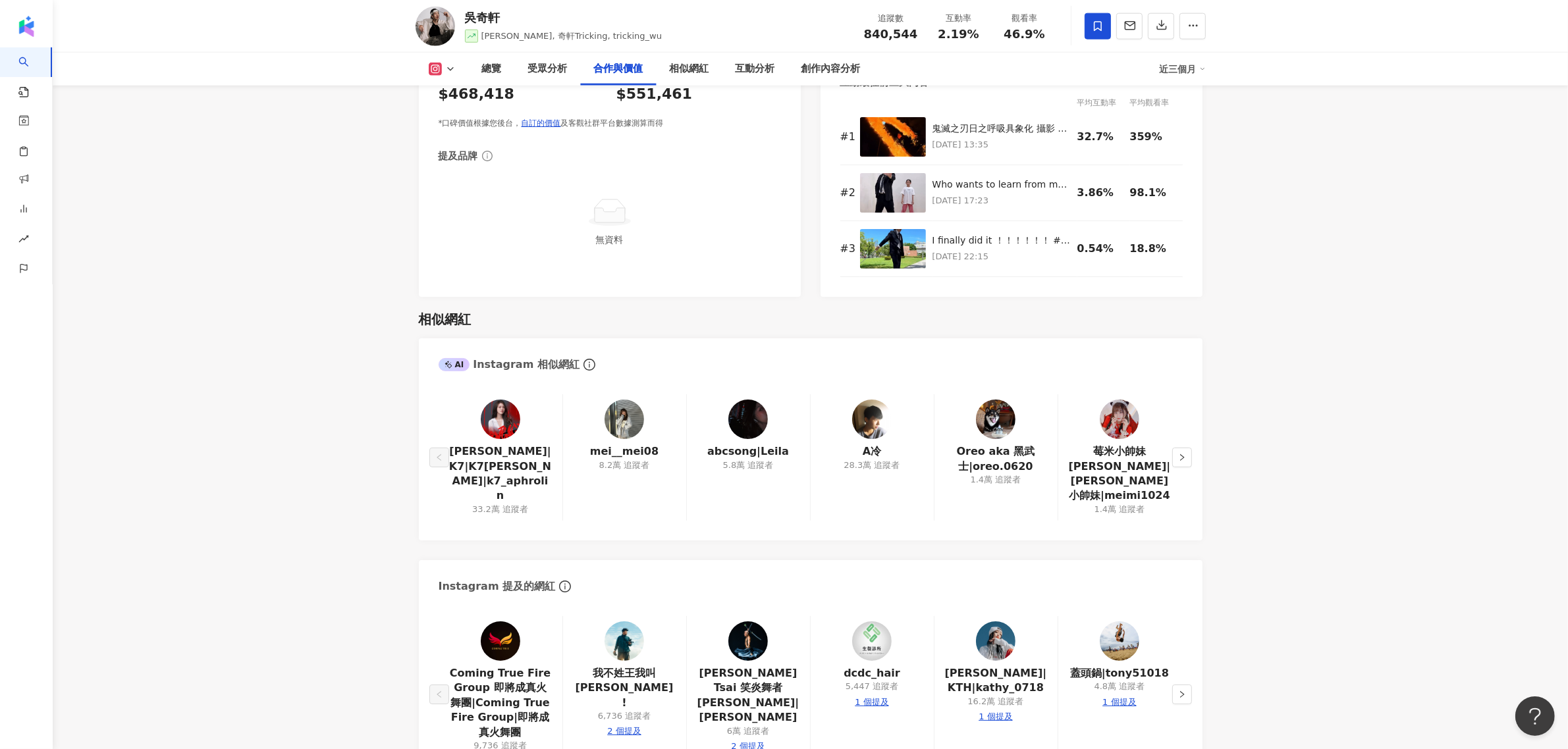
click at [446, 360] on icon at bounding box center [448, 364] width 8 height 8
drag, startPoint x: 440, startPoint y: 346, endPoint x: 520, endPoint y: 338, distance: 80.4
click at [482, 357] on div "AI Instagram 相似網紅" at bounding box center [509, 364] width 141 height 15
drag, startPoint x: 468, startPoint y: 342, endPoint x: 636, endPoint y: 377, distance: 171.6
click at [469, 357] on div "AI Instagram 相似網紅" at bounding box center [509, 364] width 141 height 15
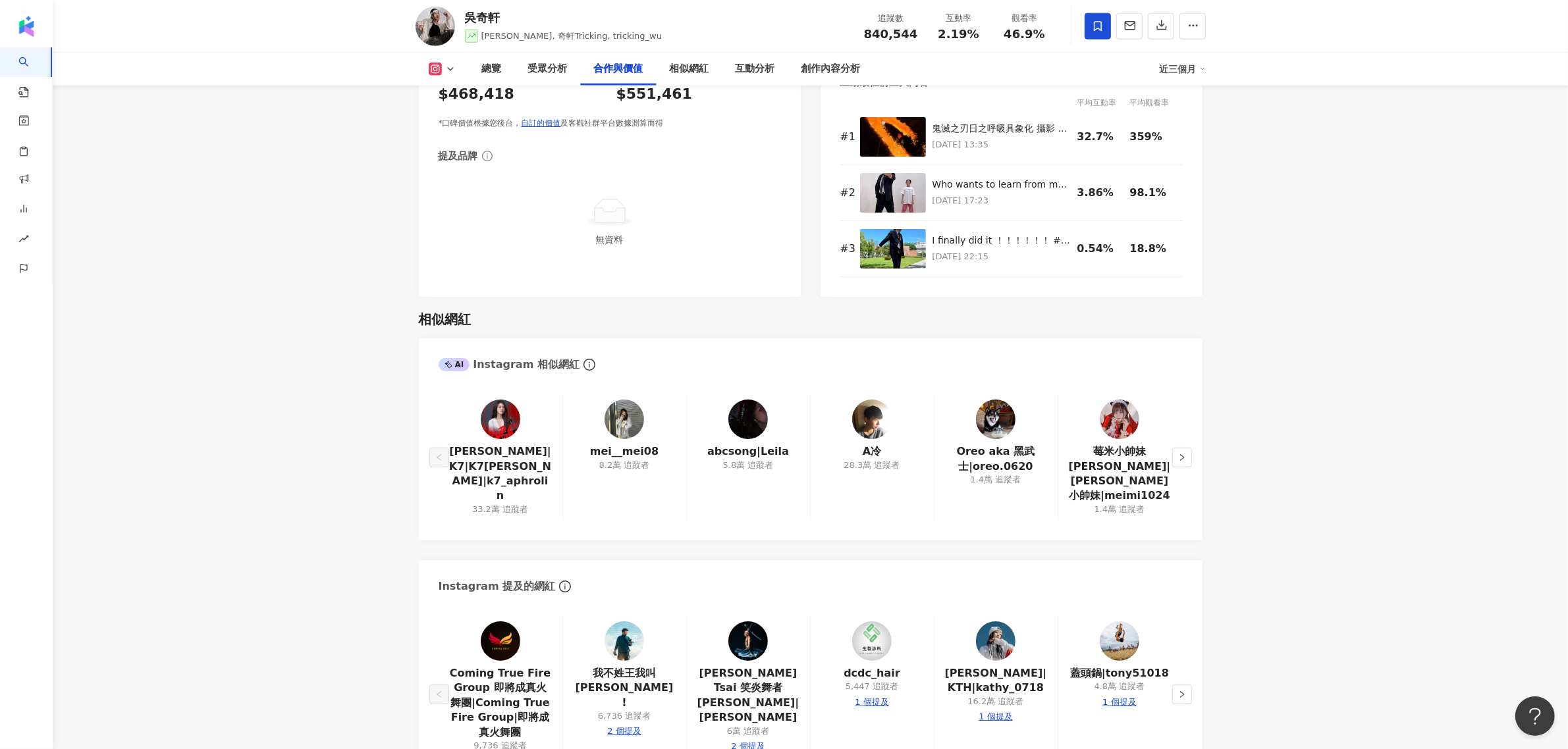
click at [636, 394] on div "mei__mei08 8.2萬 追蹤者" at bounding box center [624, 458] width 124 height 127
click at [1183, 454] on icon "right" at bounding box center [1182, 457] width 4 height 7
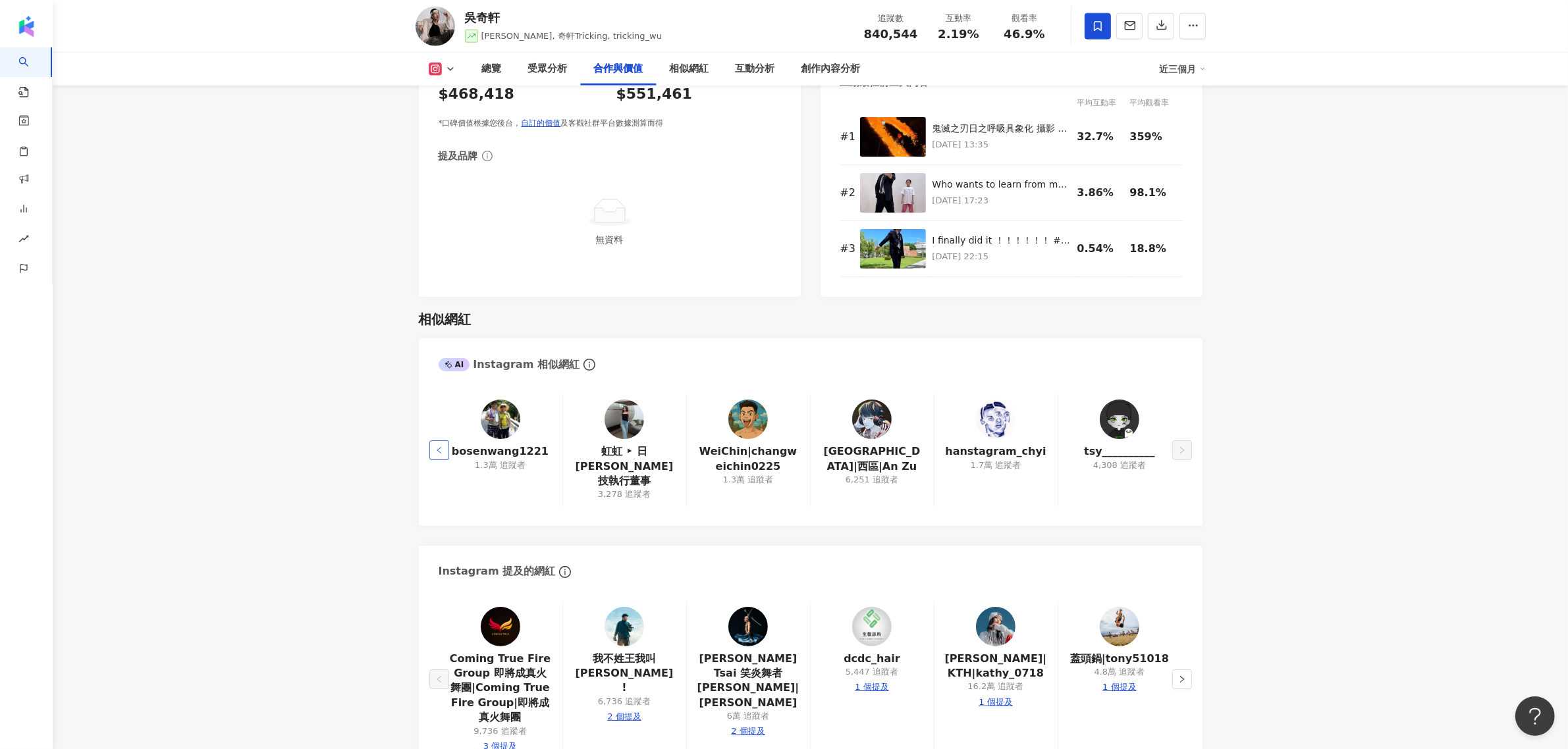
click at [446, 440] on button "button" at bounding box center [440, 450] width 19 height 19
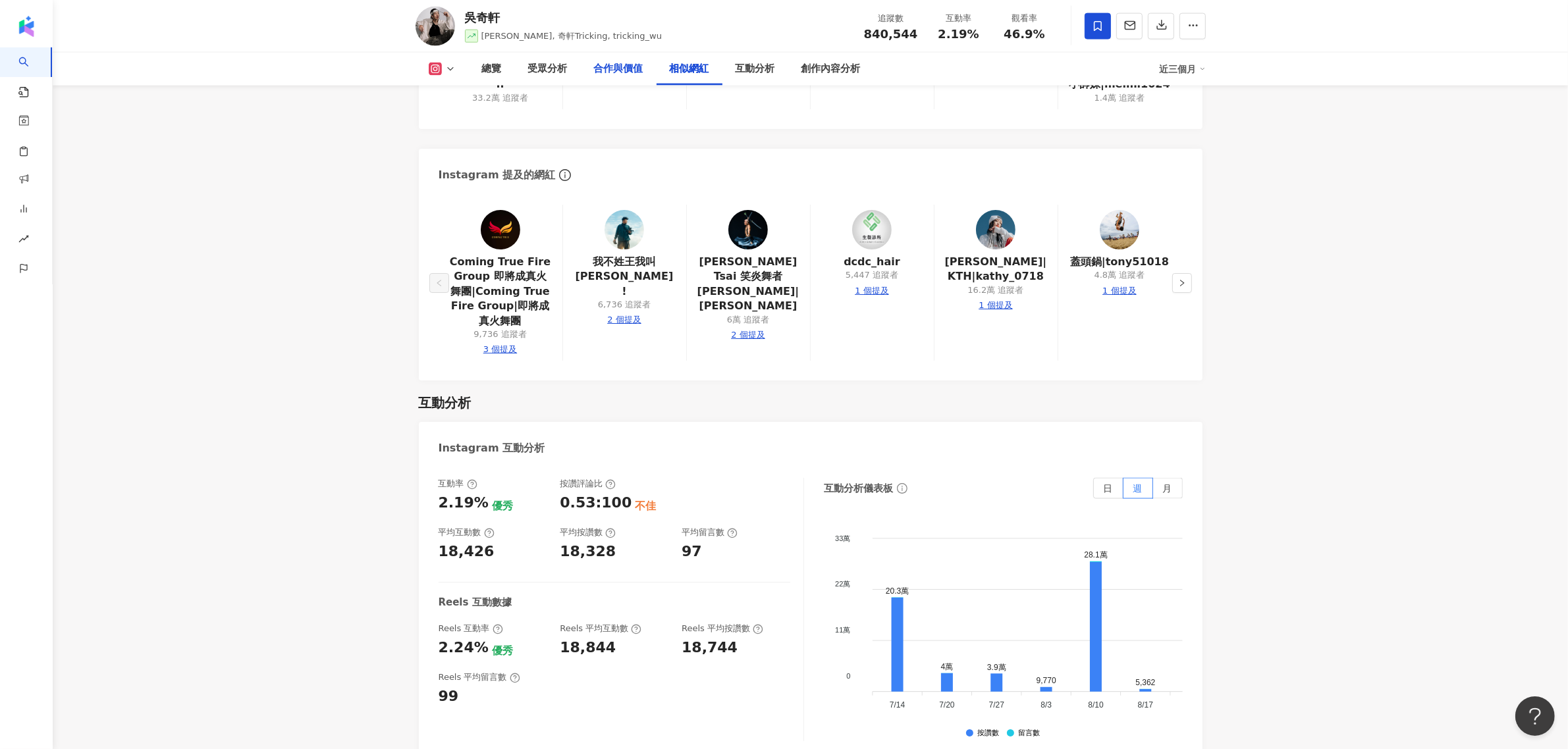
click at [642, 76] on div "合作與價值" at bounding box center [619, 69] width 50 height 16
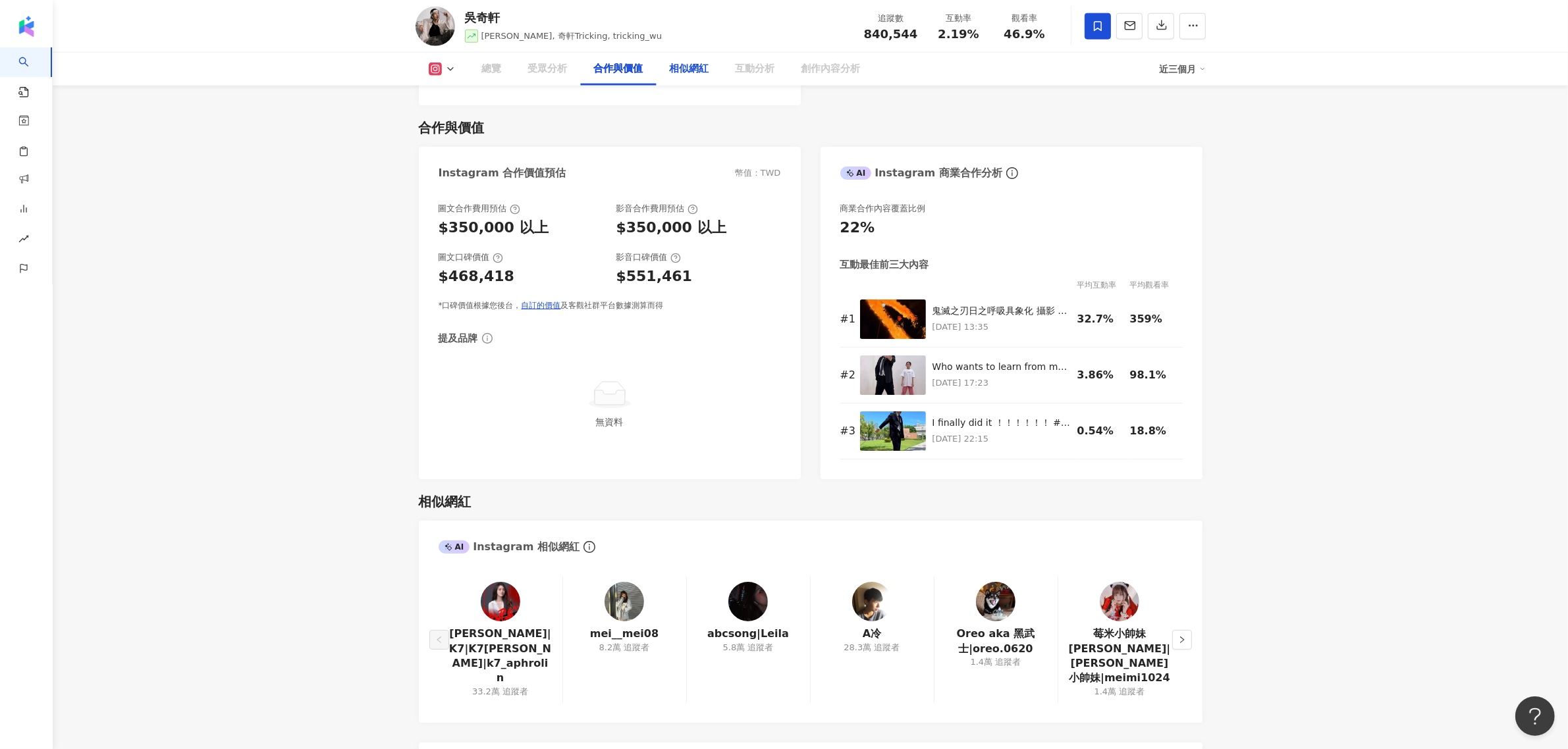
click at [685, 72] on div "相似網紅" at bounding box center [689, 69] width 40 height 16
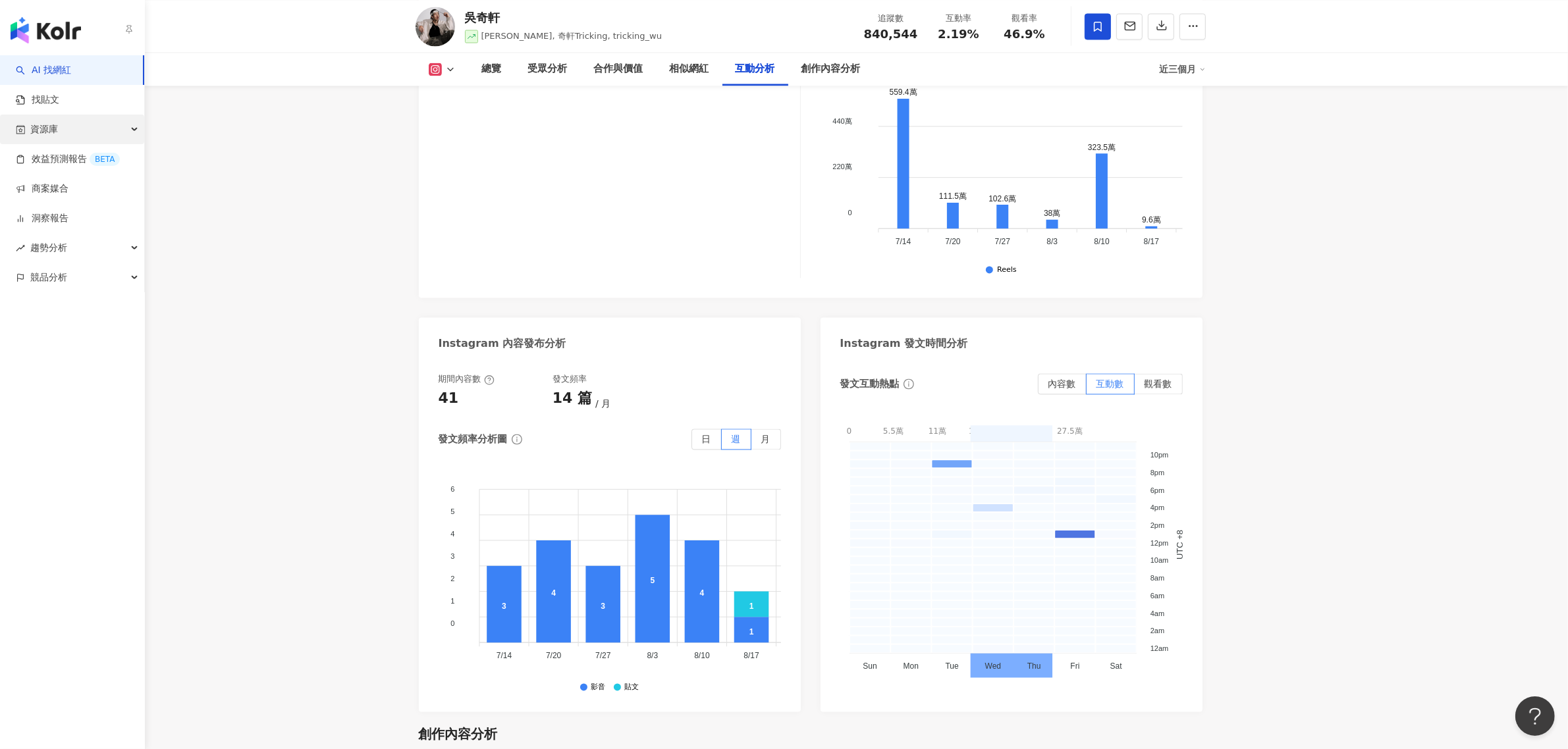
scroll to position [3251, 0]
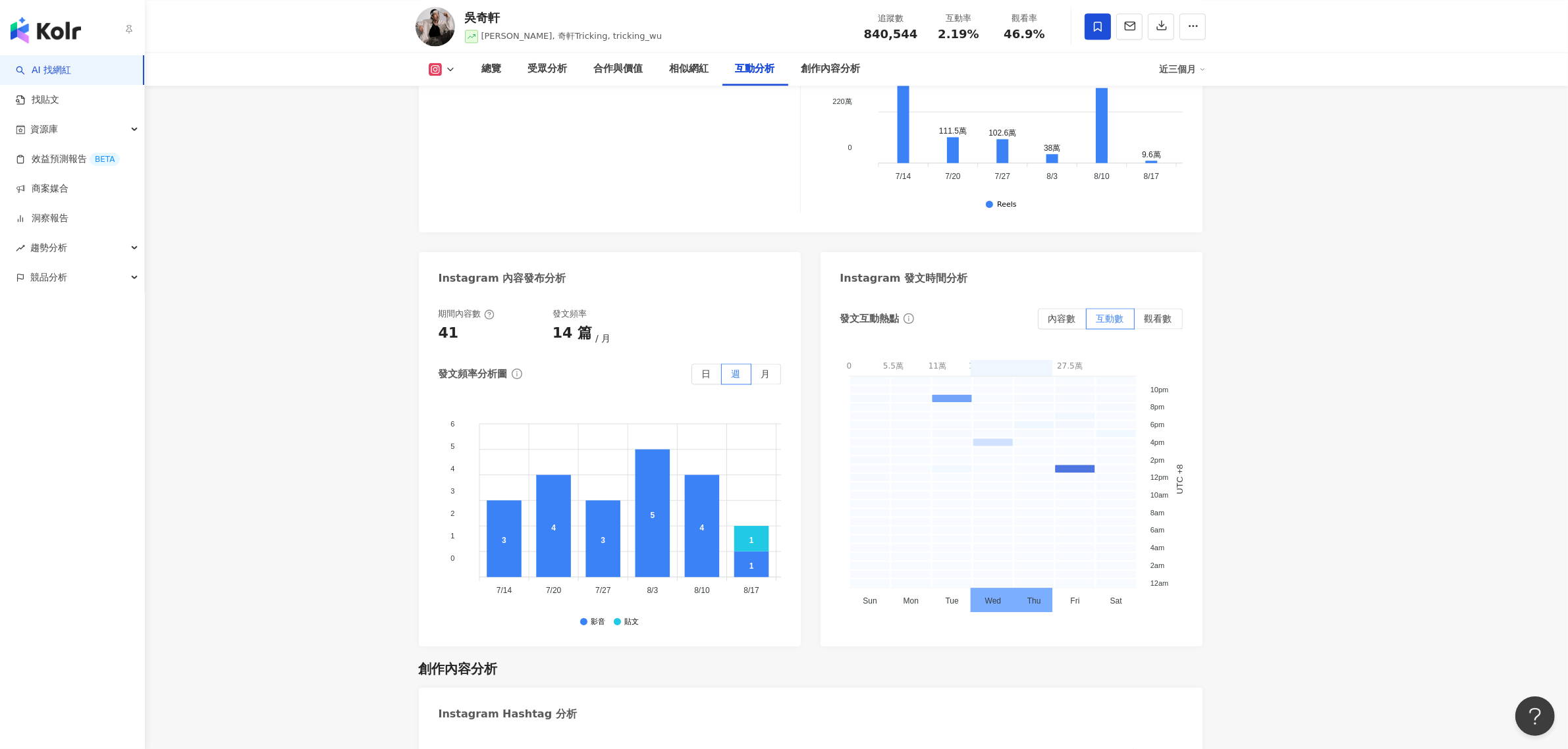
click at [54, 37] on img "button" at bounding box center [46, 30] width 70 height 26
